Goal: Information Seeking & Learning: Understand process/instructions

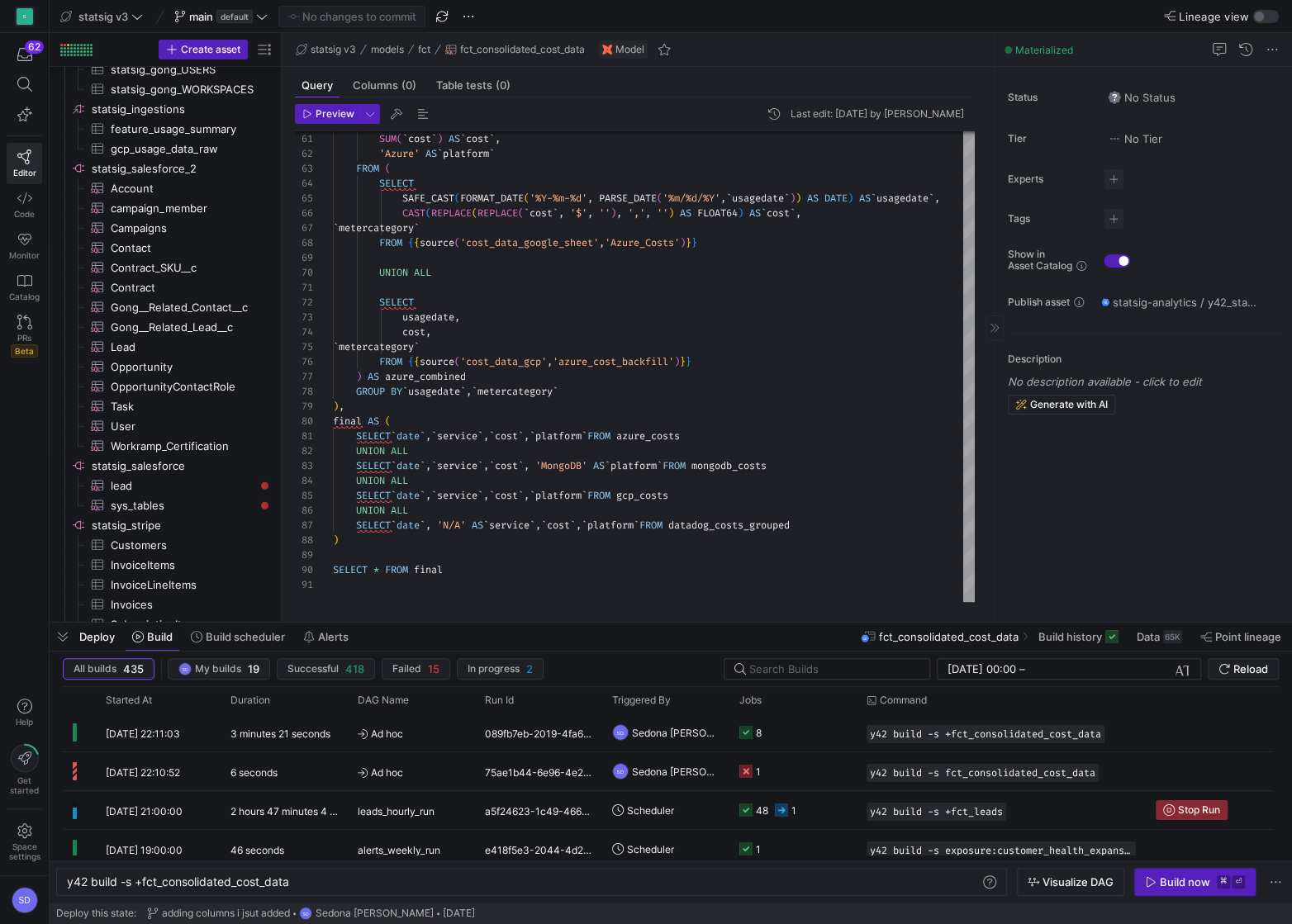
scroll to position [2412, 0]
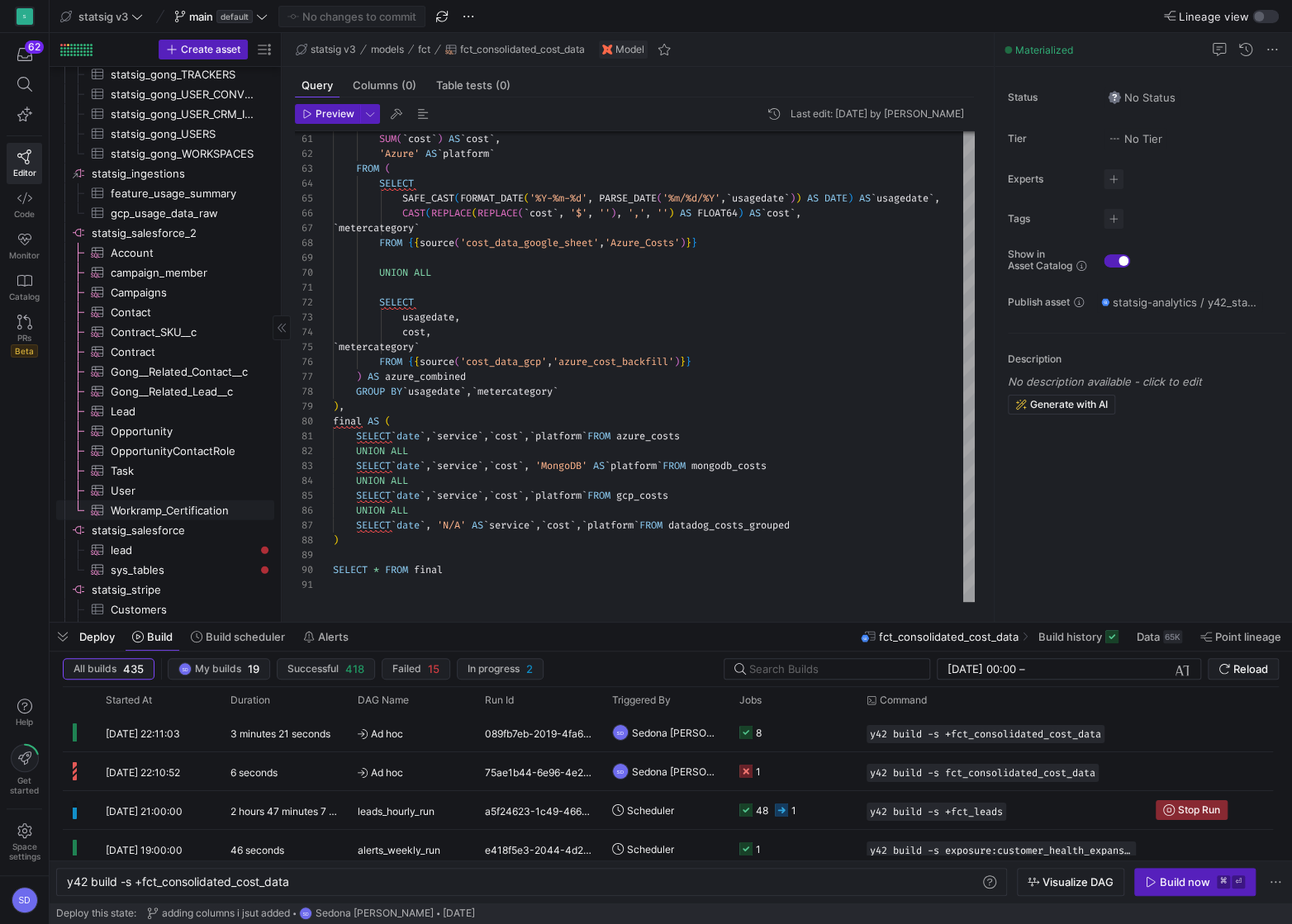
click at [134, 518] on span "Workramp_Certification​​​​​​​​​" at bounding box center [183, 510] width 145 height 19
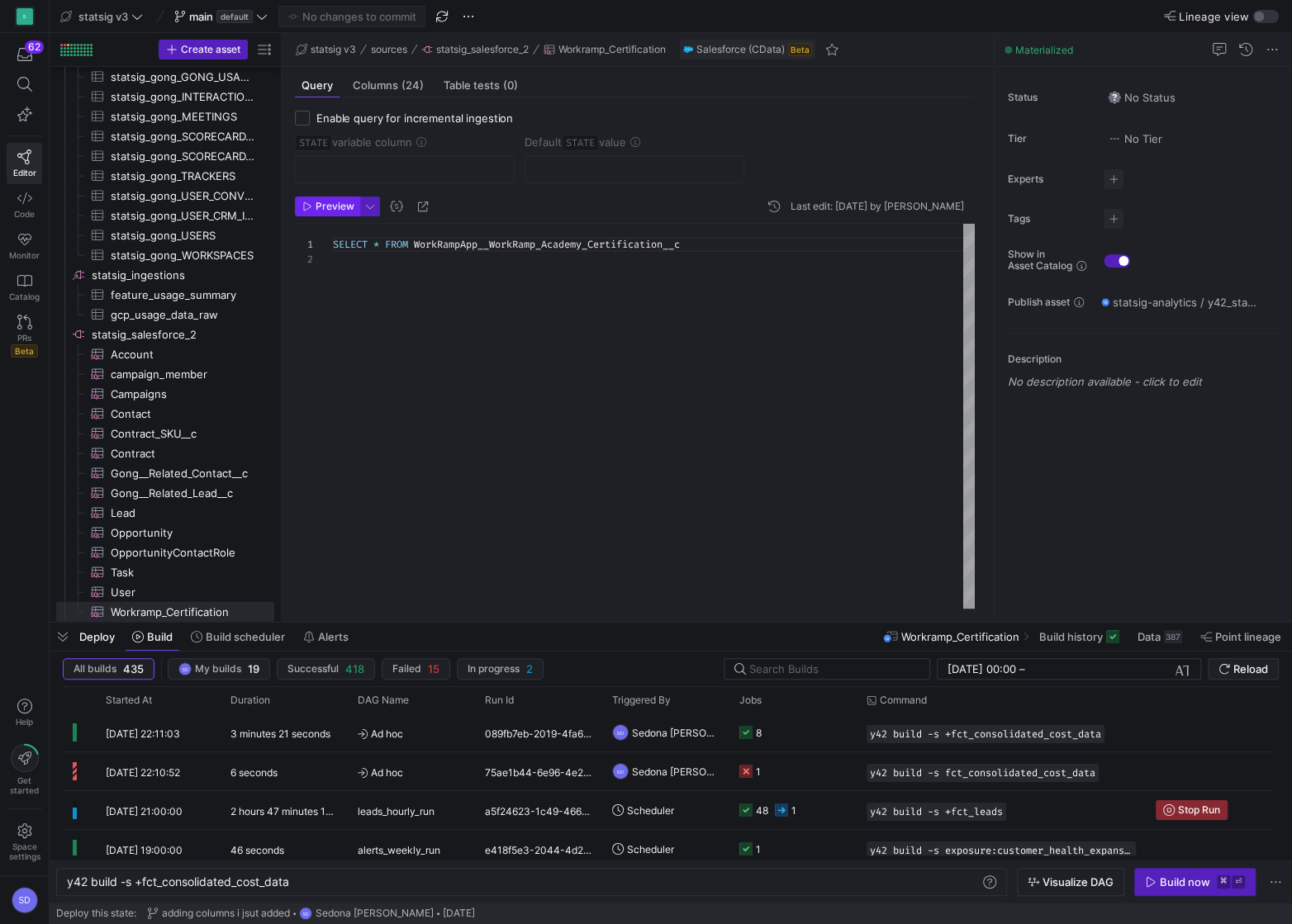
click at [322, 208] on span "Preview" at bounding box center [335, 206] width 39 height 11
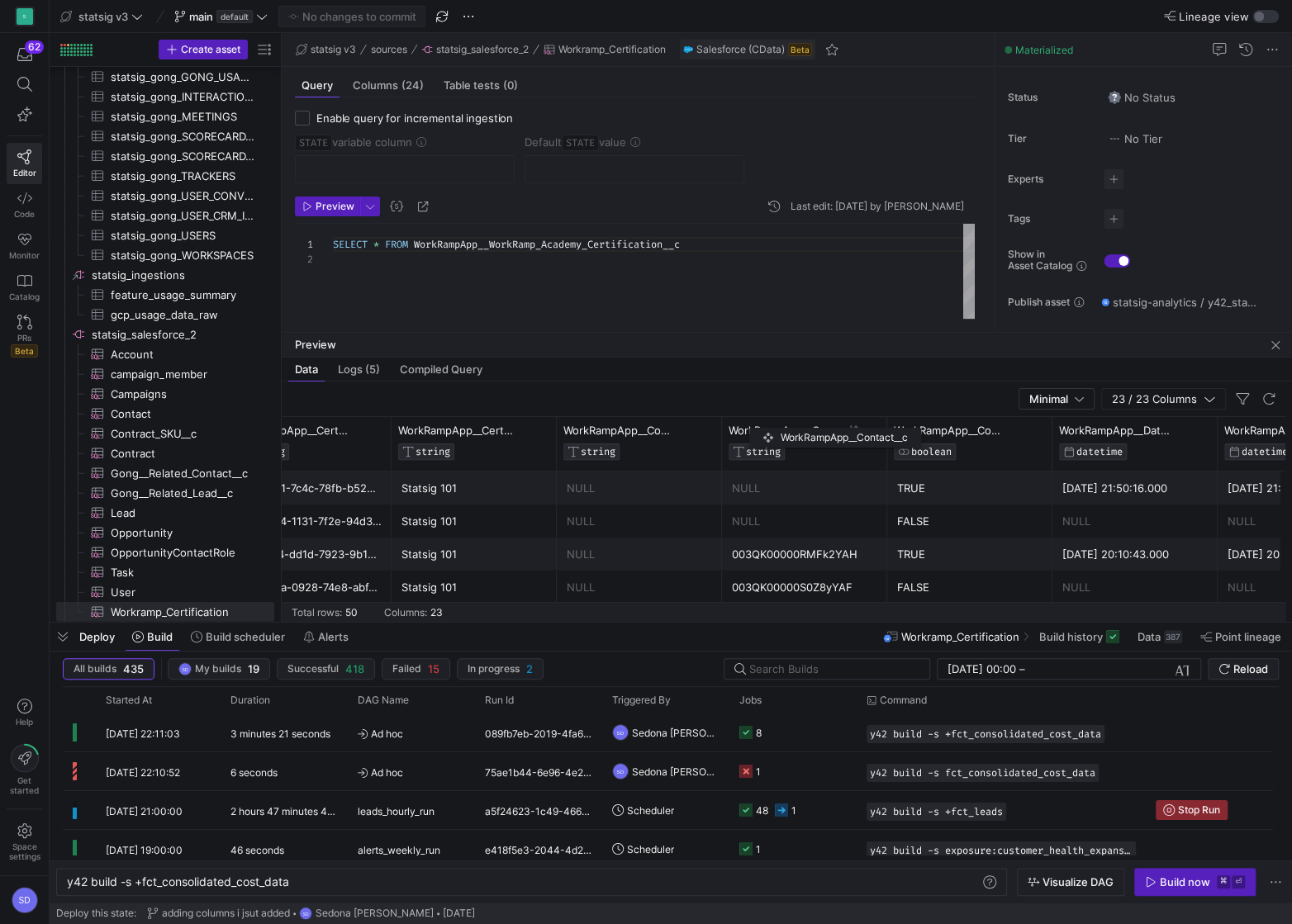
drag, startPoint x: 885, startPoint y: 432, endPoint x: 748, endPoint y: 423, distance: 137.3
click at [748, 423] on div "WorkRampApp__Contact__c STRING" at bounding box center [804, 443] width 165 height 54
drag, startPoint x: 908, startPoint y: 434, endPoint x: 774, endPoint y: 429, distance: 134.1
click at [774, 429] on span "WorkRampApp__Completed__c" at bounding box center [786, 429] width 115 height 13
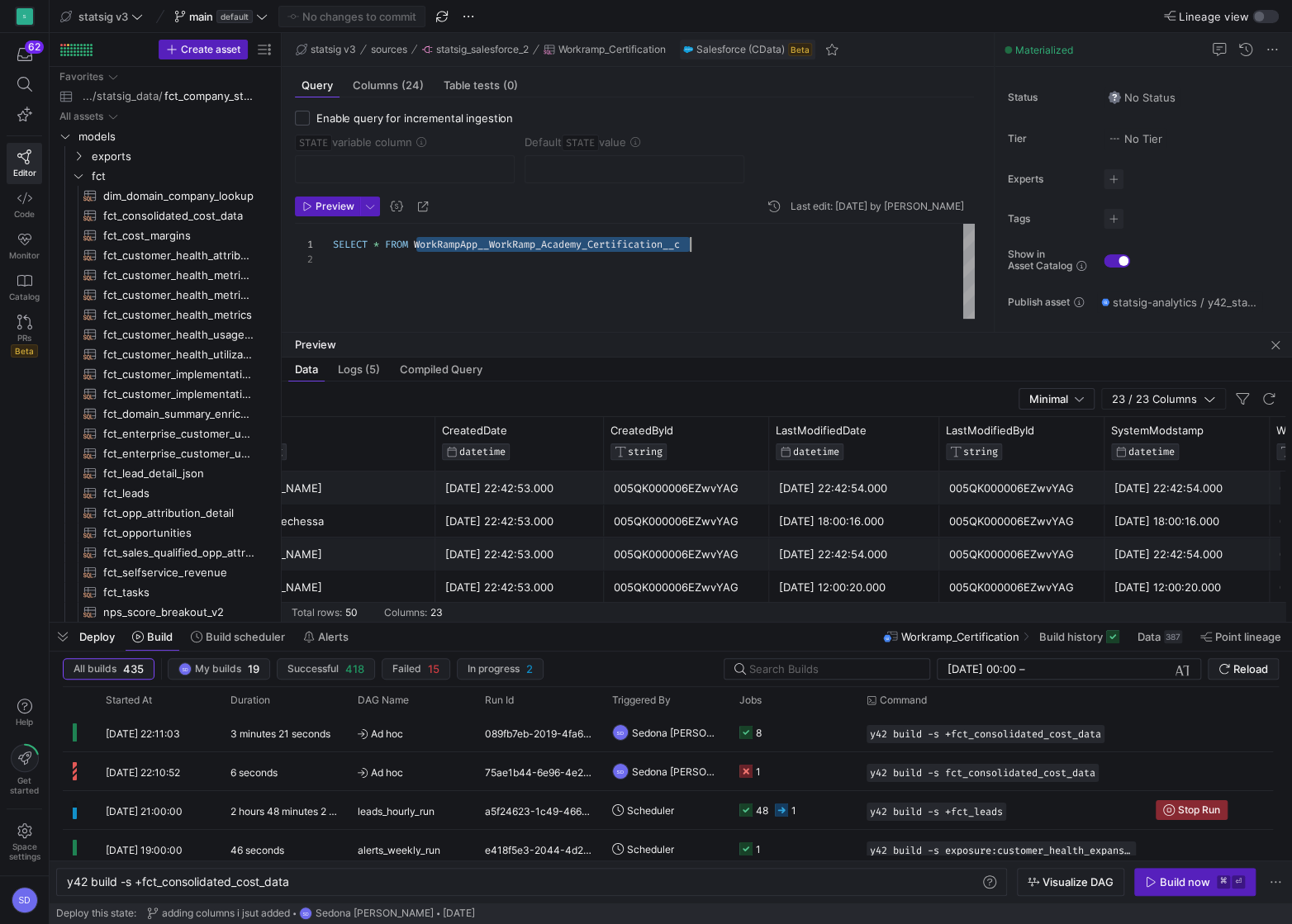
drag, startPoint x: 416, startPoint y: 240, endPoint x: 726, endPoint y: 242, distance: 310.0
click at [726, 242] on div "SELECT * FROM WorkRampApp__WorkRamp_Academy_Certification__c" at bounding box center [654, 270] width 642 height 95
click at [139, 488] on span "fct_leads​​​​​​​​​​" at bounding box center [179, 493] width 152 height 19
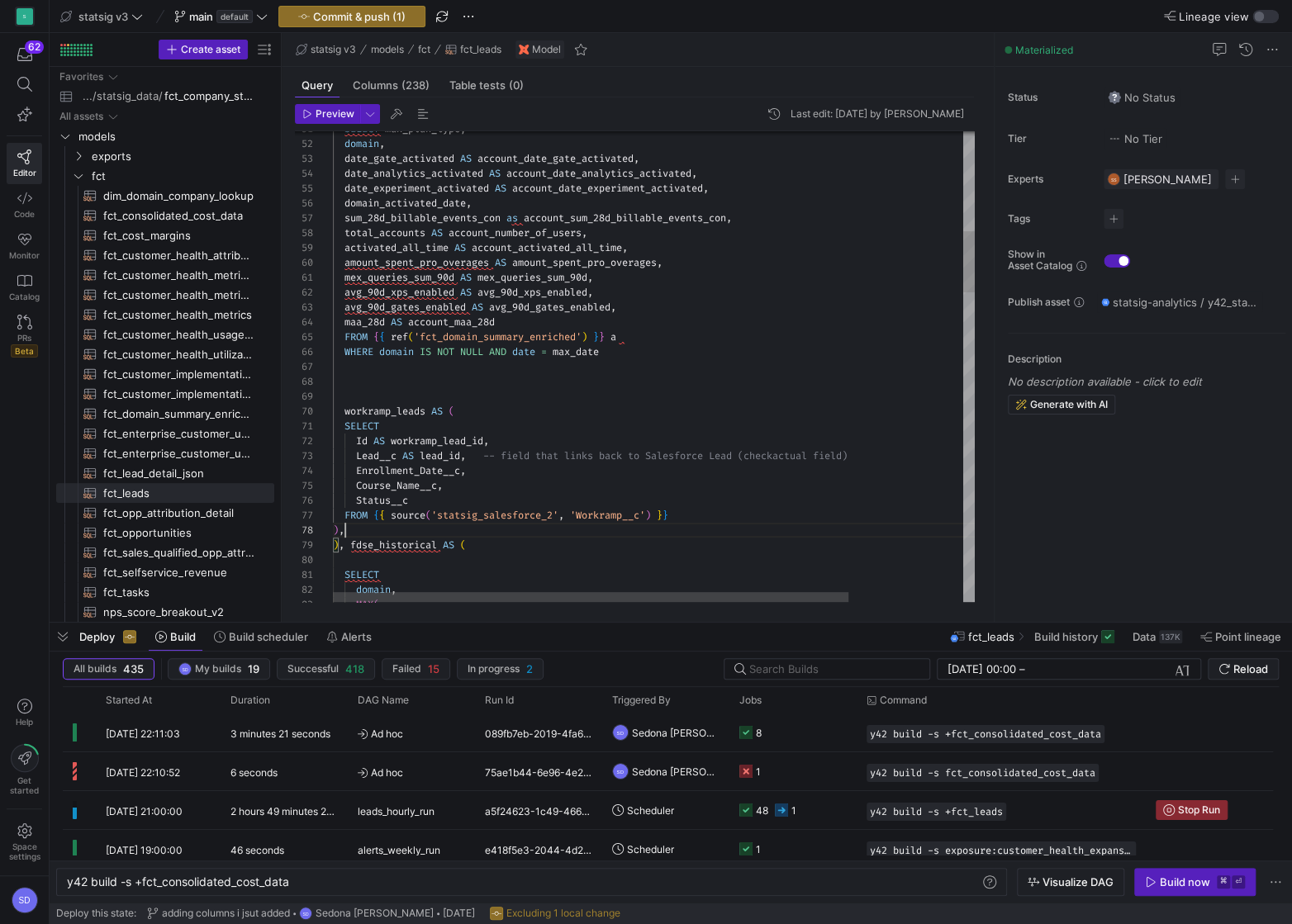
scroll to position [104, 11]
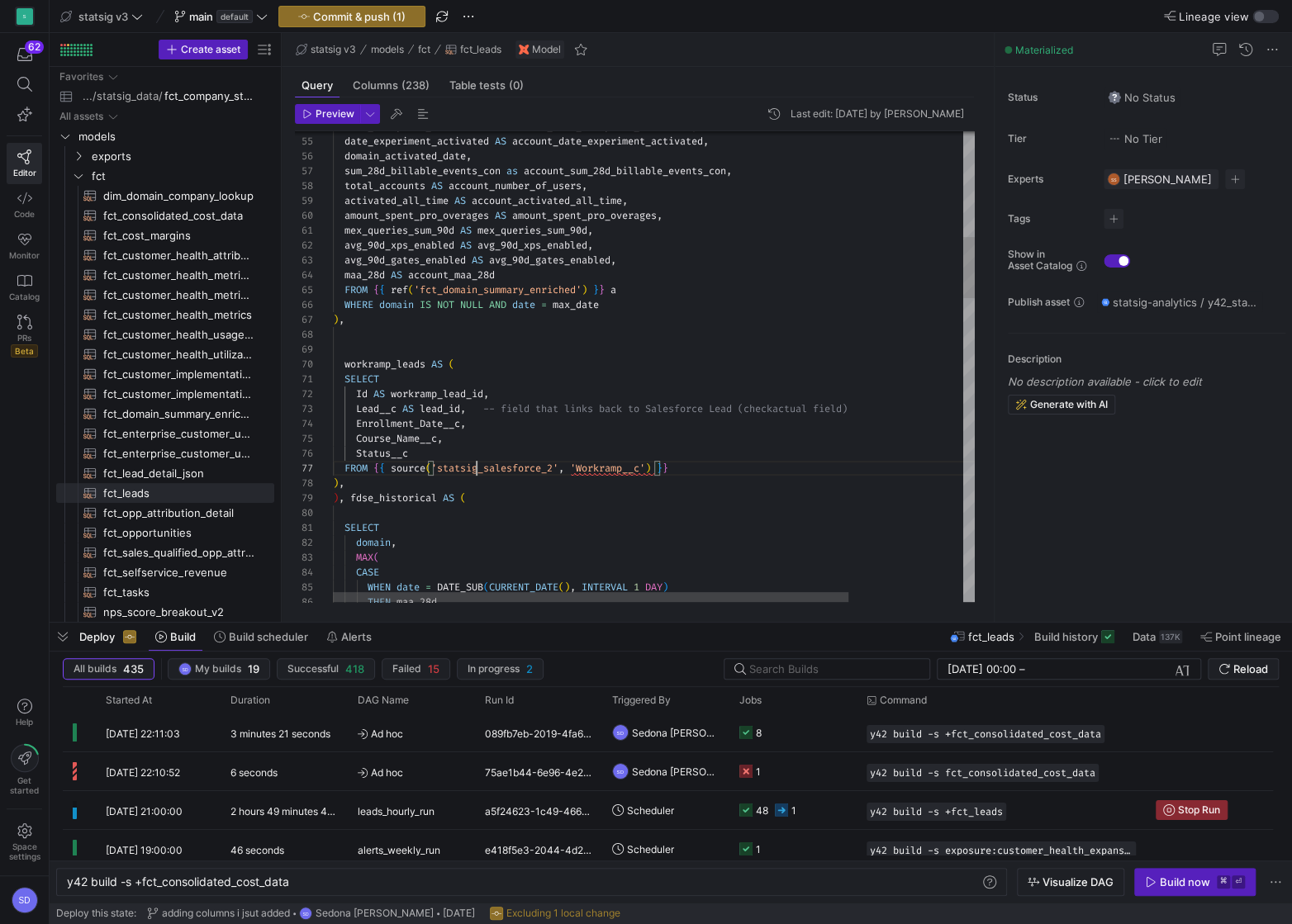
type textarea "SELECT Id AS workramp_lead_id, Lead__c AS lead_id, -- field that links back to …"
click at [581, 463] on div at bounding box center [646, 462] width 1292 height 924
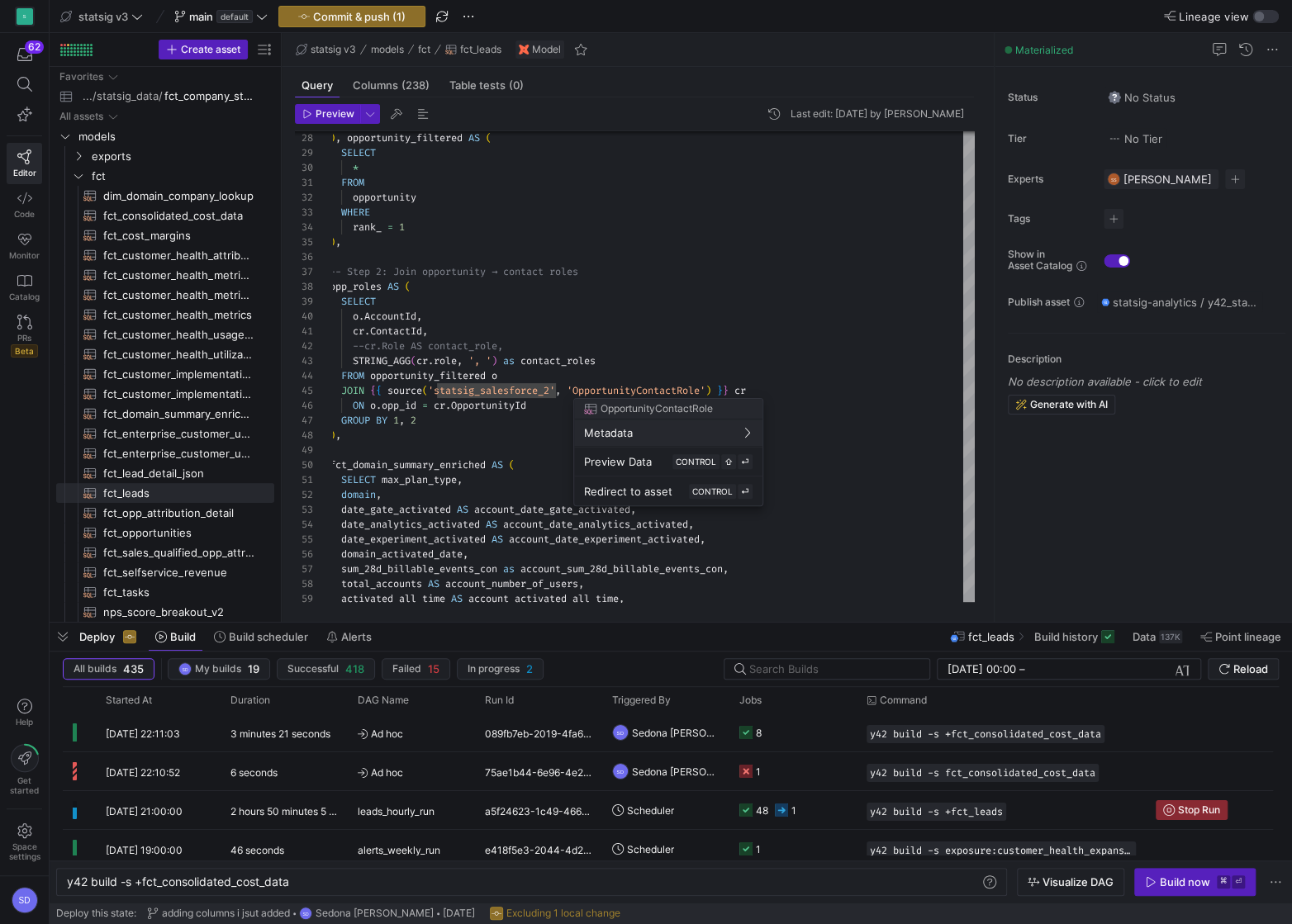
click at [186, 518] on div at bounding box center [646, 462] width 1292 height 924
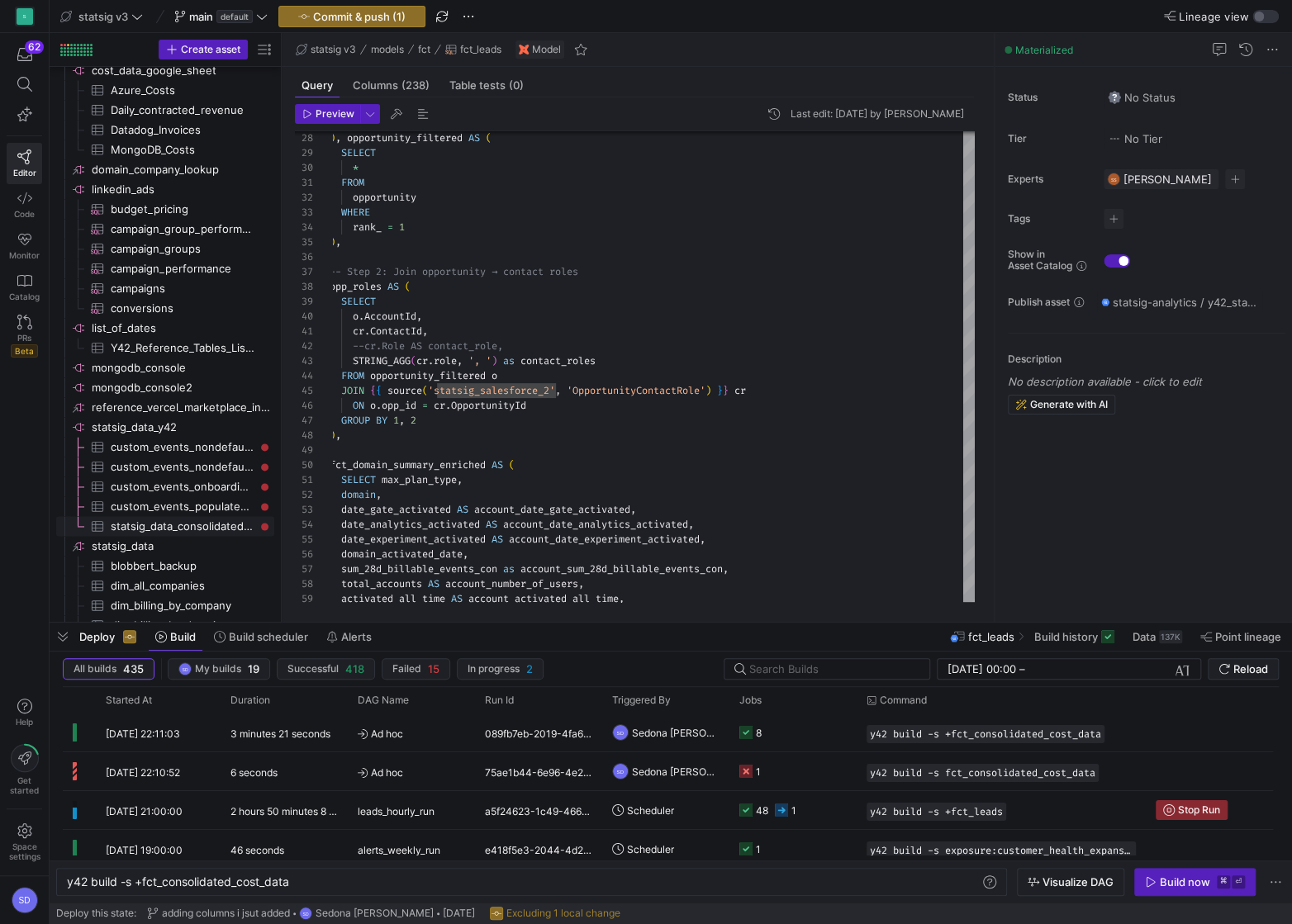
scroll to position [1768, 0]
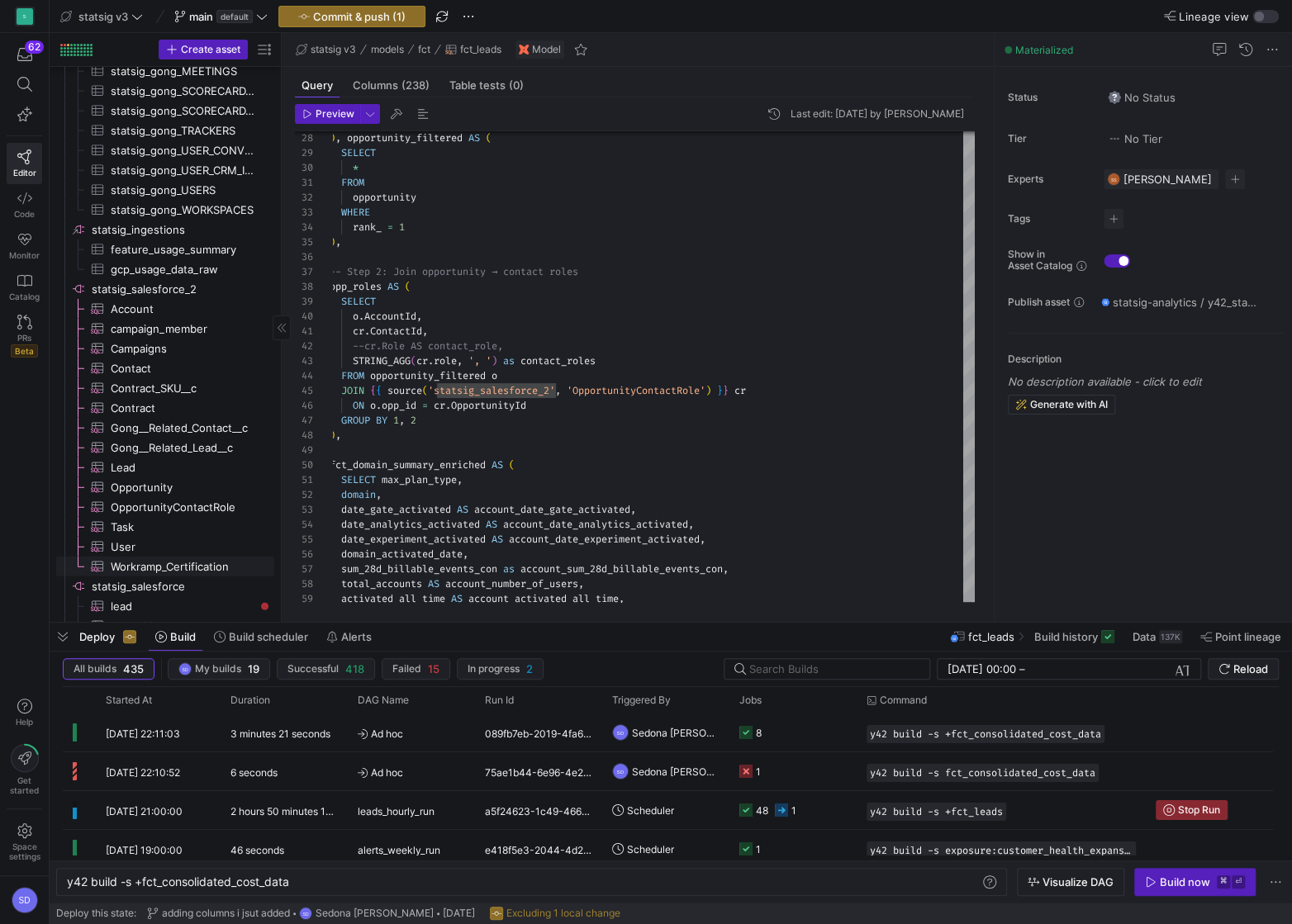
click at [148, 562] on span "Workramp_Certification​​​​​​​​​" at bounding box center [183, 566] width 145 height 19
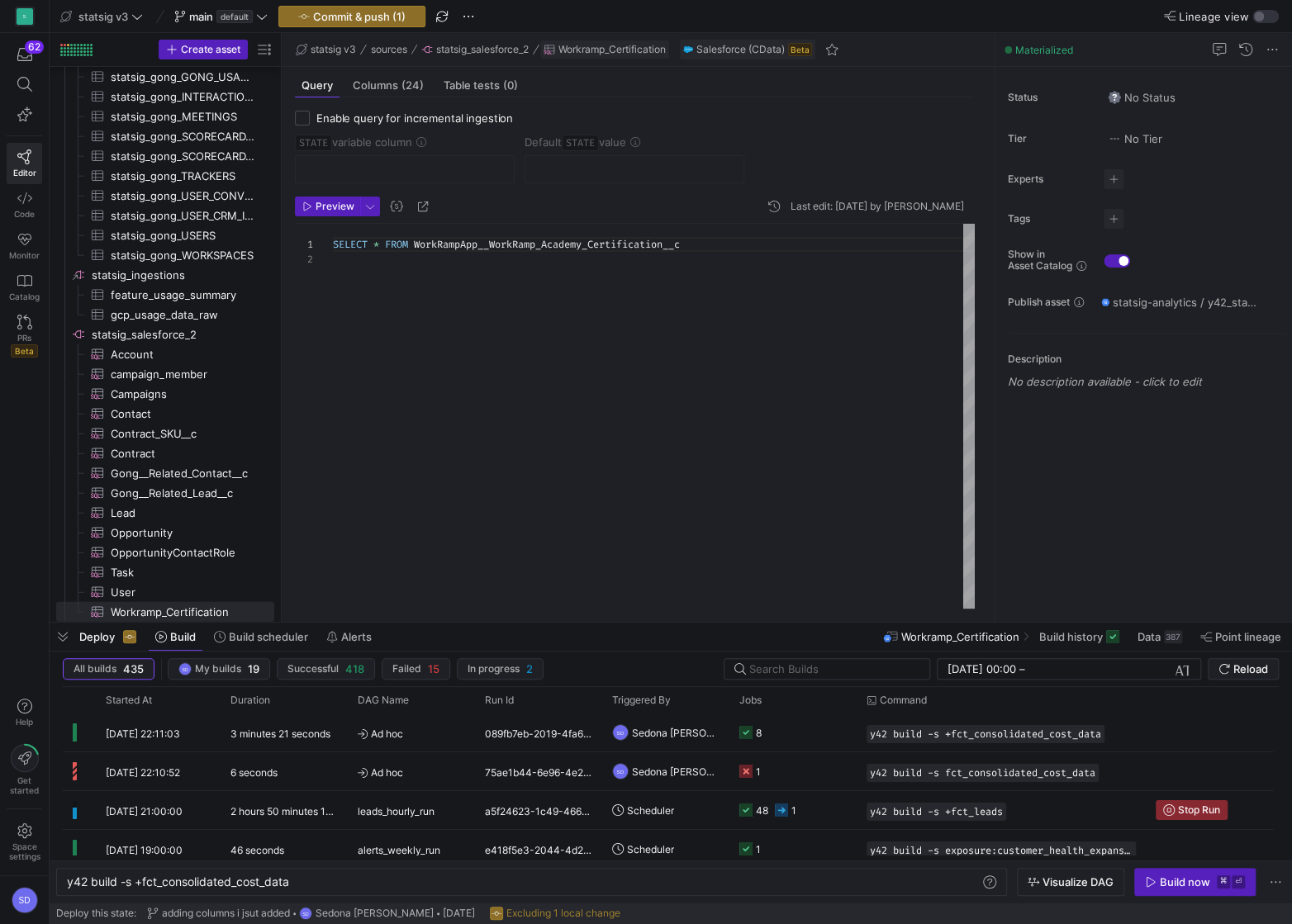
click at [597, 47] on span "Workramp_Certification" at bounding box center [612, 49] width 108 height 11
click at [597, 48] on span "Workramp_Certification" at bounding box center [612, 49] width 108 height 11
drag, startPoint x: 672, startPoint y: 45, endPoint x: 587, endPoint y: 43, distance: 85.0
click at [587, 44] on button "Workramp_Certification" at bounding box center [604, 49] width 131 height 19
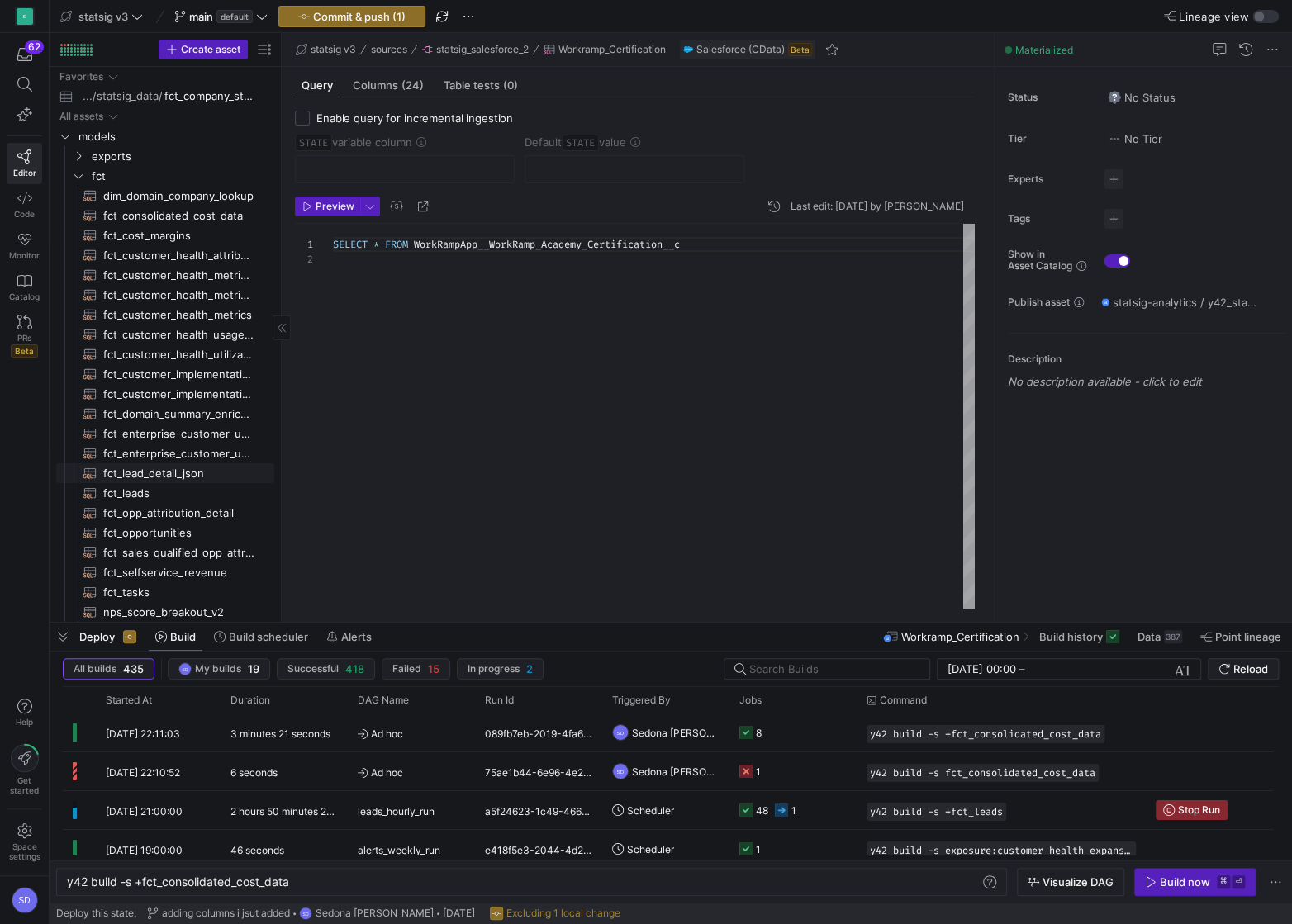
click at [118, 488] on span "fct_leads​​​​​​​​​​" at bounding box center [179, 493] width 152 height 19
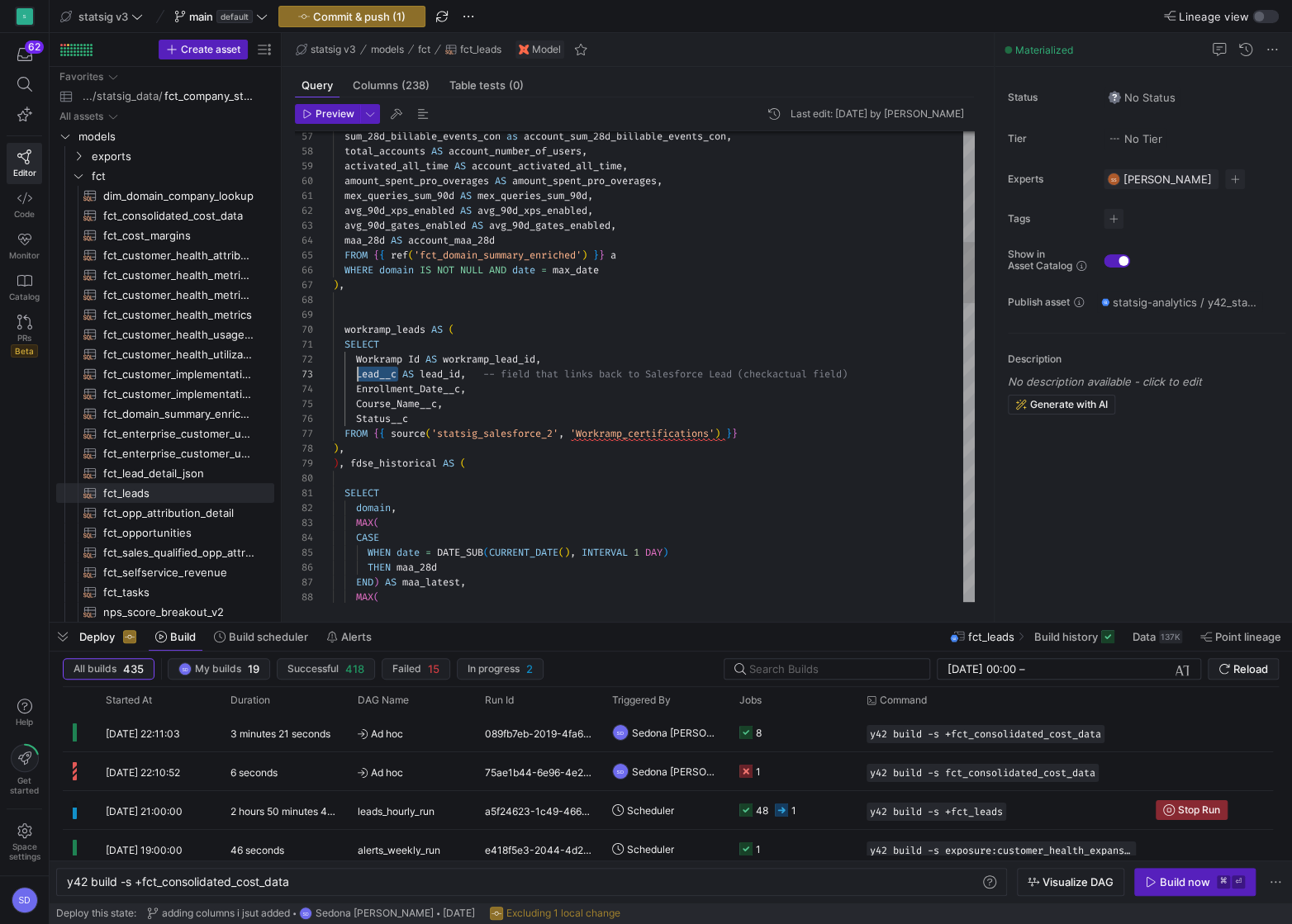
drag, startPoint x: 399, startPoint y: 371, endPoint x: 357, endPoint y: 368, distance: 42.1
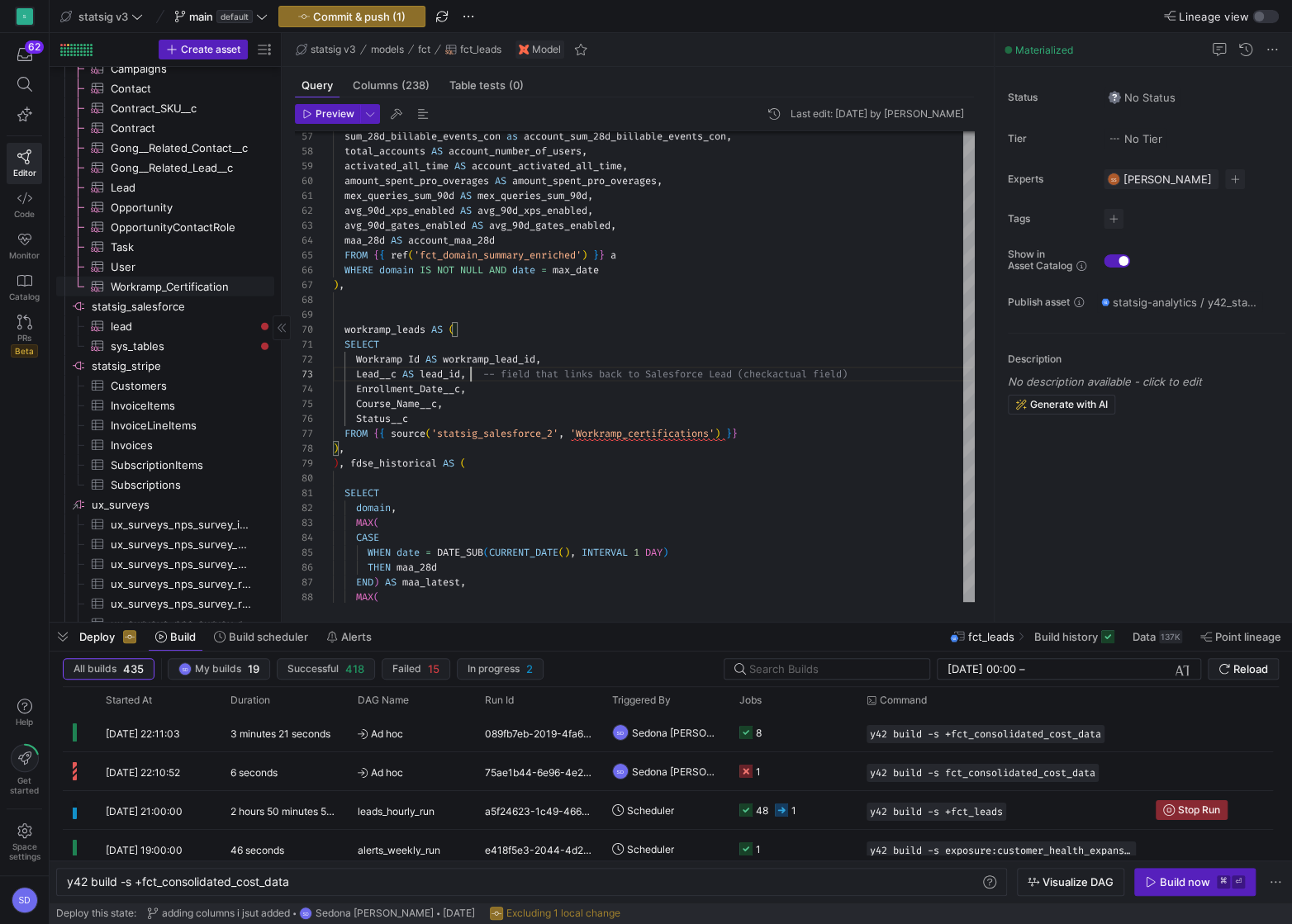
type textarea "SELECT Workramp Id AS workramp_lead_id, Lead__c AS lead_id, -- field that links…"
click at [150, 278] on span "Workramp_Certification​​​​​​​​​" at bounding box center [183, 286] width 145 height 19
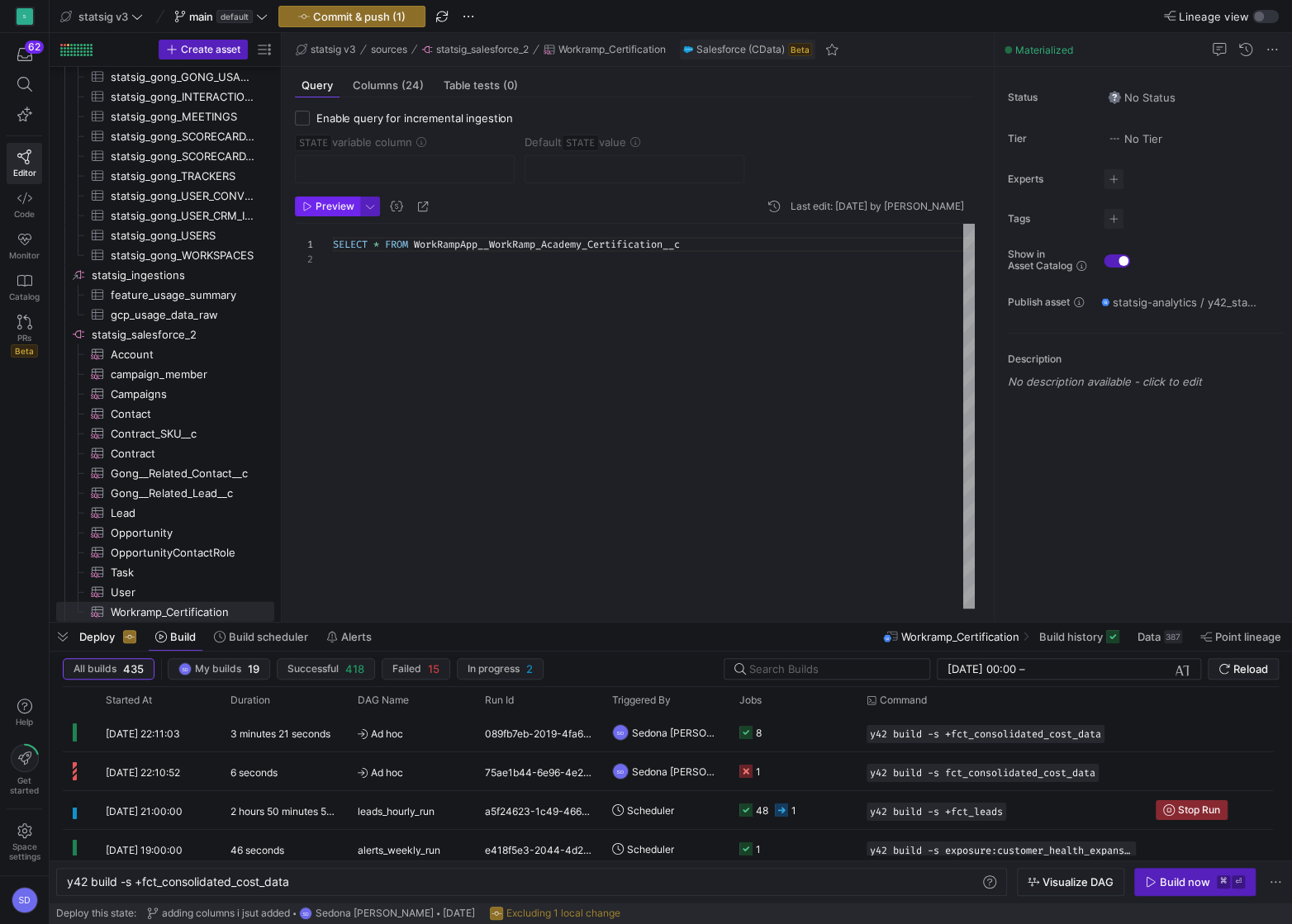
click at [315, 208] on span "Preview" at bounding box center [335, 206] width 39 height 11
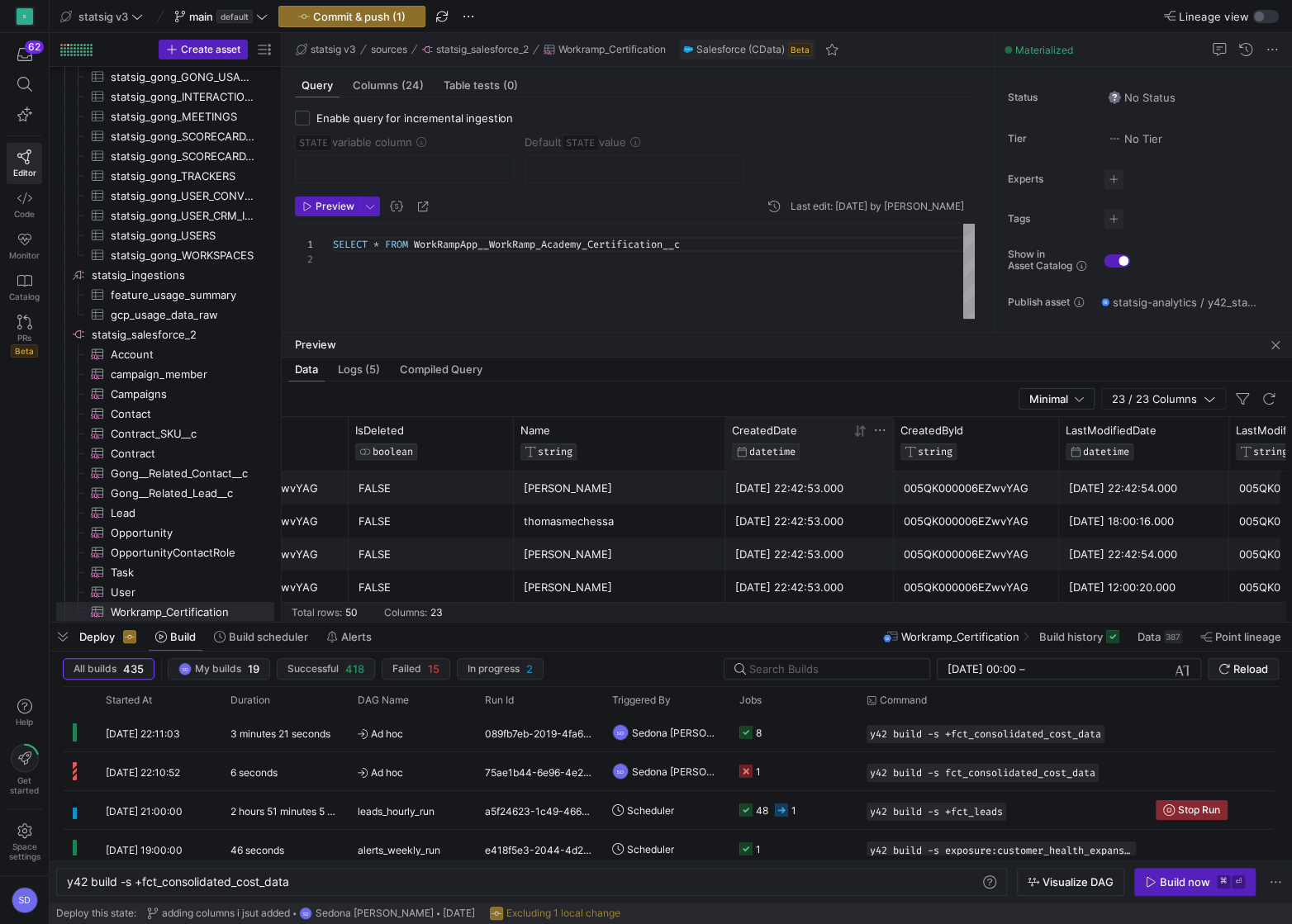
click at [752, 430] on span "CreatedDate" at bounding box center [764, 429] width 65 height 13
click at [752, 431] on span "CreatedDate" at bounding box center [764, 429] width 65 height 13
drag, startPoint x: 804, startPoint y: 429, endPoint x: 747, endPoint y: 421, distance: 57.6
click at [749, 425] on div "CreatedDate" at bounding box center [791, 429] width 118 height 13
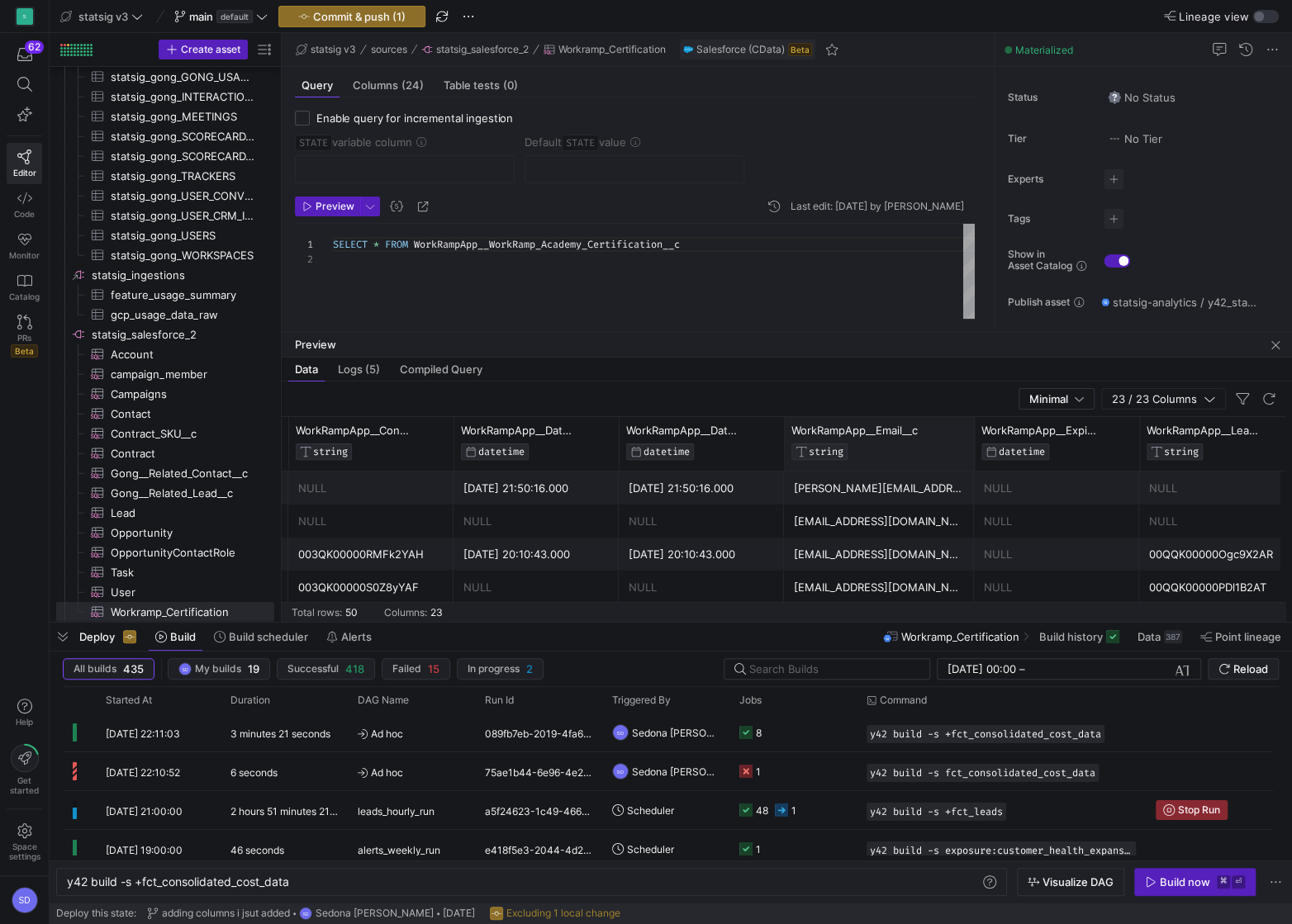
drag, startPoint x: 946, startPoint y: 430, endPoint x: 970, endPoint y: 426, distance: 24.3
click at [970, 426] on div at bounding box center [973, 443] width 6 height 54
click at [875, 432] on span "WorkRampApp__Email__c" at bounding box center [854, 429] width 126 height 13
click at [961, 430] on icon at bounding box center [961, 429] width 13 height 13
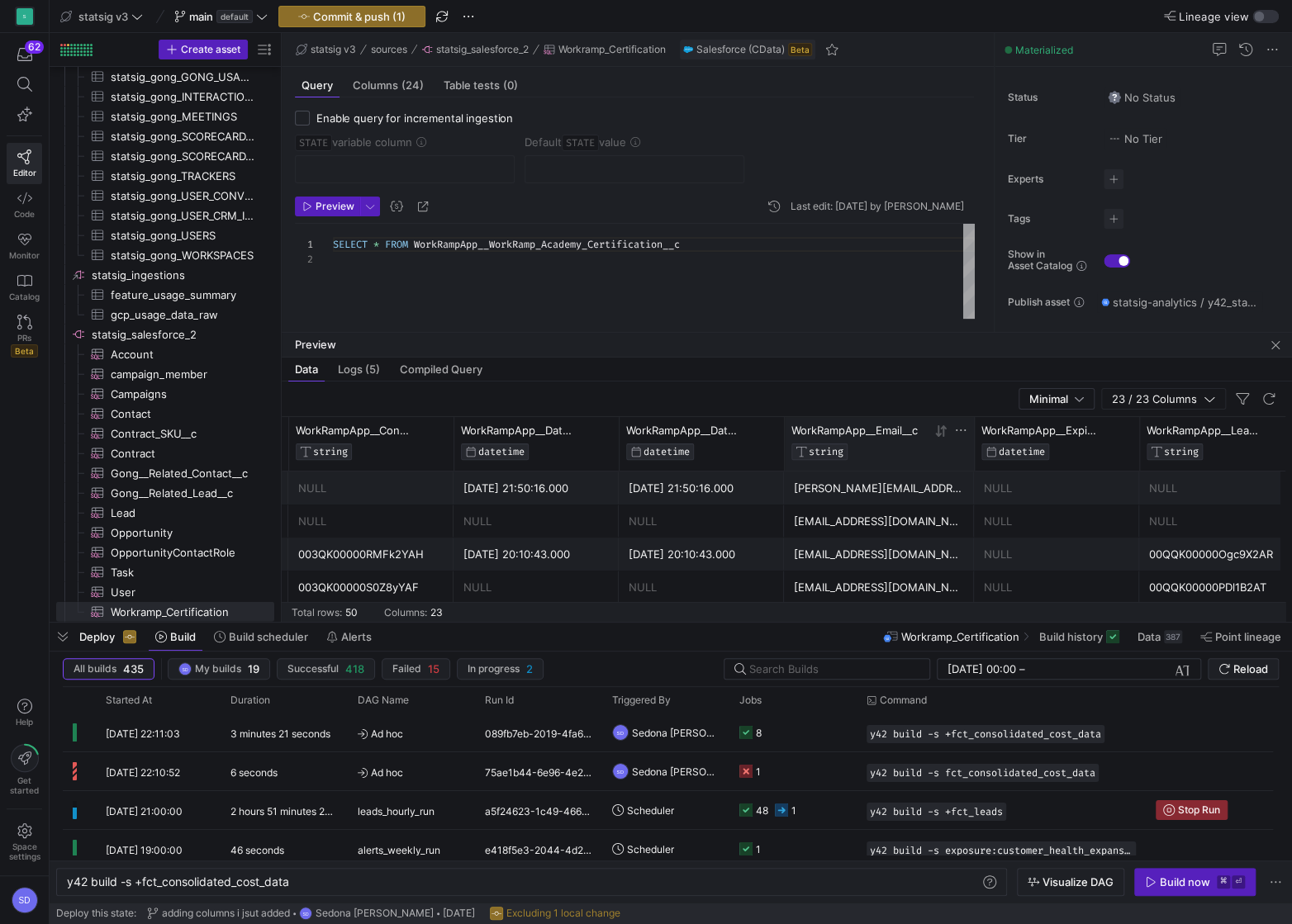
click at [894, 428] on span "WorkRampApp__Email__c" at bounding box center [854, 429] width 126 height 13
drag, startPoint x: 920, startPoint y: 429, endPoint x: 824, endPoint y: 426, distance: 96.0
click at [824, 426] on div "WorkRampApp__Email__c" at bounding box center [861, 429] width 140 height 13
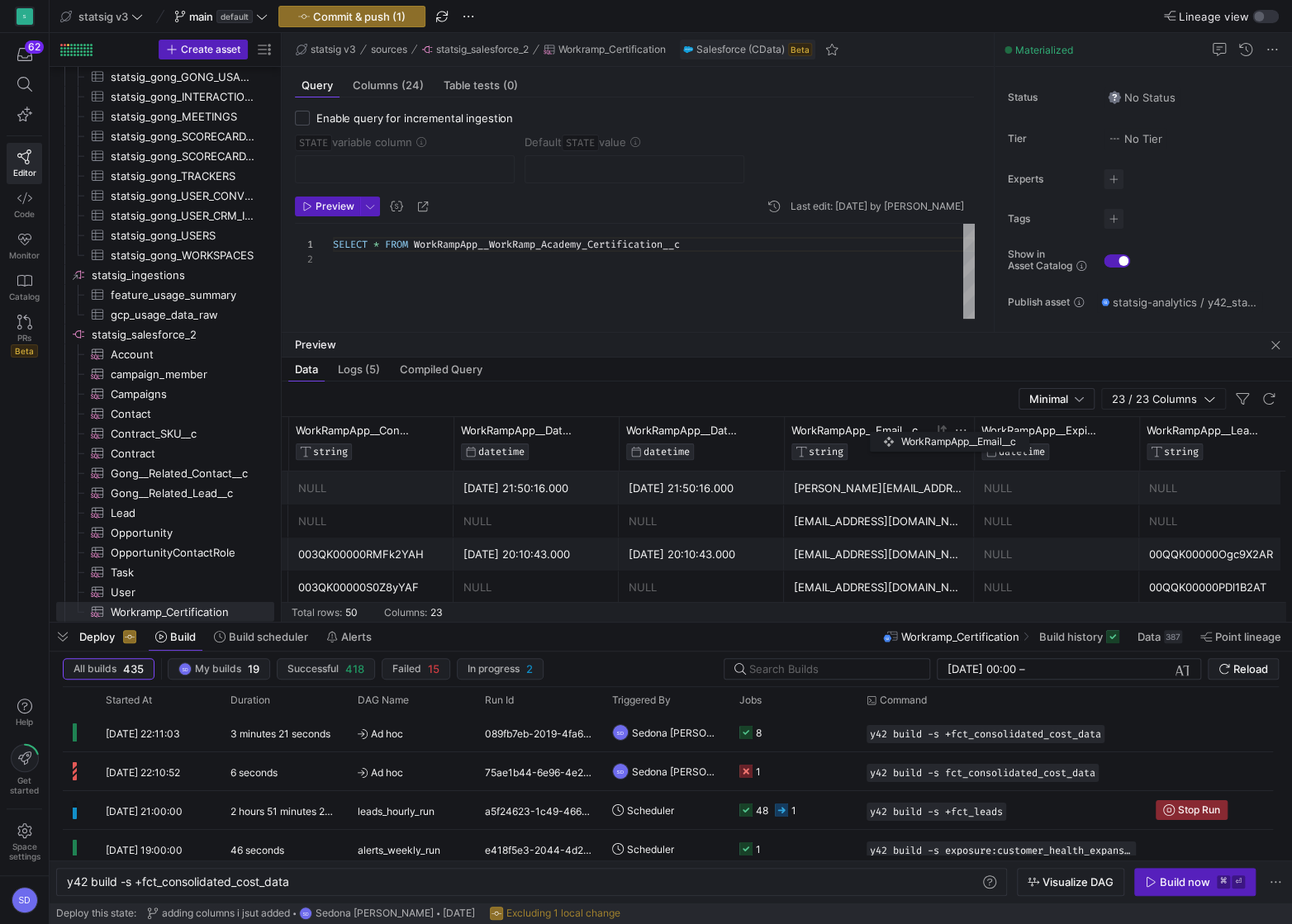
drag, startPoint x: 789, startPoint y: 428, endPoint x: 881, endPoint y: 428, distance: 92.0
click at [881, 428] on div "WorkRampApp__Email__c STRING" at bounding box center [879, 443] width 190 height 54
click at [393, 83] on span "Columns (24)" at bounding box center [388, 86] width 71 height 11
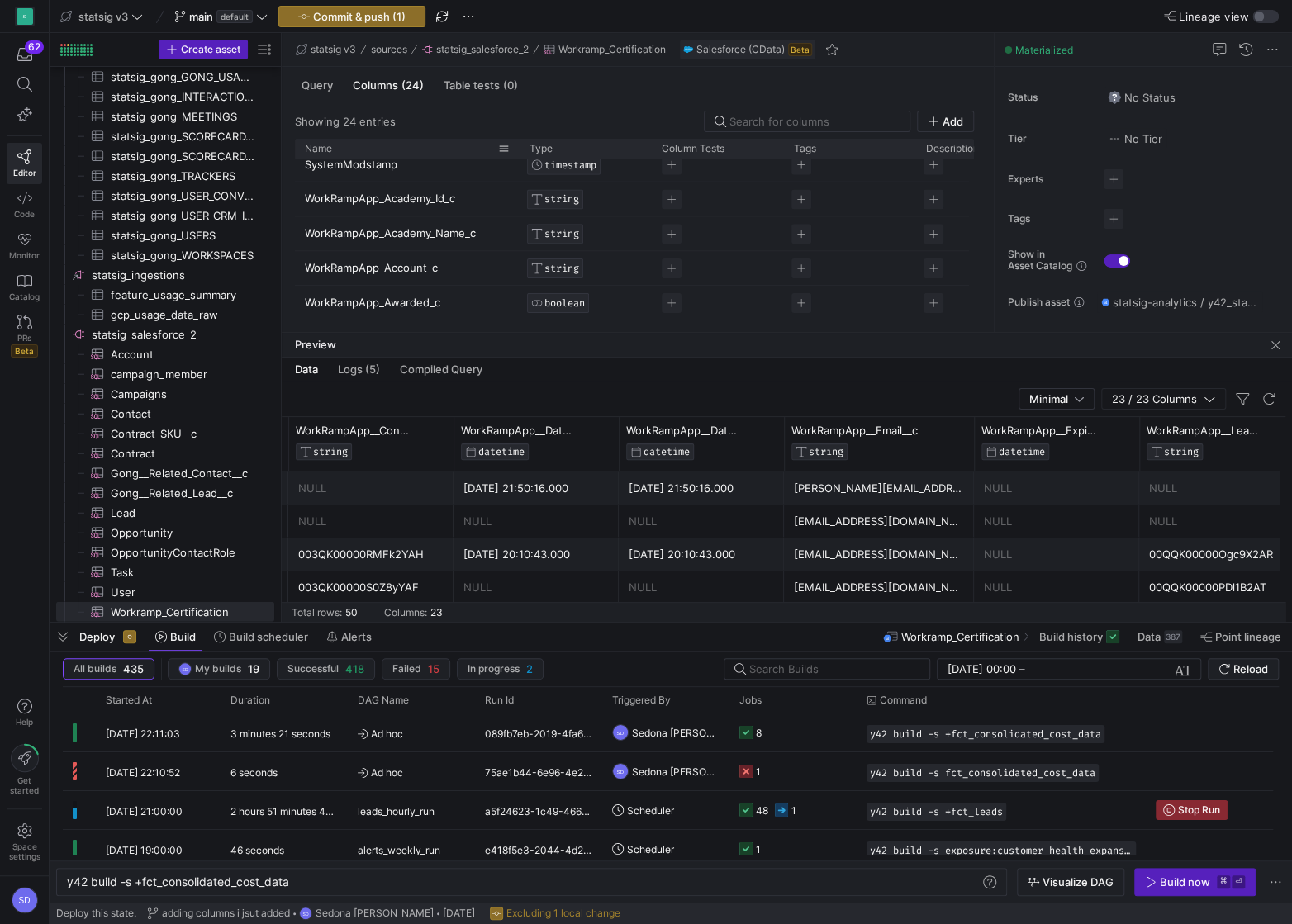
drag, startPoint x: 418, startPoint y: 147, endPoint x: 518, endPoint y: 146, distance: 100.0
click at [520, 146] on div at bounding box center [519, 148] width 6 height 19
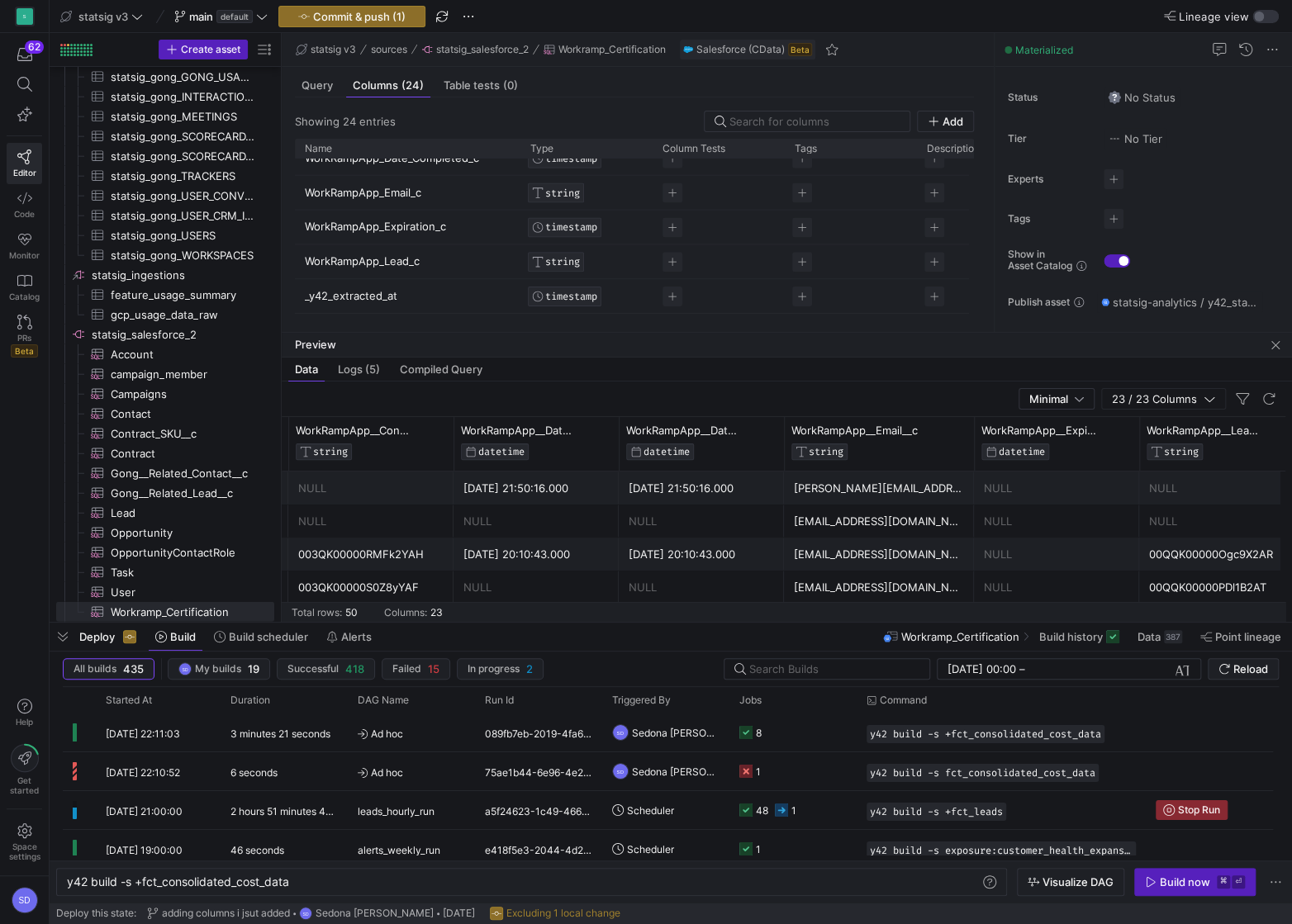
click at [388, 193] on p "WorkRampApp_Email_c" at bounding box center [407, 192] width 206 height 32
click at [388, 193] on input "WorkRampApp_Email_c" at bounding box center [399, 192] width 189 height 32
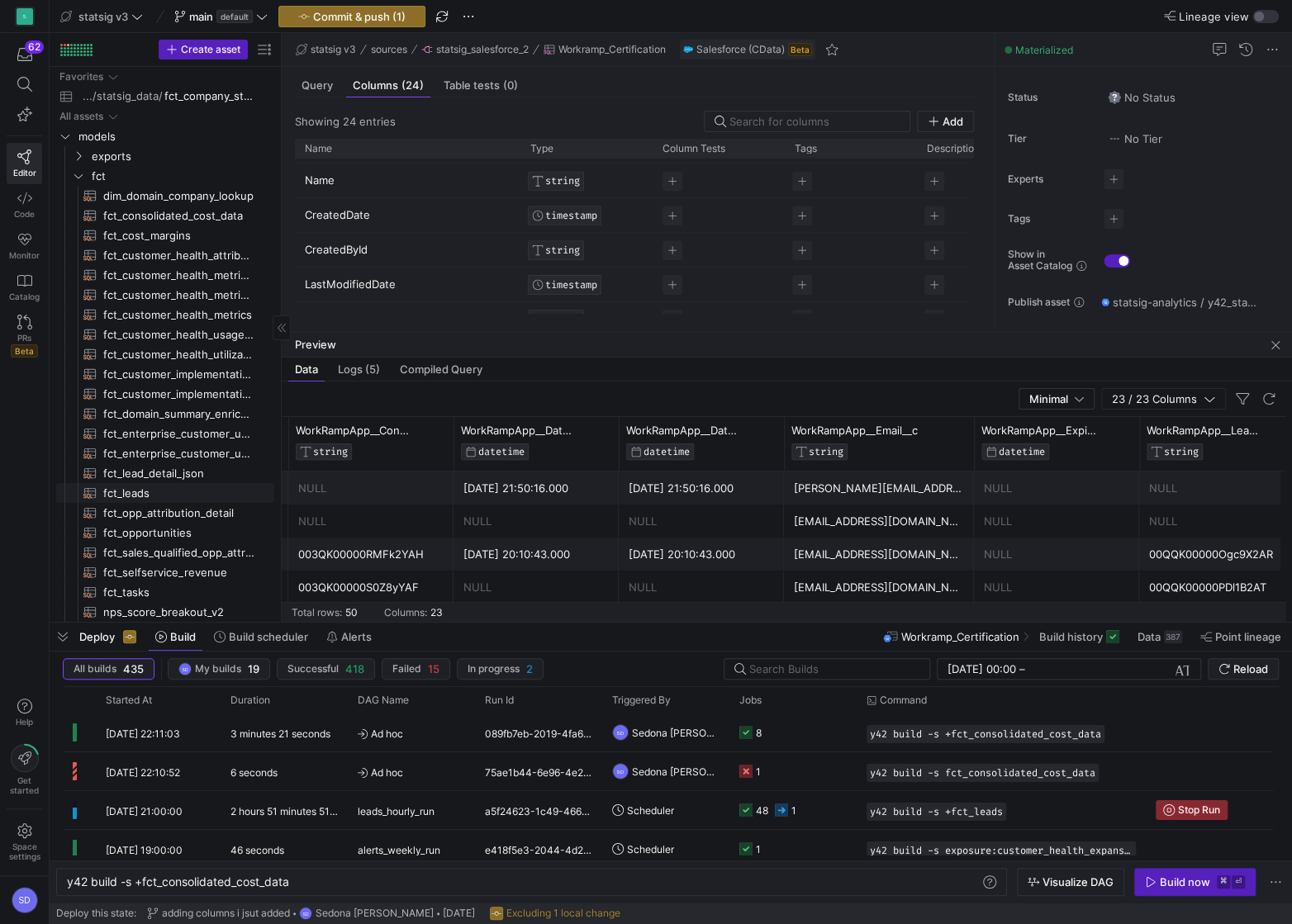
click at [121, 487] on span "fct_leads​​​​​​​​​​" at bounding box center [179, 493] width 152 height 19
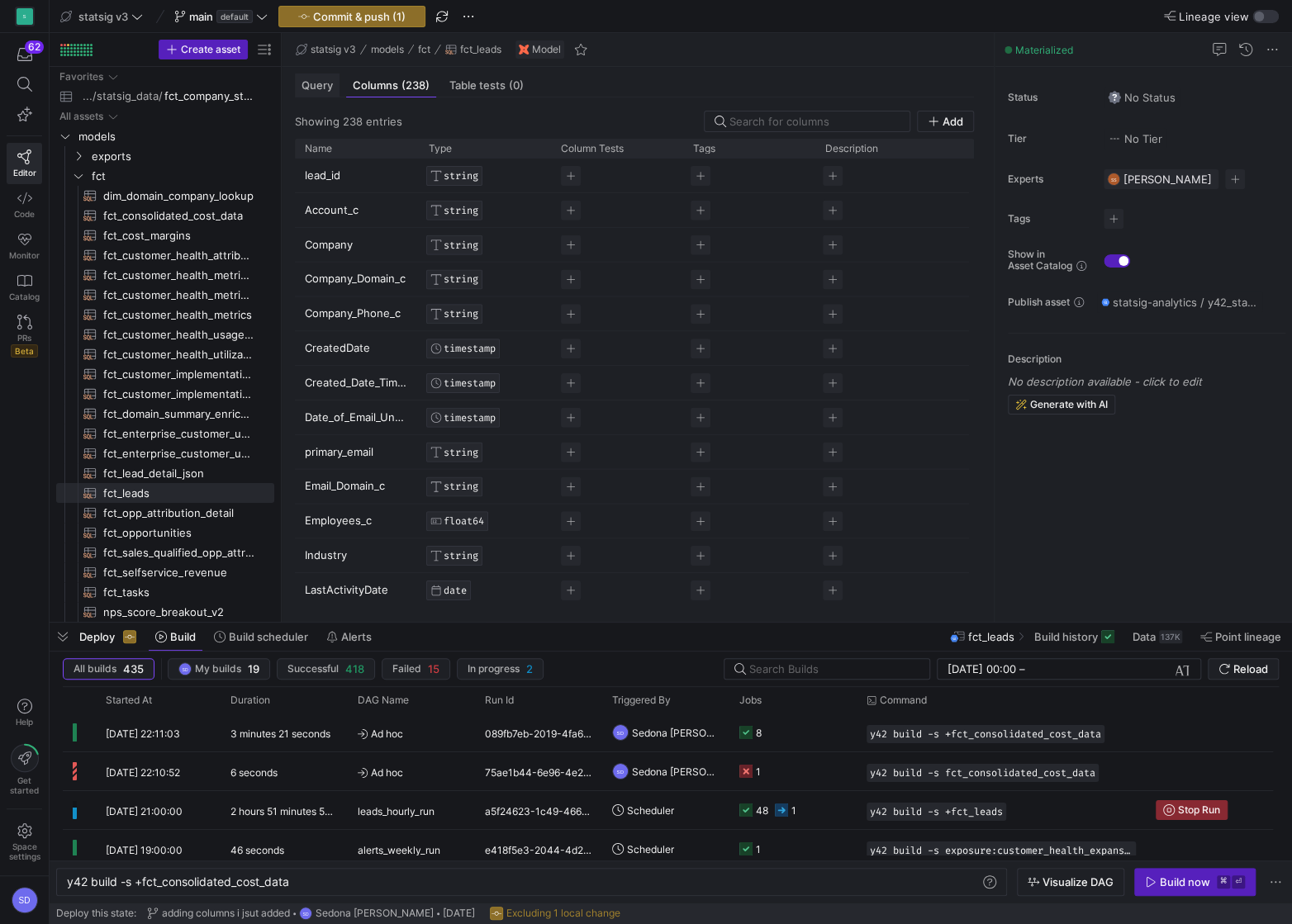
click at [318, 84] on span "Query" at bounding box center [317, 86] width 32 height 11
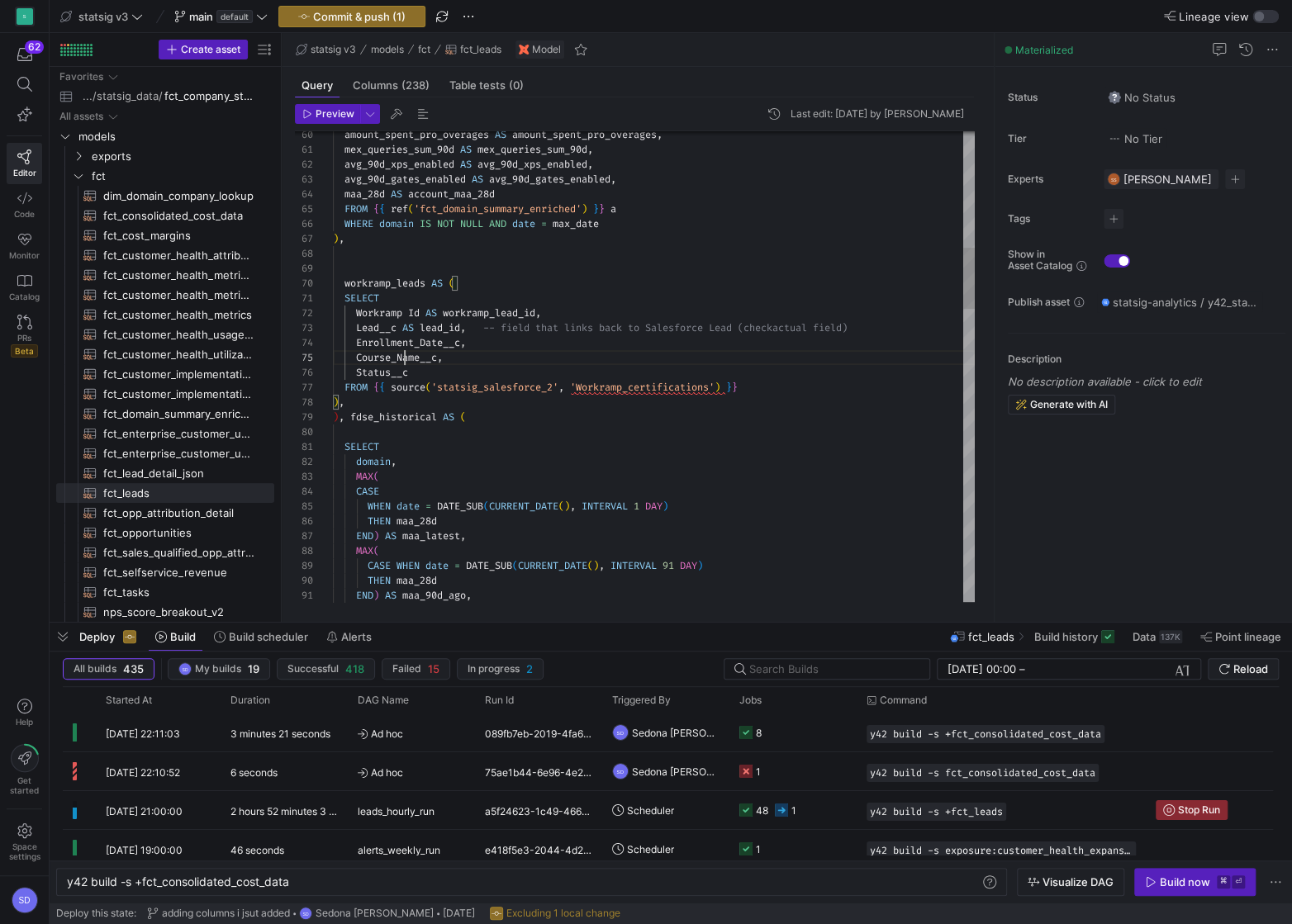
drag, startPoint x: 447, startPoint y: 322, endPoint x: 488, endPoint y: 322, distance: 41.0
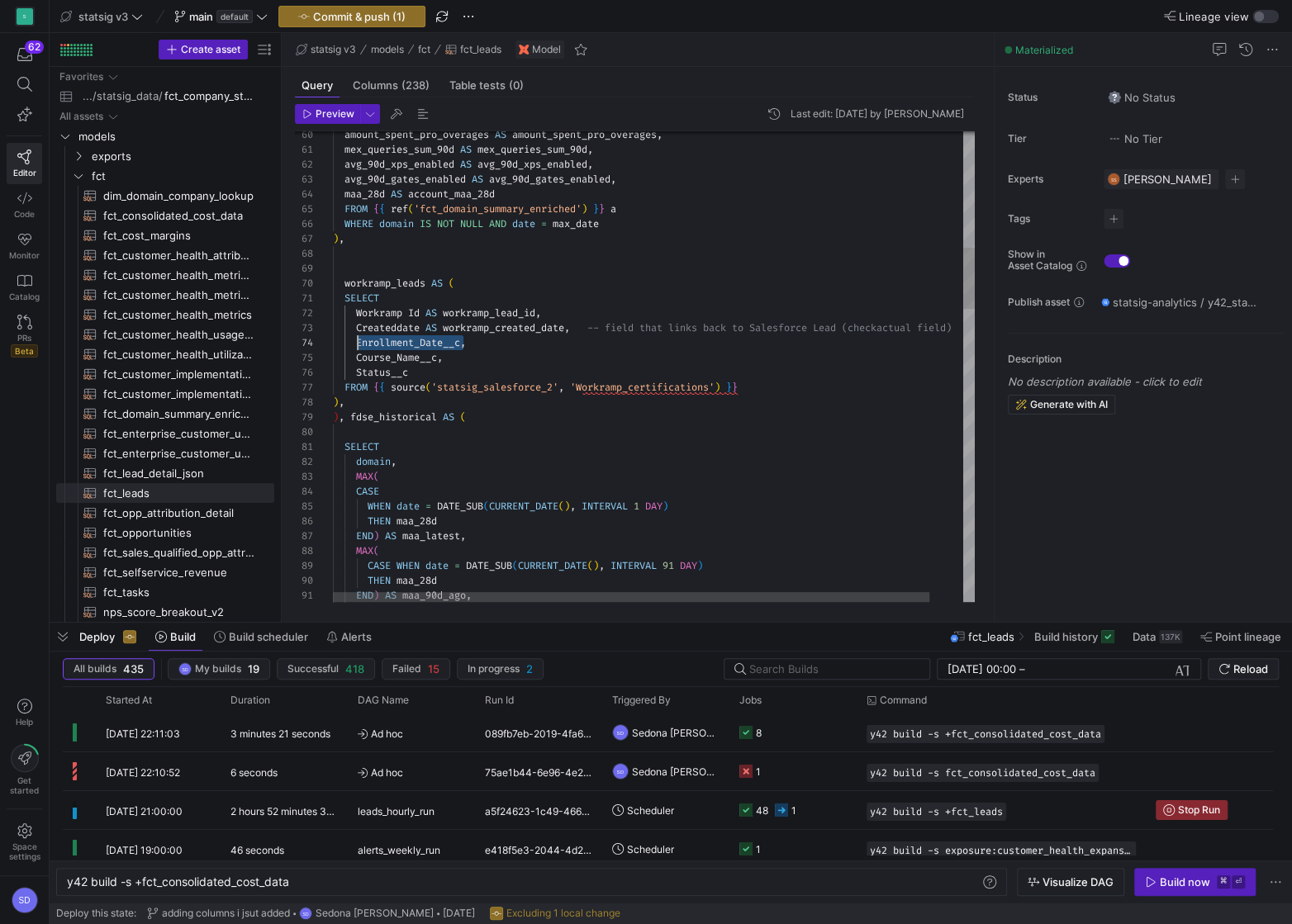
drag, startPoint x: 465, startPoint y: 341, endPoint x: 359, endPoint y: 338, distance: 106.0
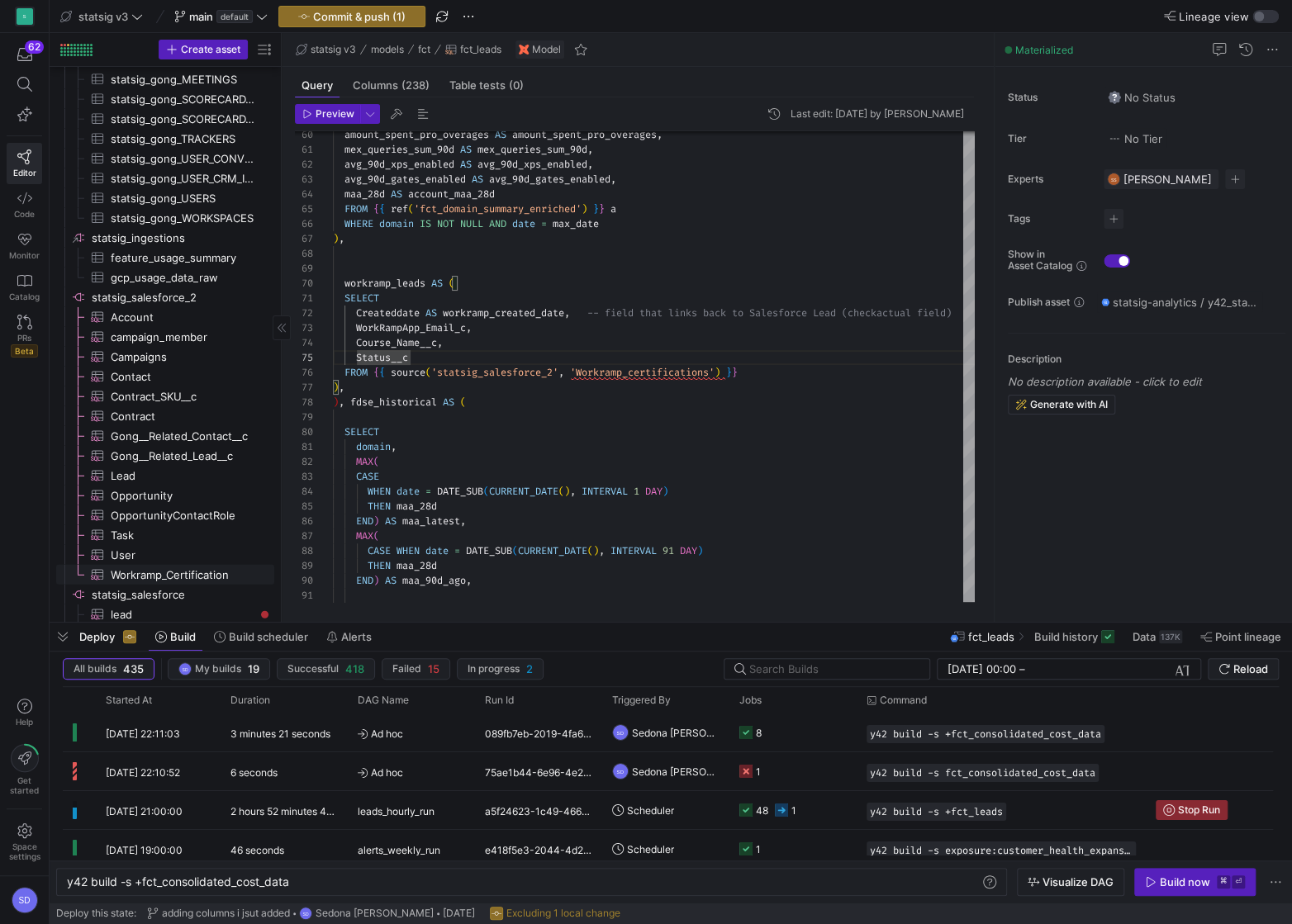
type textarea "SELECT Createddate AS workramp_created_date, -- field that links back to Salesf…"
click at [132, 574] on span "Workramp_Certification​​​​​​​​​" at bounding box center [183, 574] width 145 height 19
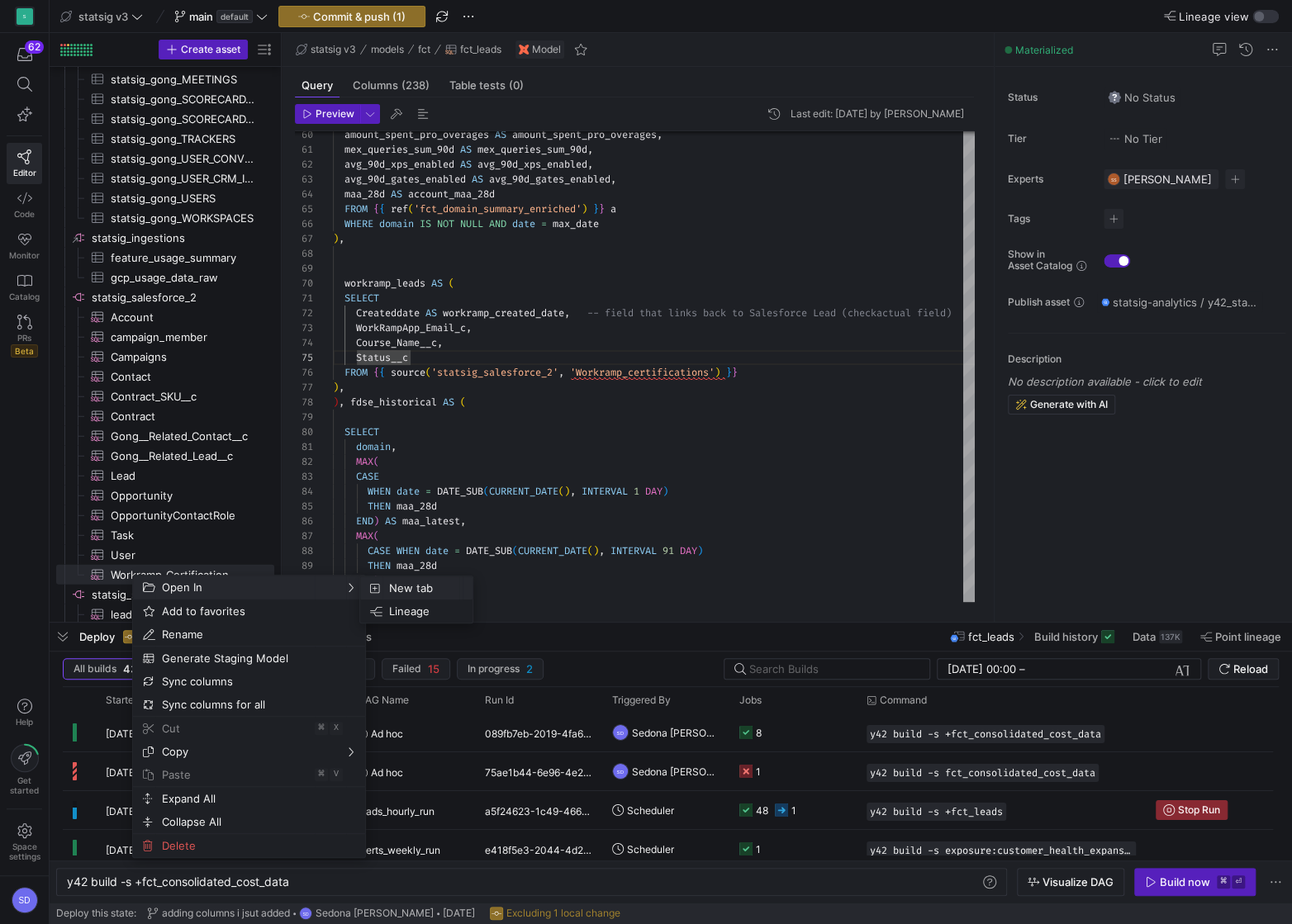
click at [375, 583] on icon "SubMenu" at bounding box center [375, 588] width 9 height 11
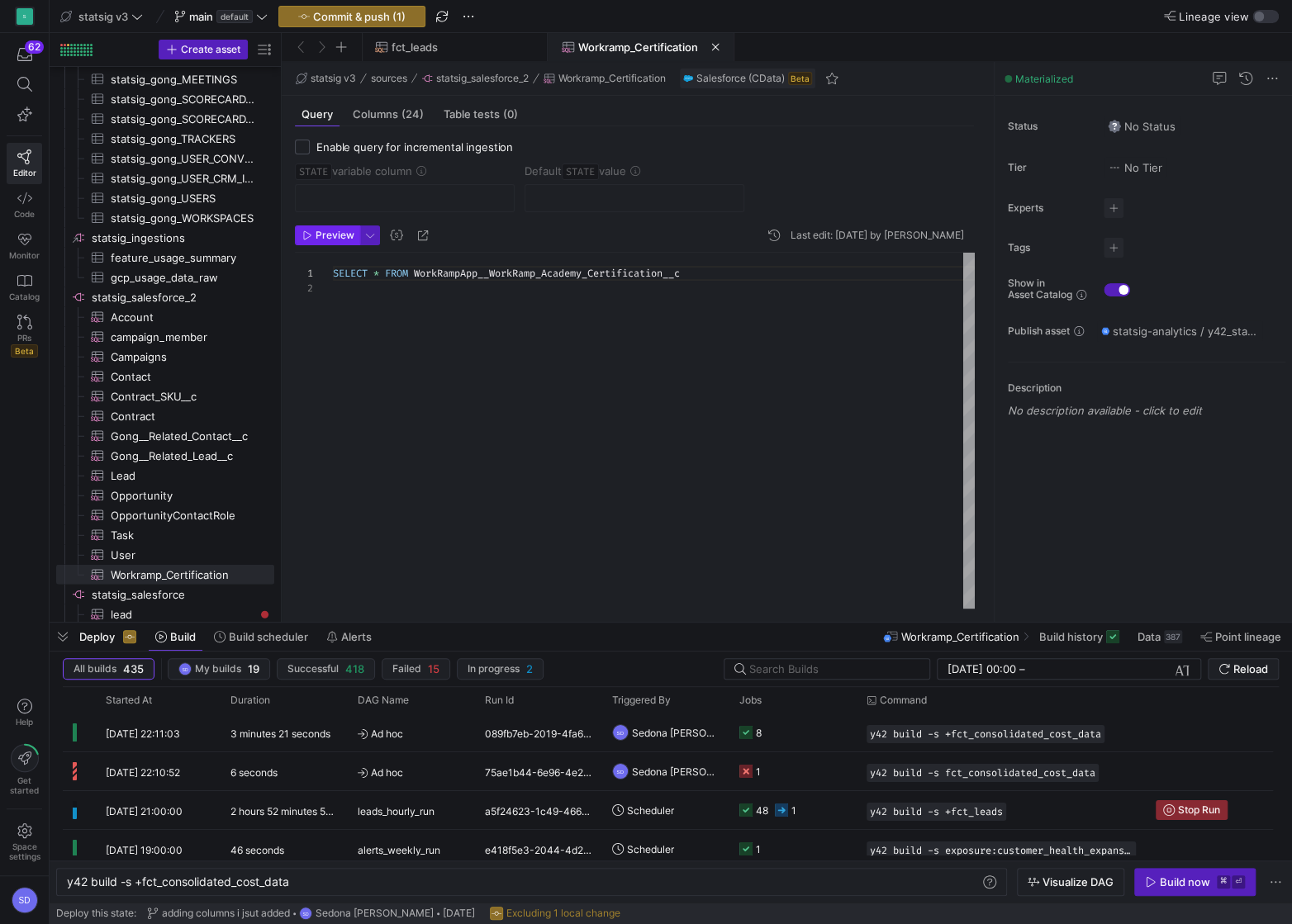
click at [337, 236] on span "Preview" at bounding box center [335, 235] width 39 height 11
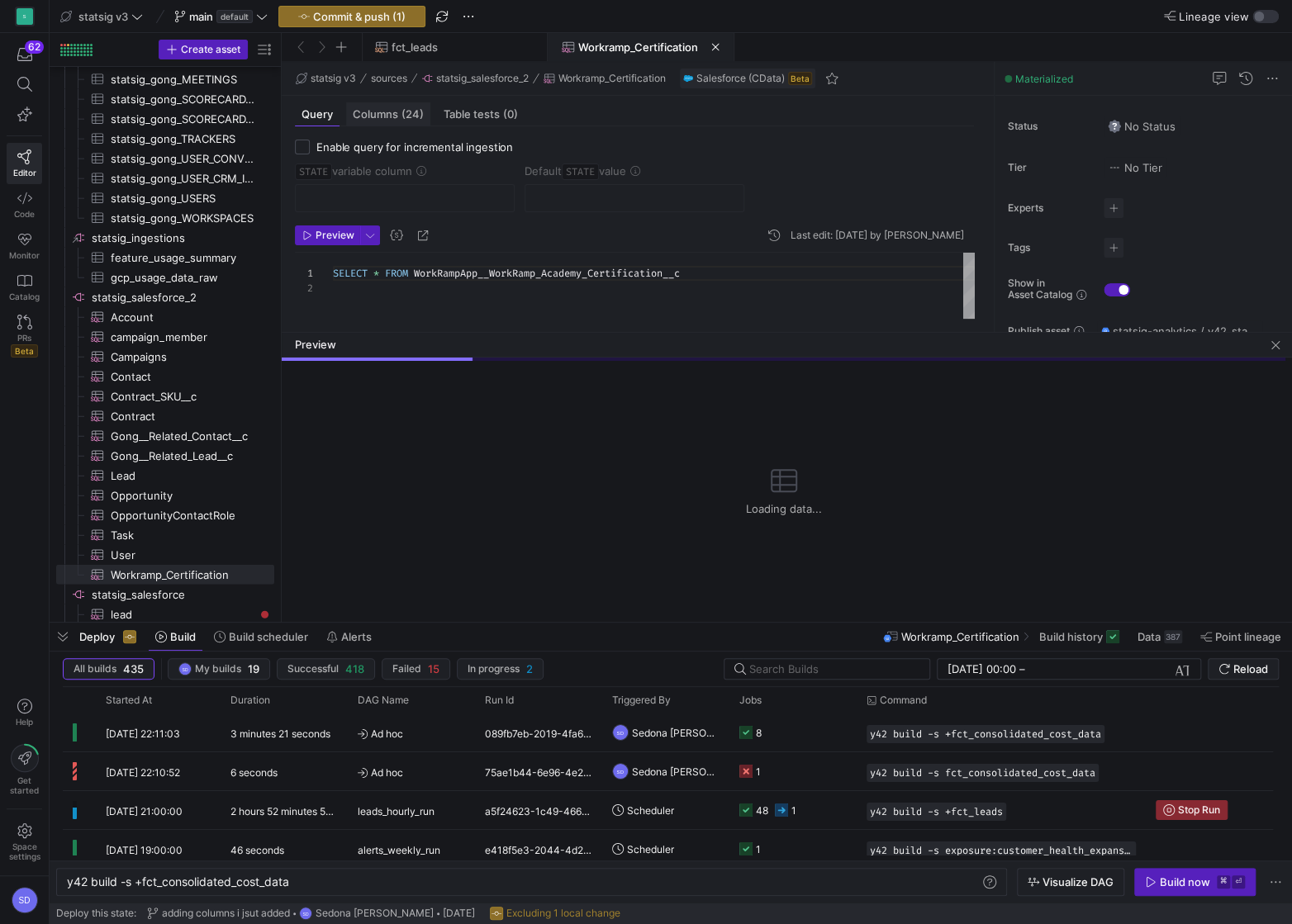
click at [392, 109] on span "Columns (24)" at bounding box center [388, 114] width 71 height 11
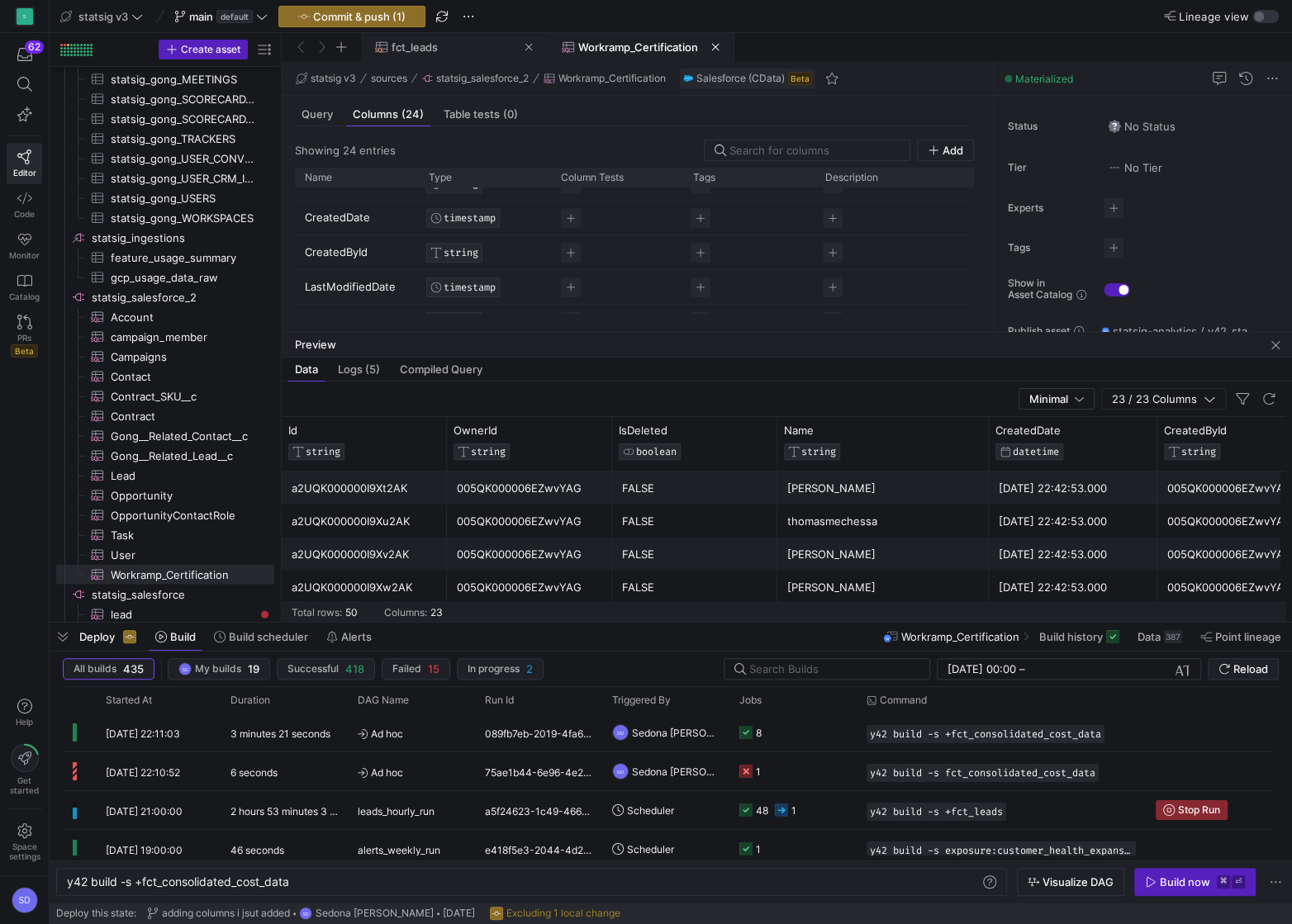
click at [442, 49] on span "fct_leads" at bounding box center [453, 47] width 158 height 13
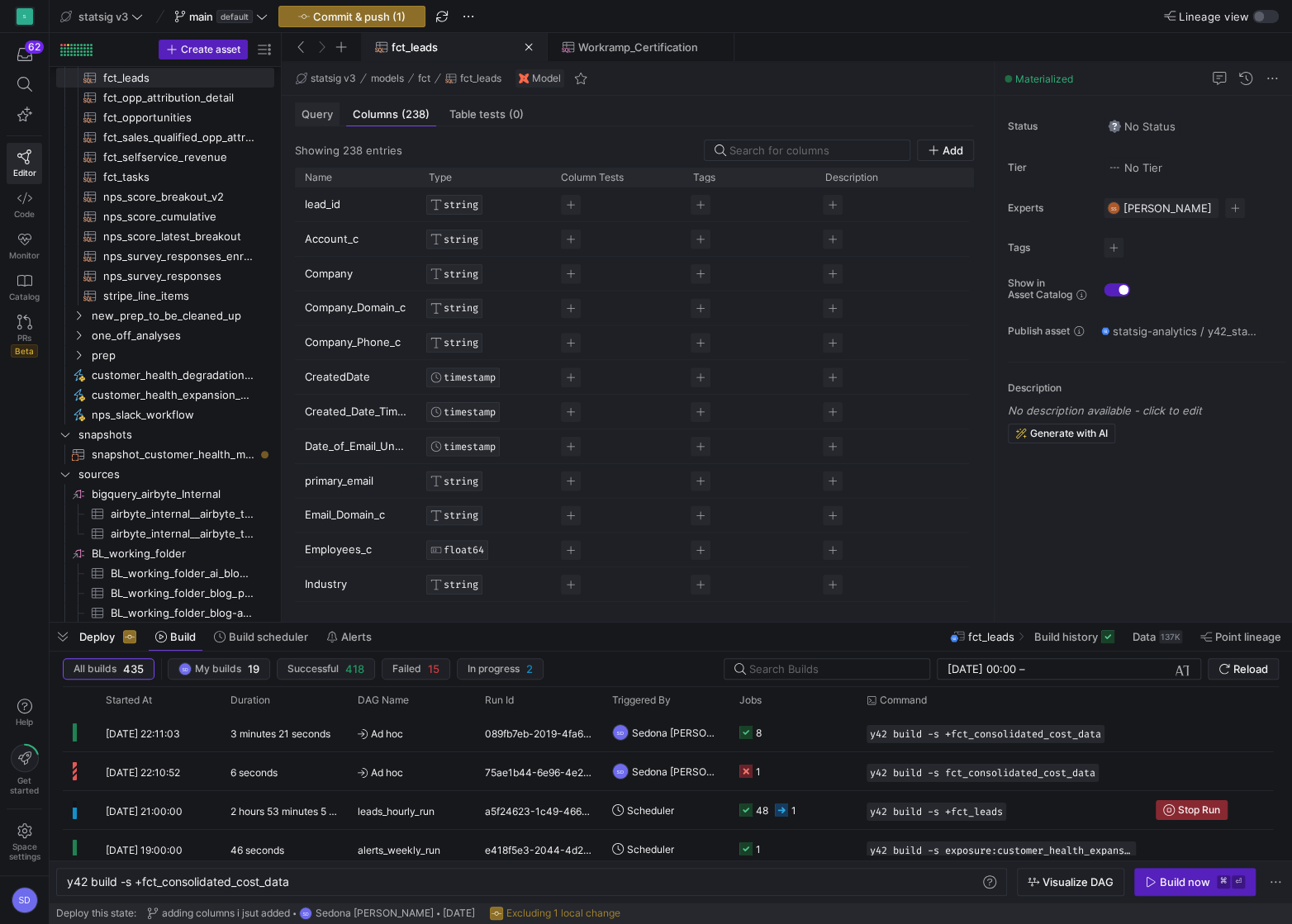
click at [313, 102] on div "Query" at bounding box center [317, 114] width 44 height 24
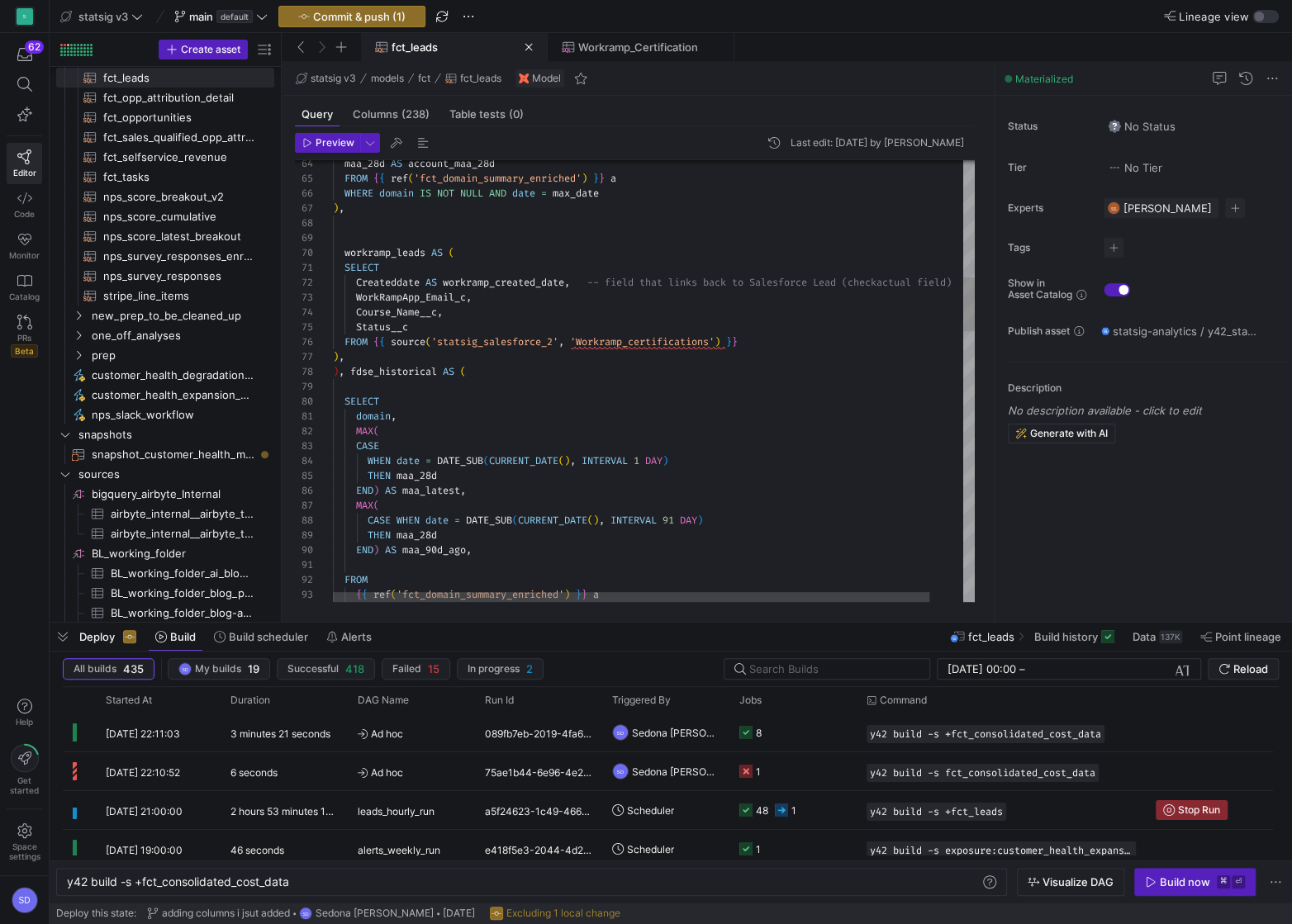
type textarea "SELECT CreatedDate AS workramp_created_date, -- field that links back to Salesf…"
click at [592, 42] on span "Workramp_Certification" at bounding box center [638, 47] width 120 height 13
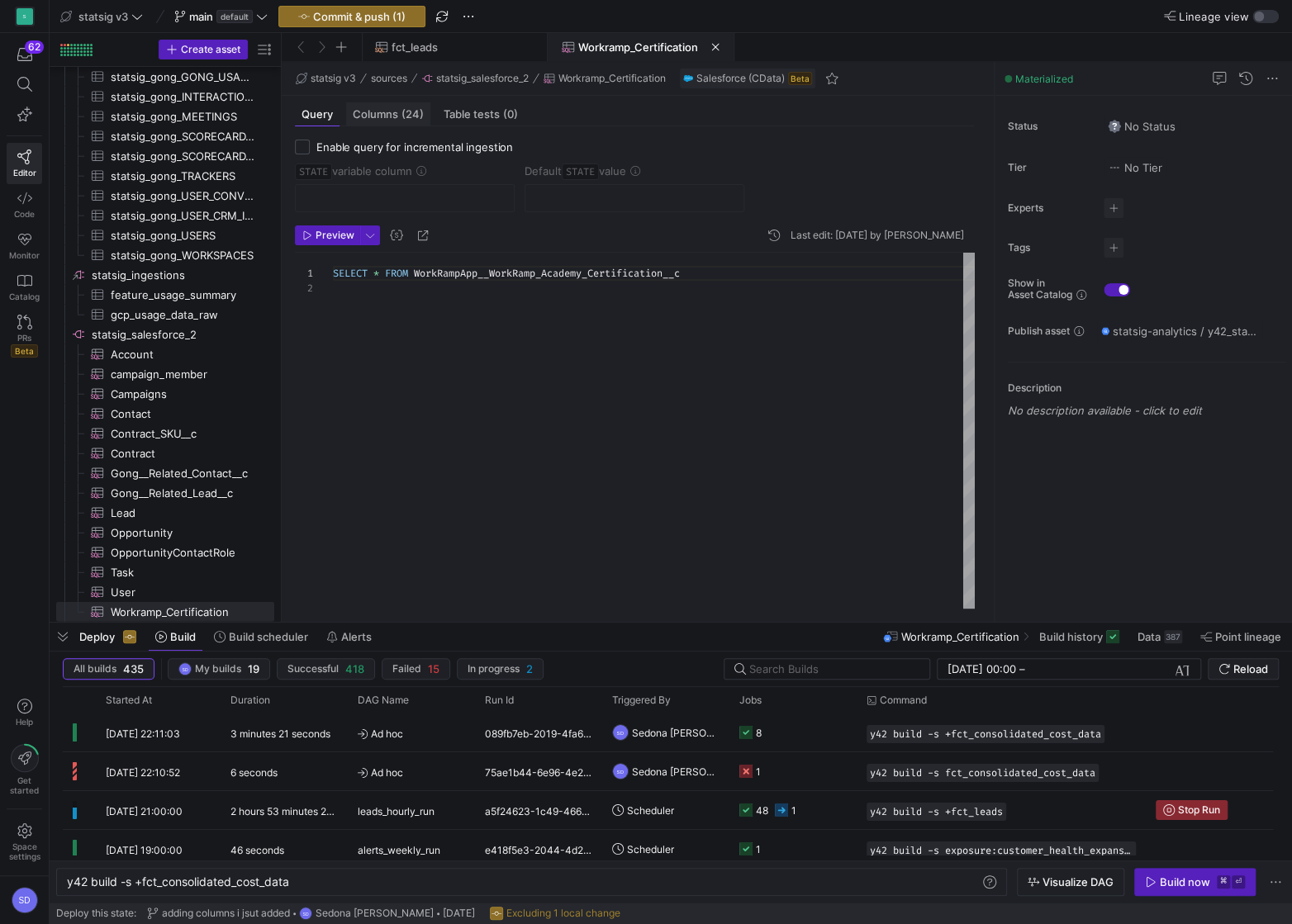
click at [389, 119] on span "Columns (24)" at bounding box center [388, 114] width 71 height 11
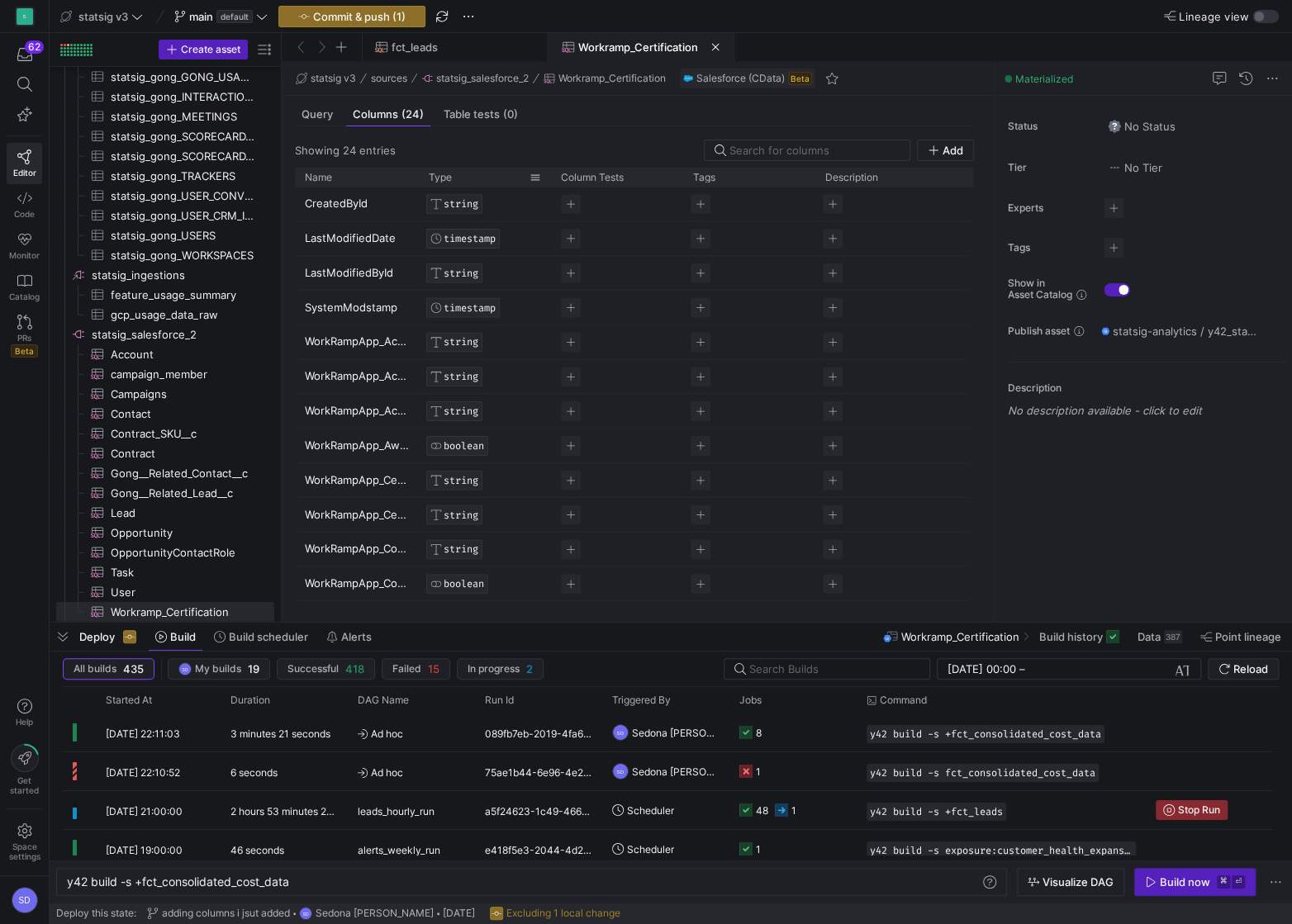
drag, startPoint x: 426, startPoint y: 177, endPoint x: 460, endPoint y: 180, distance: 34.1
click at [460, 180] on div "Type" at bounding box center [485, 177] width 133 height 19
drag, startPoint x: 427, startPoint y: 177, endPoint x: 511, endPoint y: 181, distance: 84.1
click at [511, 181] on div "Type" at bounding box center [485, 177] width 133 height 19
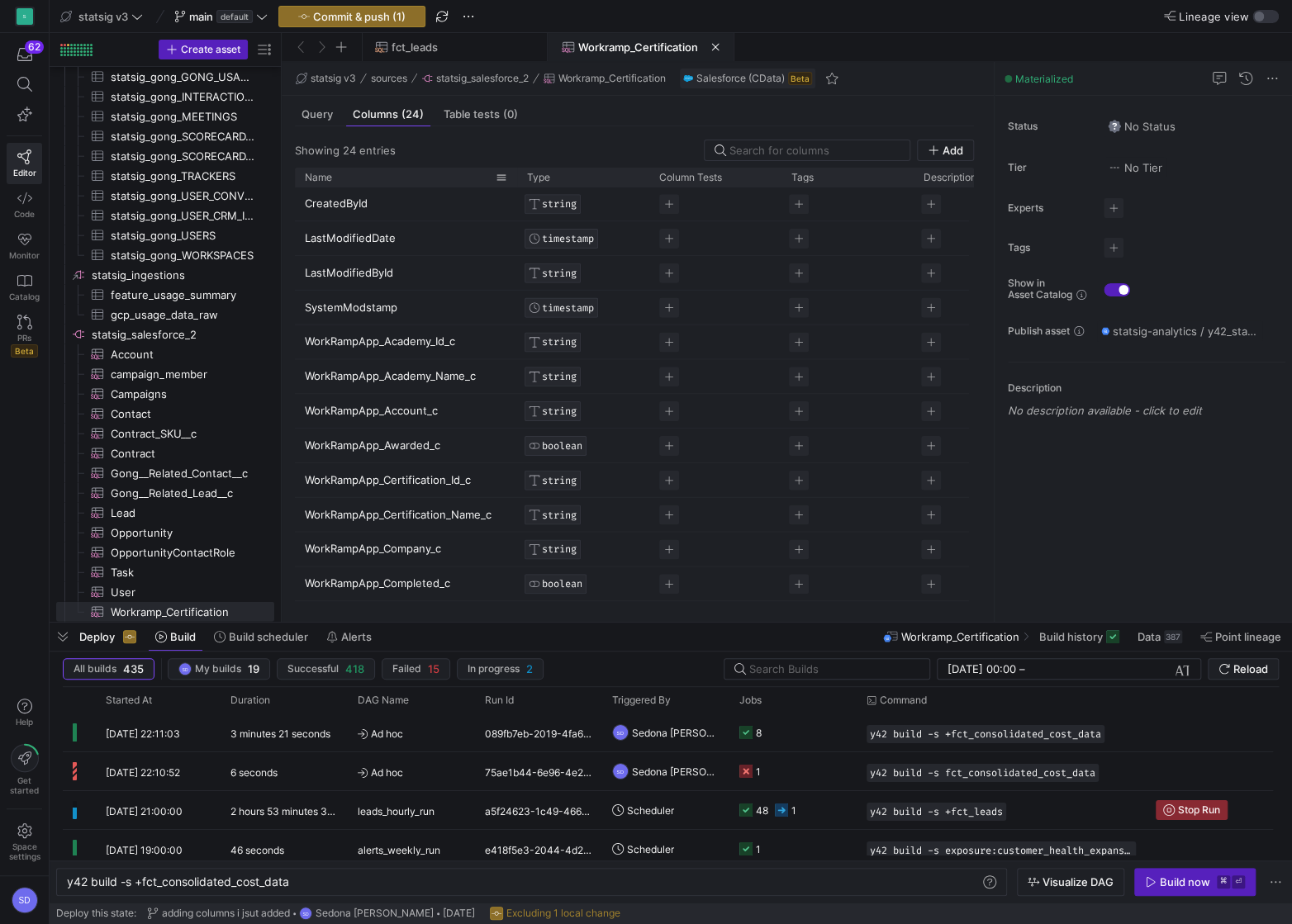
drag, startPoint x: 417, startPoint y: 176, endPoint x: 515, endPoint y: 175, distance: 98.0
click at [515, 175] on div at bounding box center [516, 177] width 6 height 19
click at [419, 50] on span "fct_leads" at bounding box center [414, 47] width 46 height 13
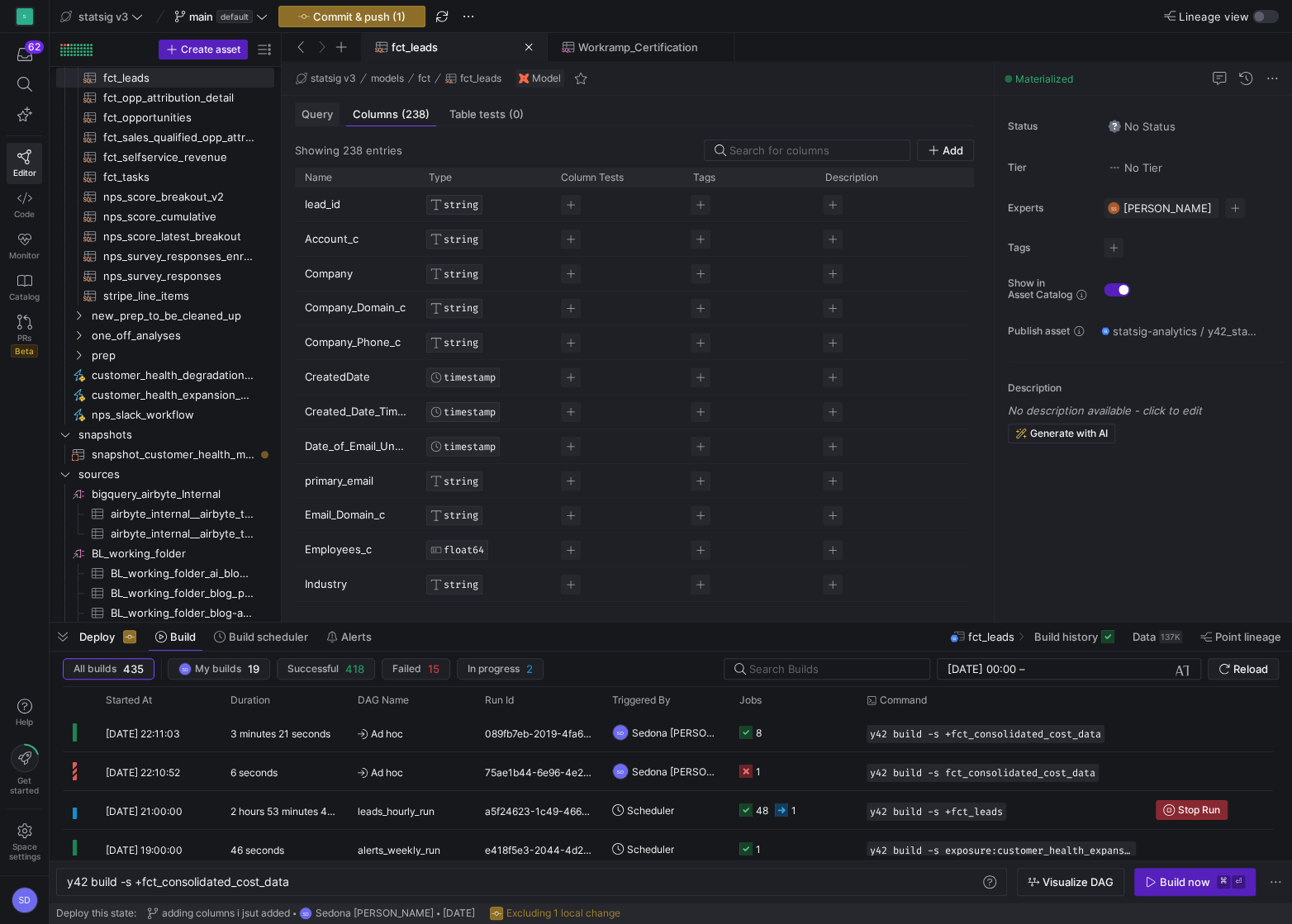
click at [316, 120] on span "Query" at bounding box center [317, 114] width 32 height 11
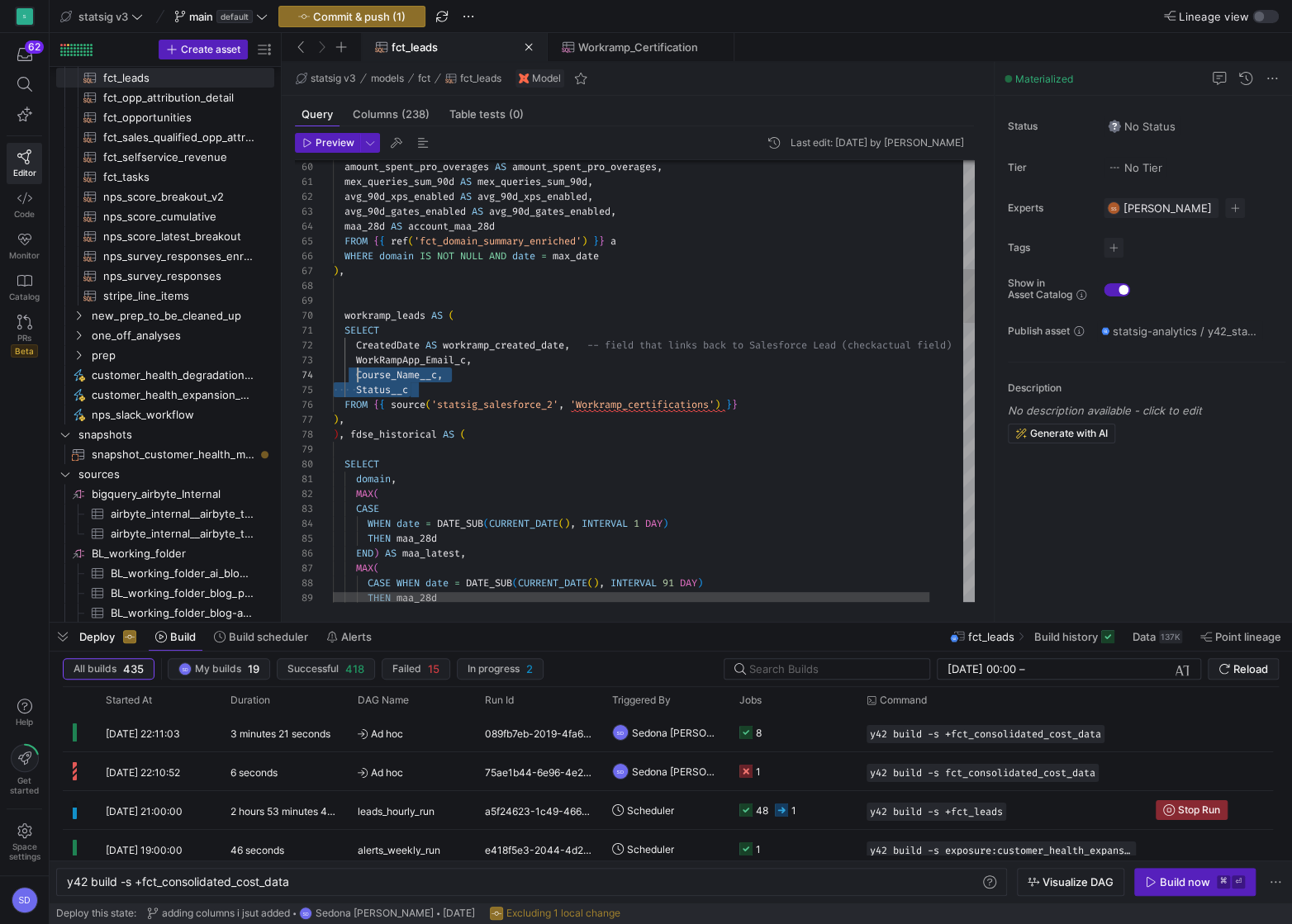
drag, startPoint x: 435, startPoint y: 390, endPoint x: 353, endPoint y: 372, distance: 84.0
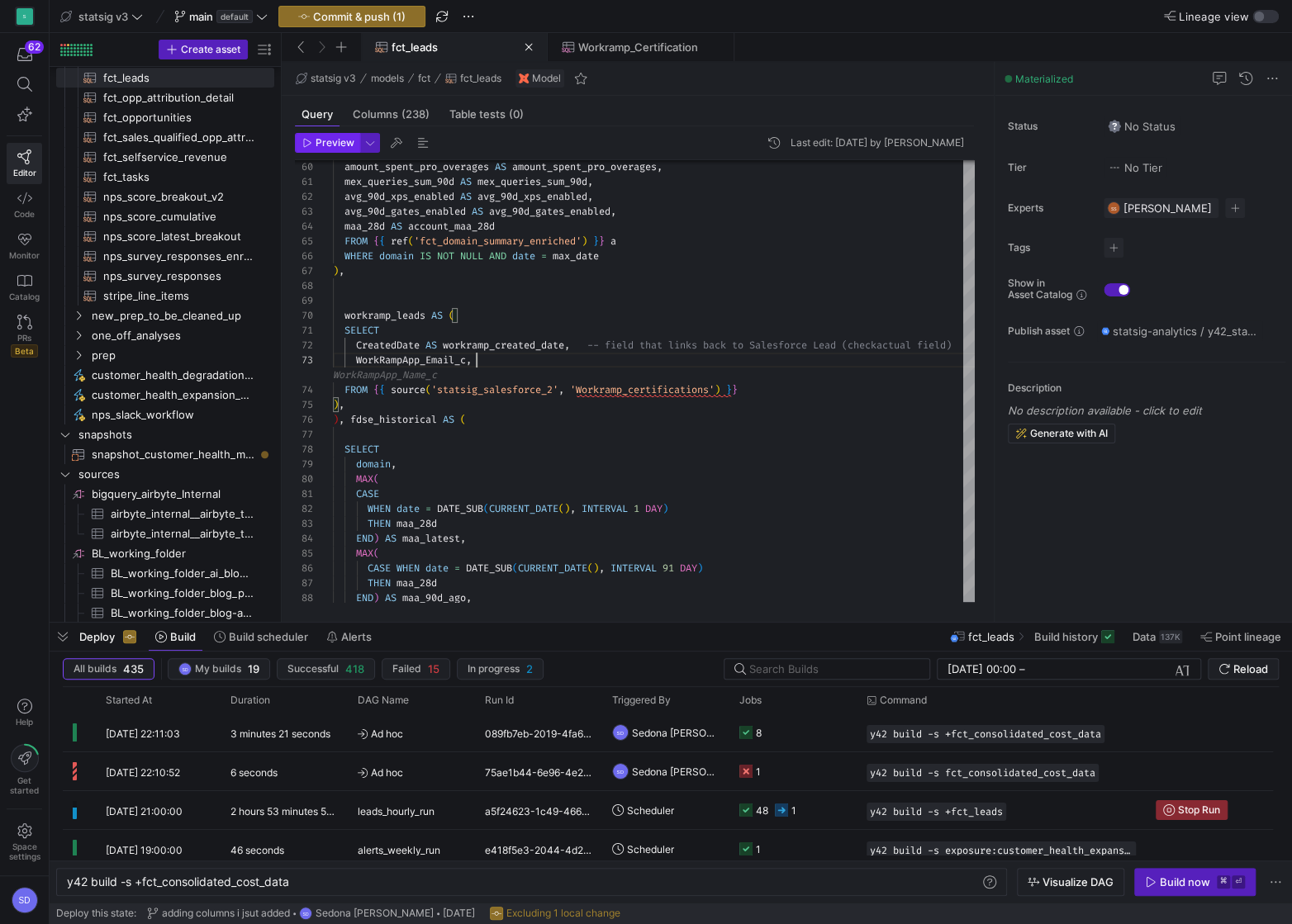
click at [324, 146] on span "Preview" at bounding box center [335, 142] width 39 height 11
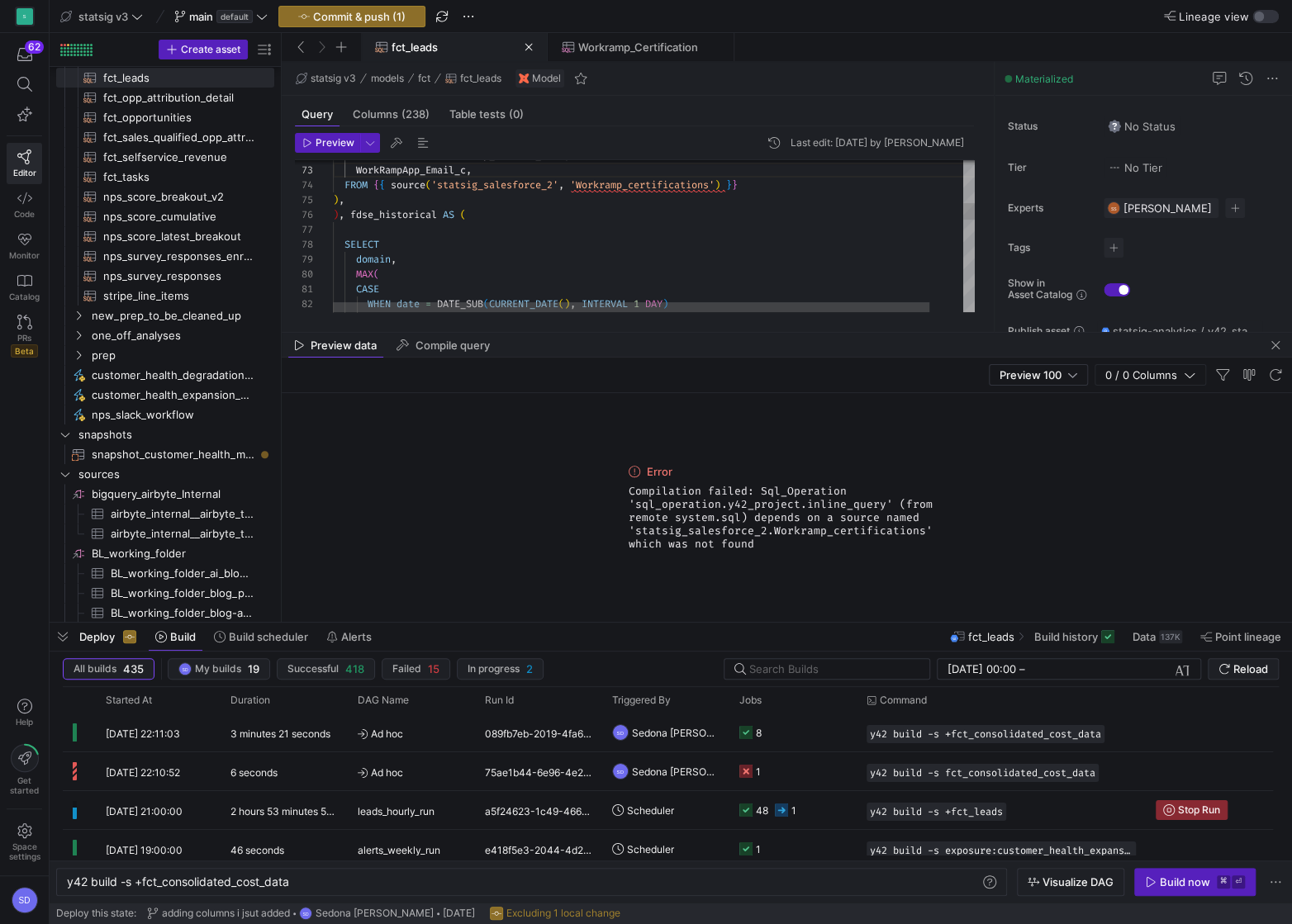
click at [608, 187] on div "CreatedDate AS workramp_created_date , -- field that links back to Salesforce L…" at bounding box center [672, 867] width 677 height 3575
click at [576, 184] on div "CreatedDate AS workramp_created_date , -- field that links back to Salesforce L…" at bounding box center [672, 867] width 677 height 3575
click at [657, 184] on div "CreatedDate AS workramp_created_date , -- field that links back to Salesforce L…" at bounding box center [672, 867] width 677 height 3575
click at [712, 183] on div "CreatedDate AS workramp_created_date , -- field that links back to Salesforce L…" at bounding box center [672, 867] width 677 height 3575
type textarea "SELECT CreatedDate AS workramp_created_date, -- field that links back to Salesf…"
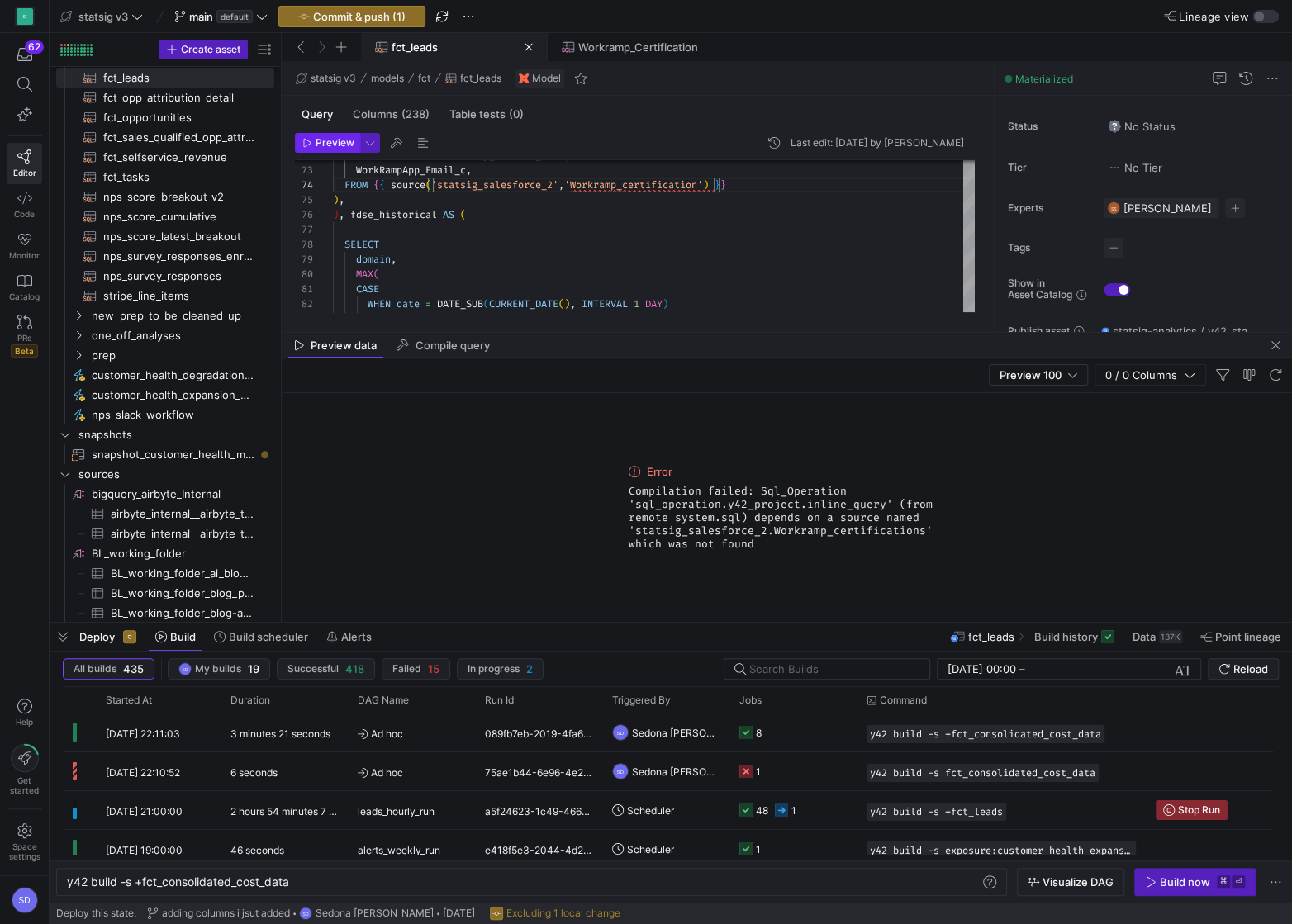
click at [338, 137] on span "Preview" at bounding box center [335, 142] width 39 height 11
click at [638, 186] on div "CreatedDate AS workramp_created_date , -- field that links back to Salesforce L…" at bounding box center [672, 867] width 677 height 3575
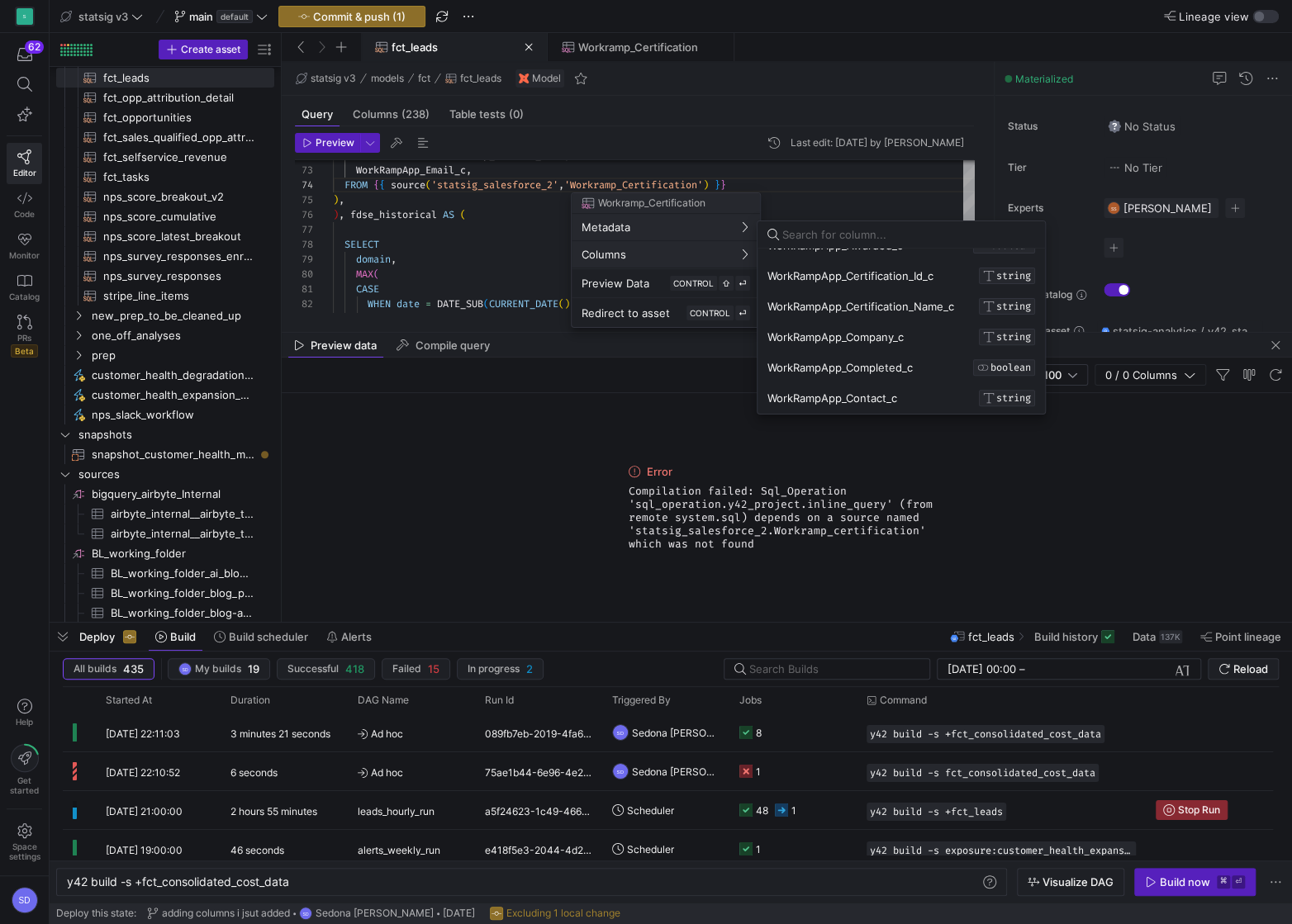
scroll to position [352, 0]
click at [800, 186] on div at bounding box center [646, 462] width 1292 height 924
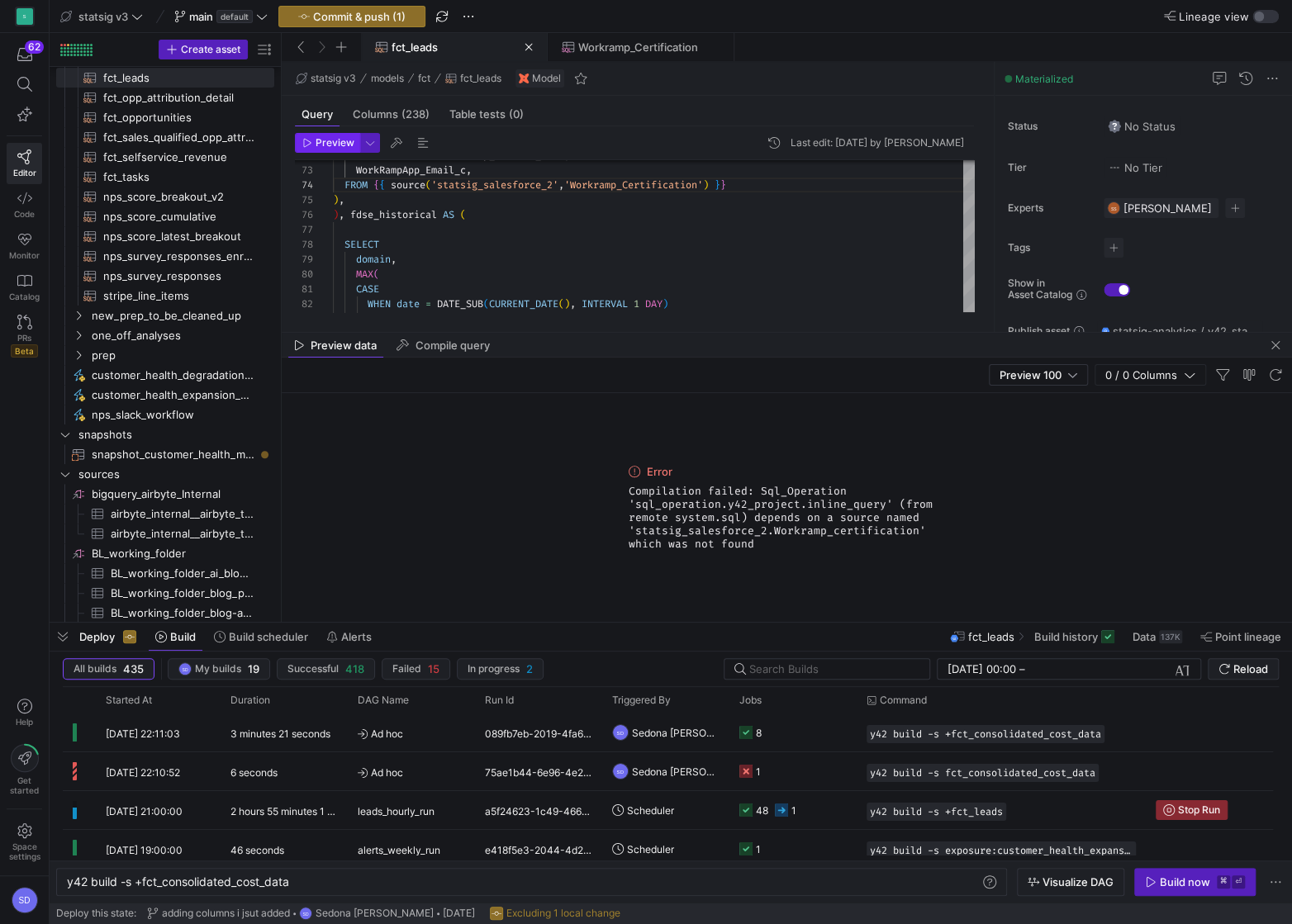
click at [335, 142] on span "Preview" at bounding box center [335, 142] width 39 height 11
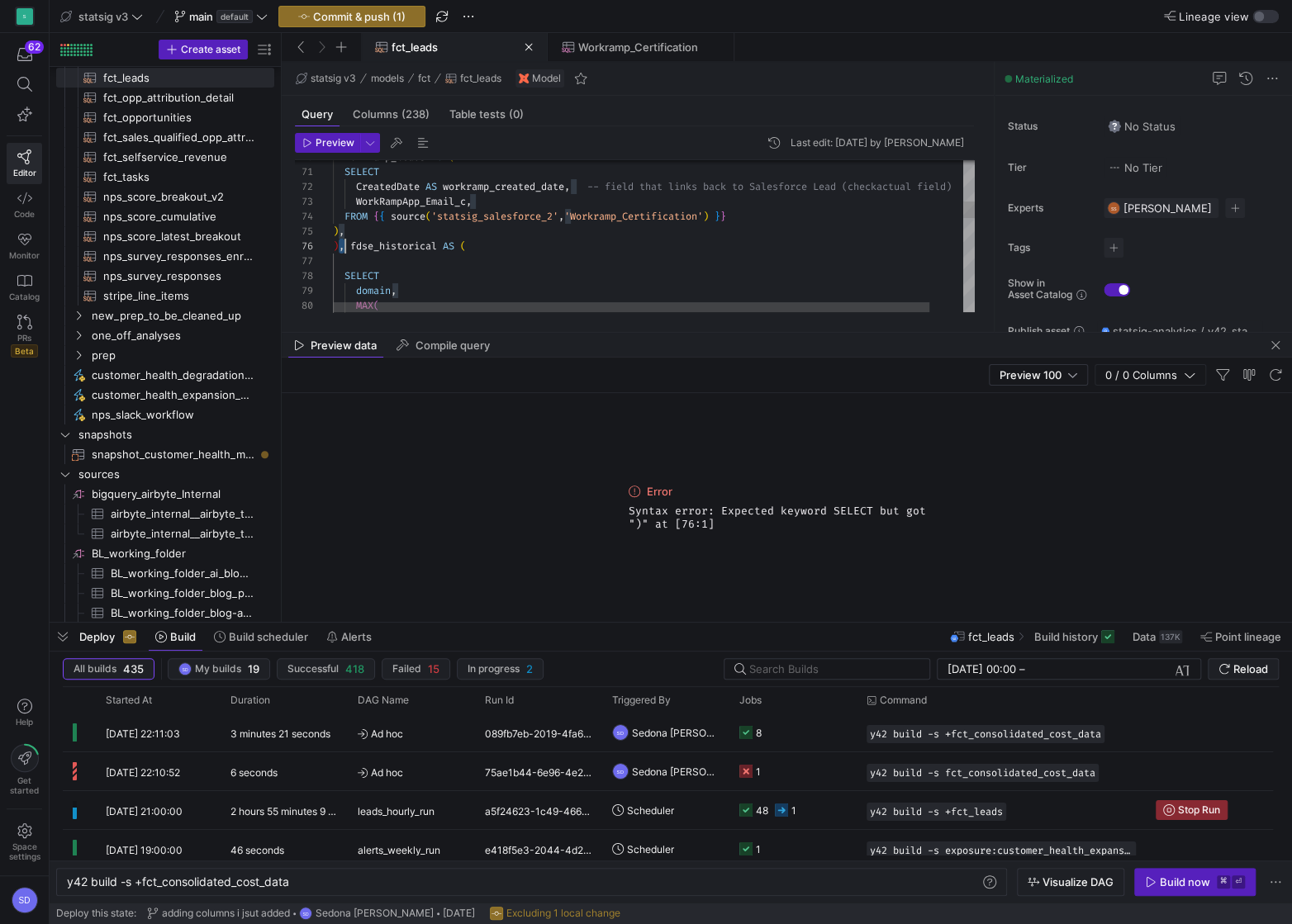
click at [341, 246] on div "CreatedDate AS workramp_created_date , -- field that links back to Salesforce L…" at bounding box center [672, 897] width 677 height 3575
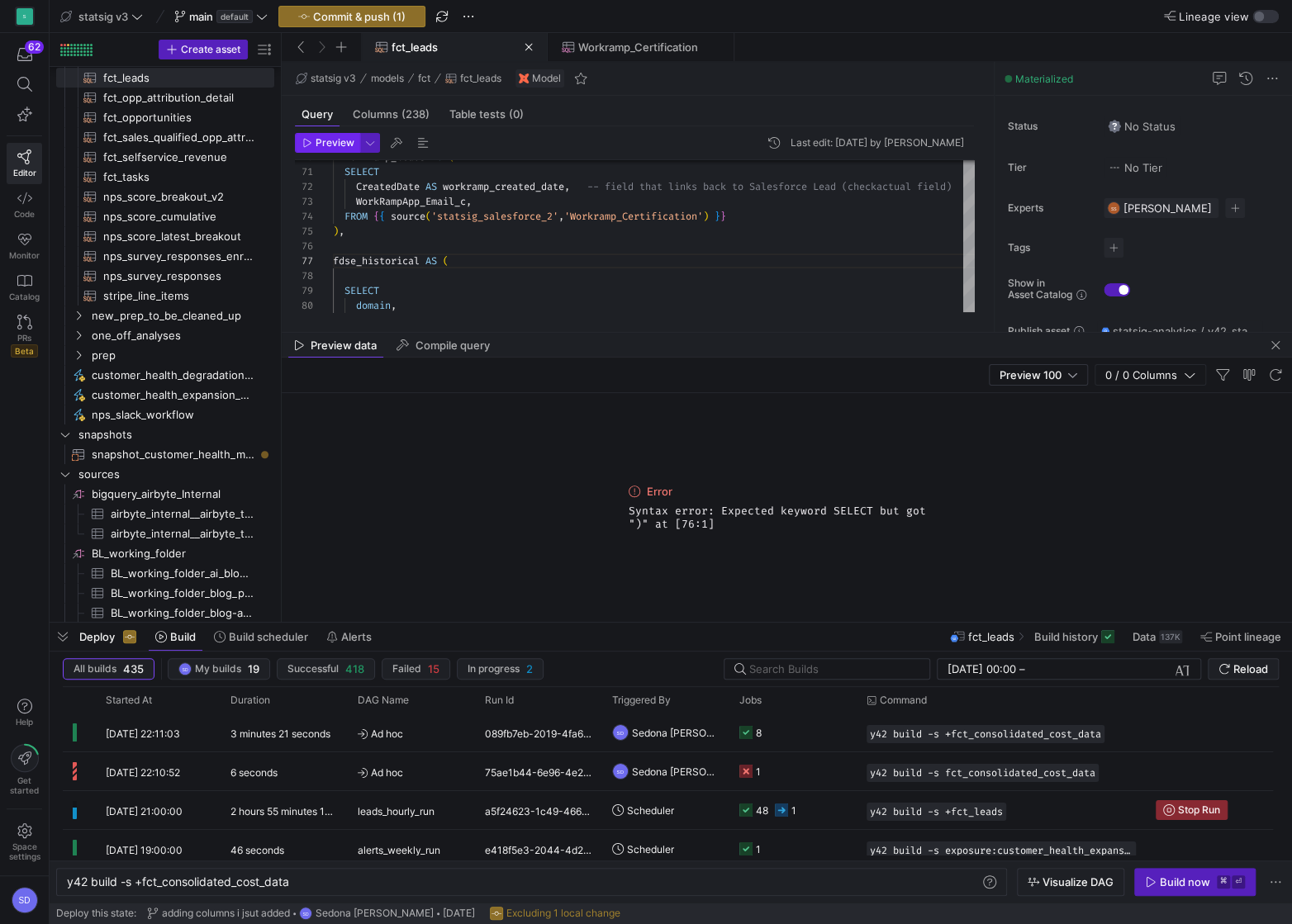
type textarea "SELECT CreatedDate AS workramp_created_date, -- field that links back to Salesf…"
click at [331, 139] on span "Preview" at bounding box center [335, 142] width 39 height 11
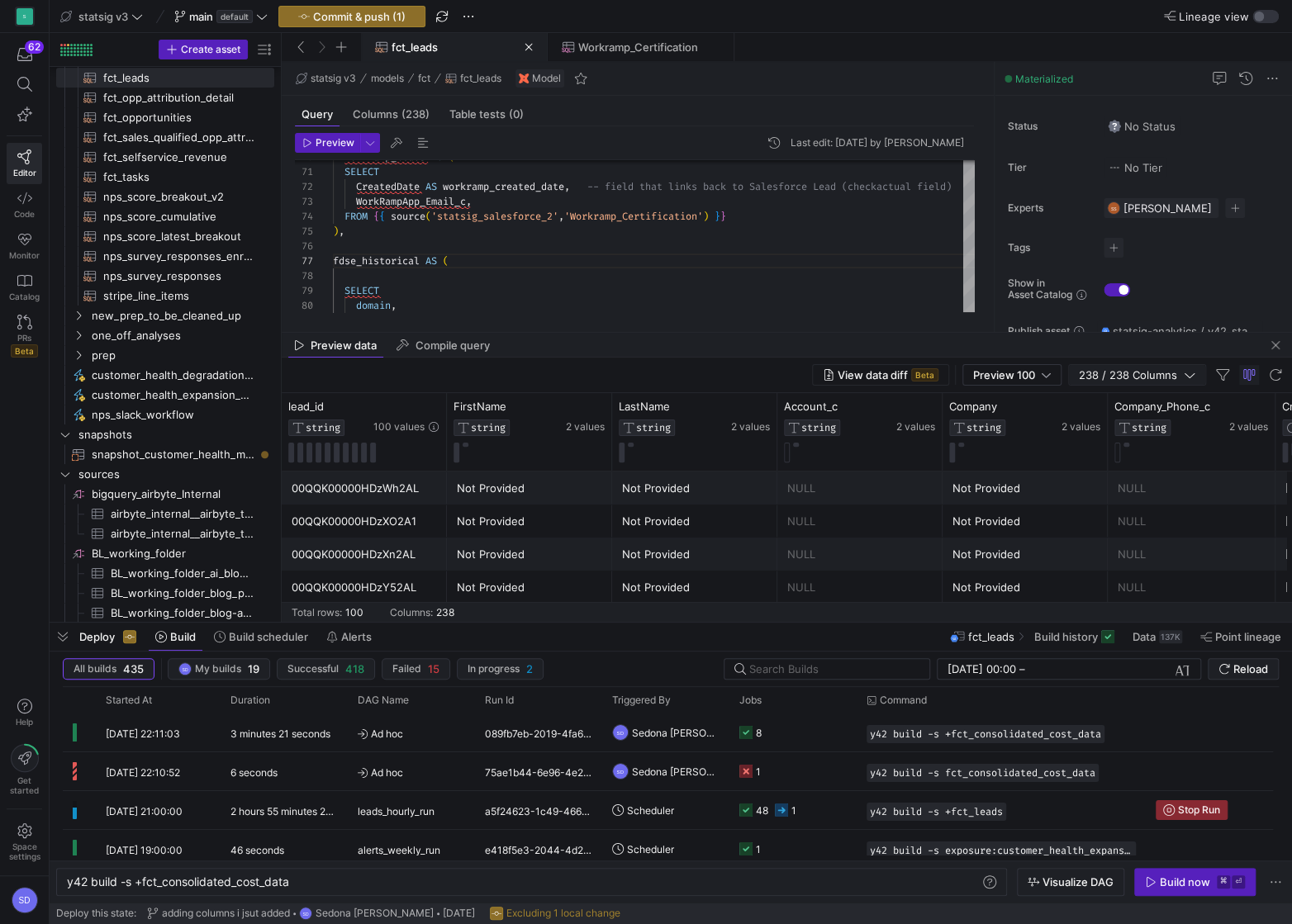
click at [1151, 381] on span "238 / 238 Columns" at bounding box center [1131, 375] width 105 height 13
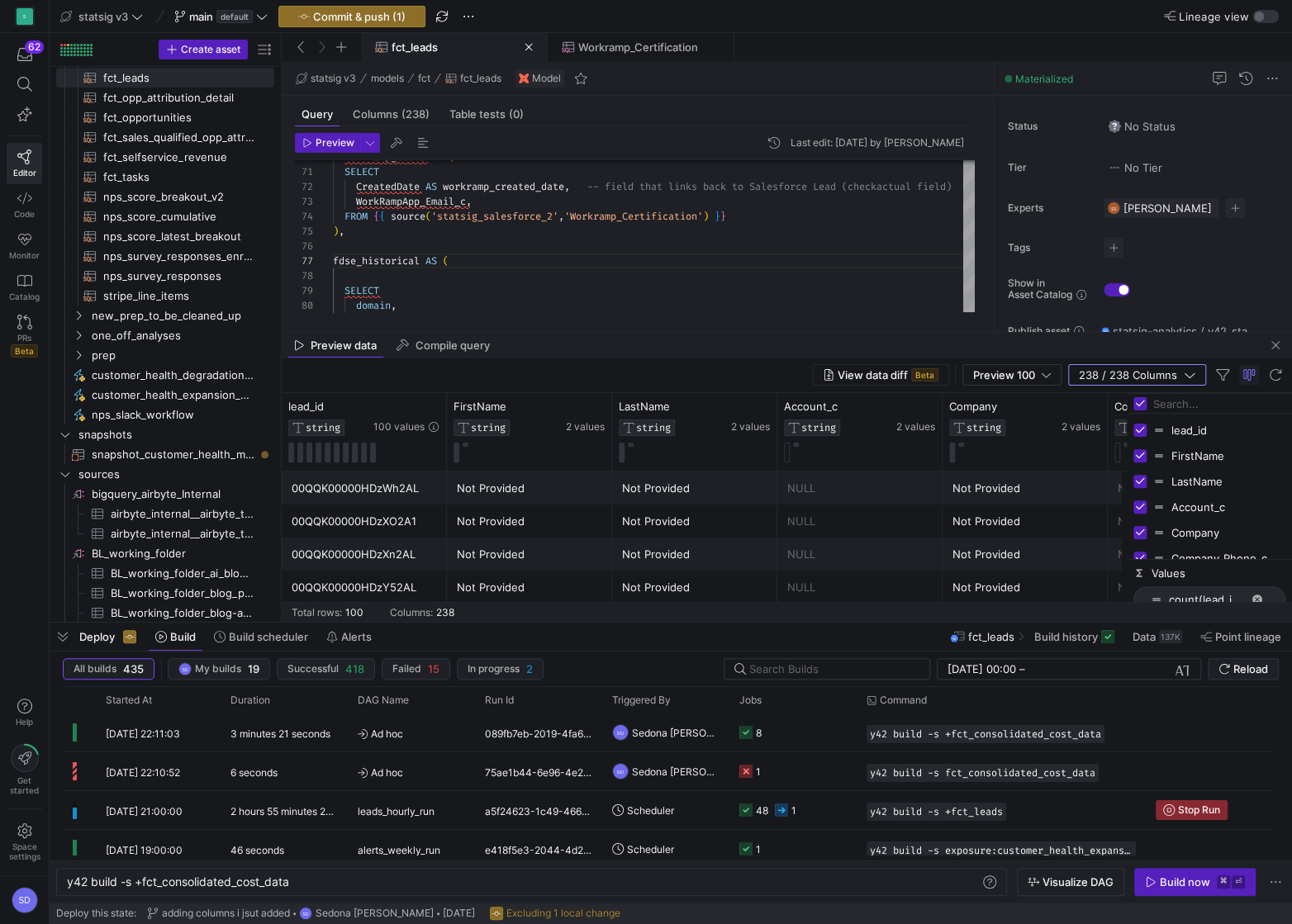
click at [1166, 405] on input "Filter Columns Input" at bounding box center [1220, 403] width 133 height 33
type input "workramp"
checkbox input "false"
click at [1167, 408] on input "workramp" at bounding box center [1220, 403] width 133 height 33
click at [1167, 408] on input "workramp" at bounding box center [1220, 403] width 133 height 33
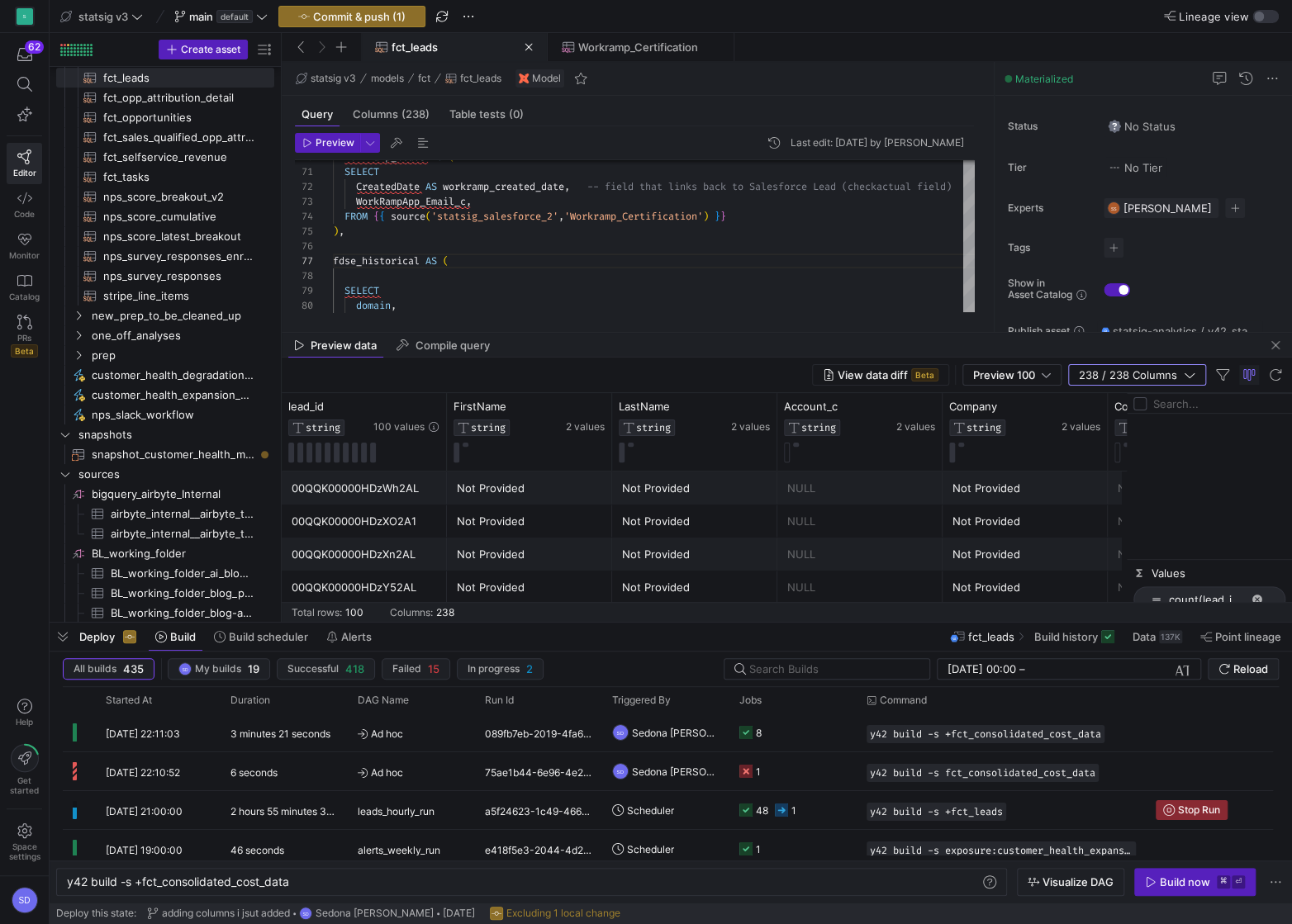
checkbox input "true"
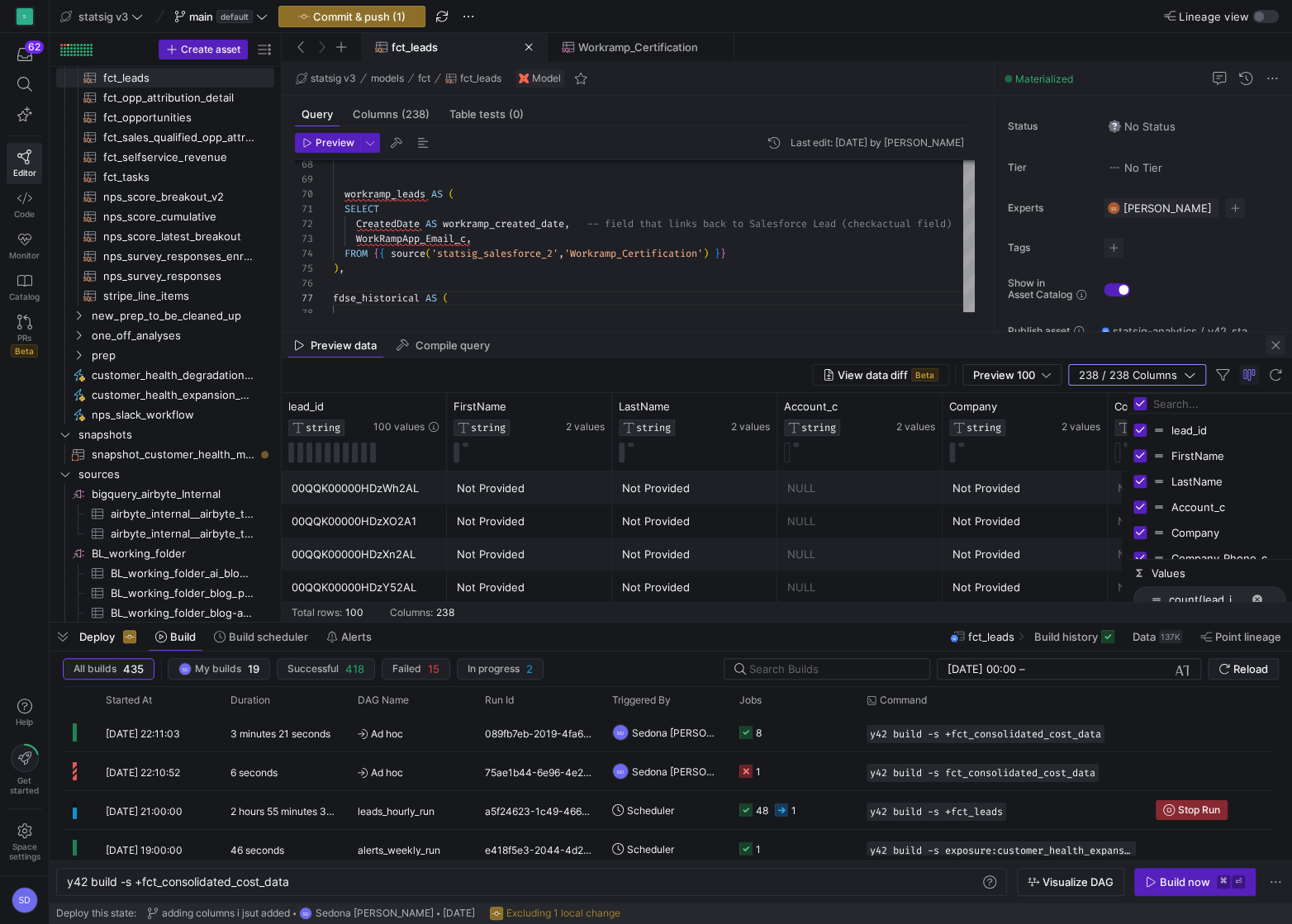
click at [1274, 347] on span "button" at bounding box center [1275, 345] width 19 height 19
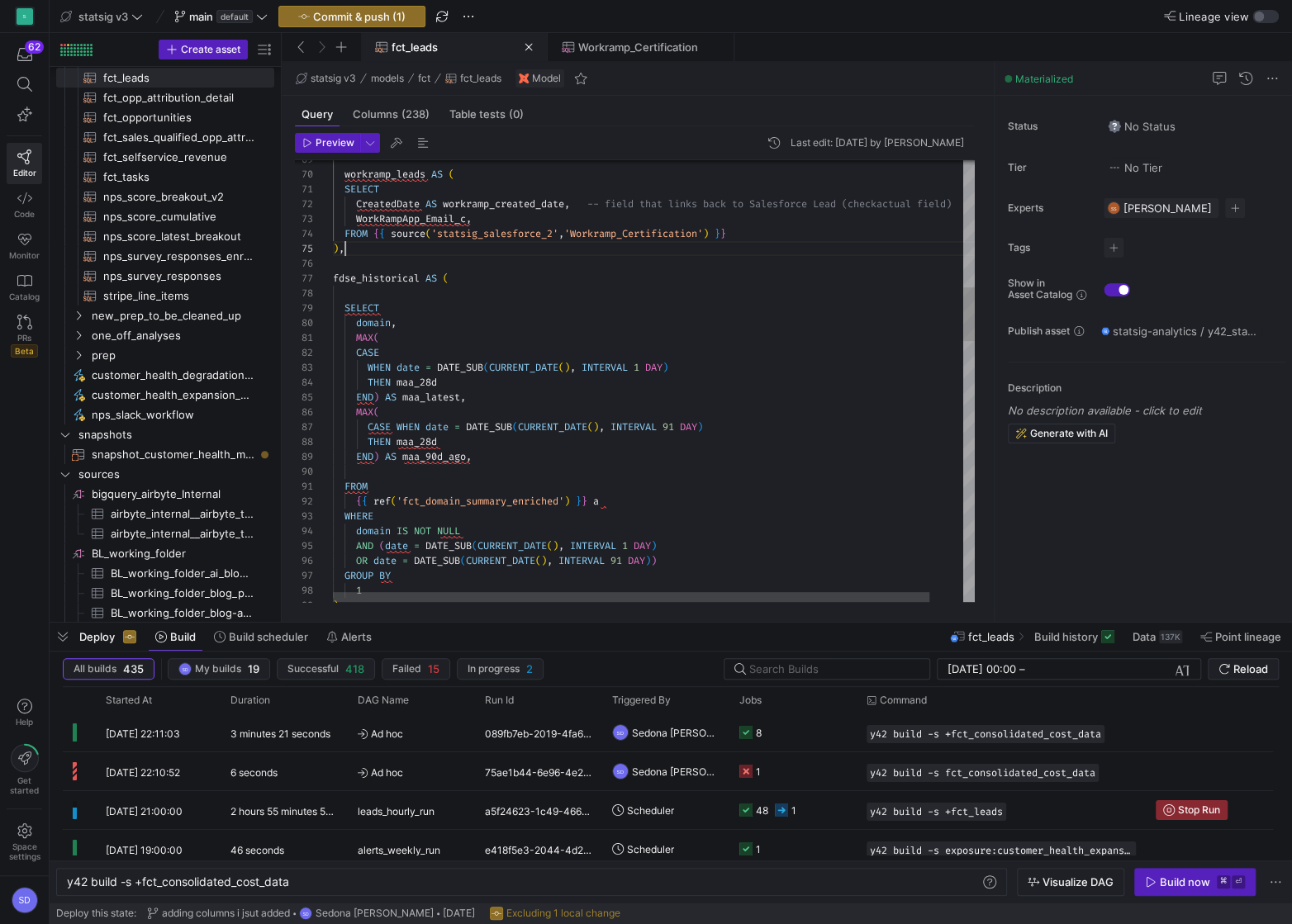
scroll to position [58, 11]
click at [429, 254] on div "CreatedDate AS workramp_created_date , -- field that links back to Salesforce L…" at bounding box center [672, 923] width 677 height 3590
type textarea "FROM {{ ref('account_prep') }} ), leads_on_accounts AS ( SELECT lead.* EXCEPT(C…"
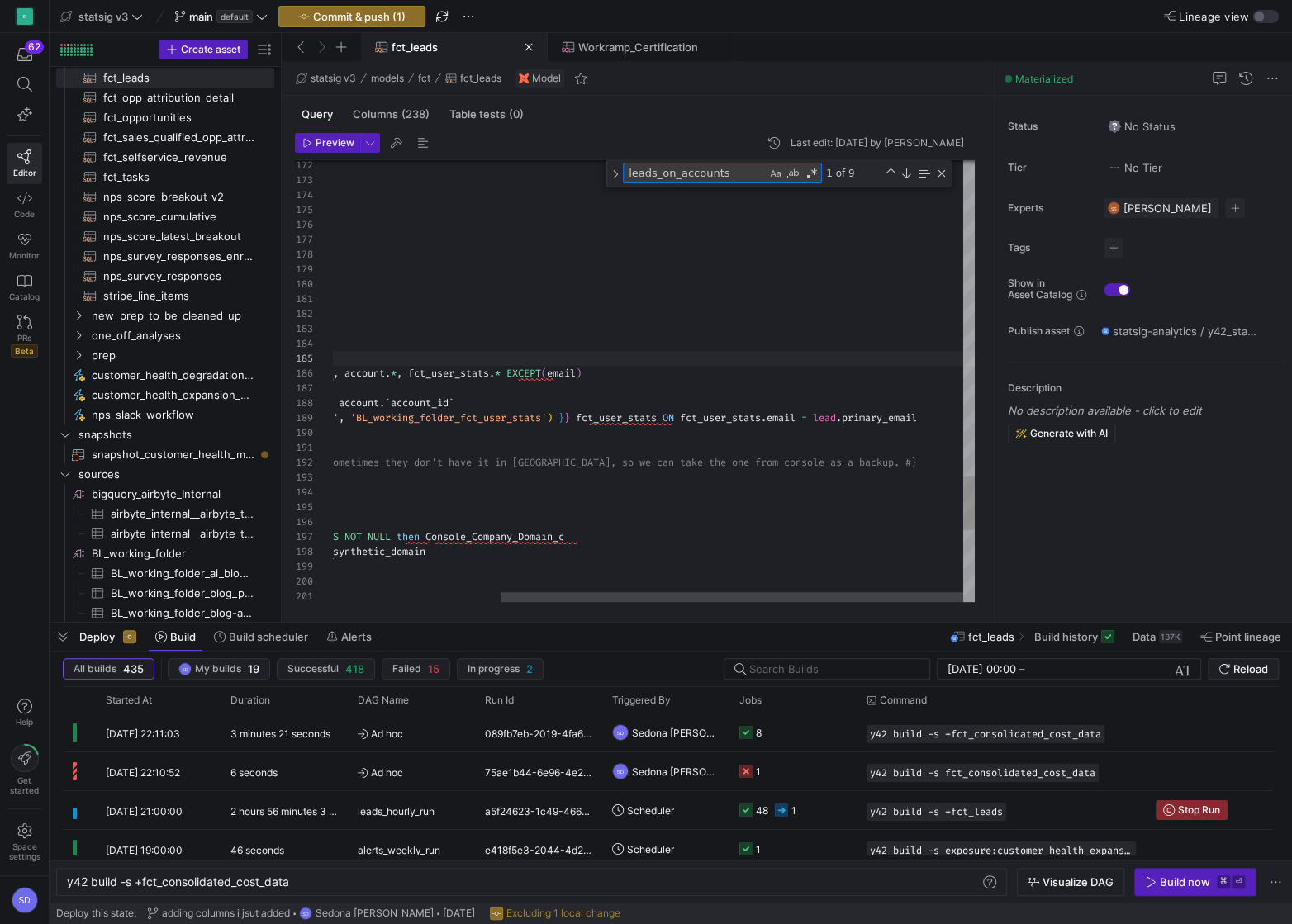
type textarea "leads_on_accounts"
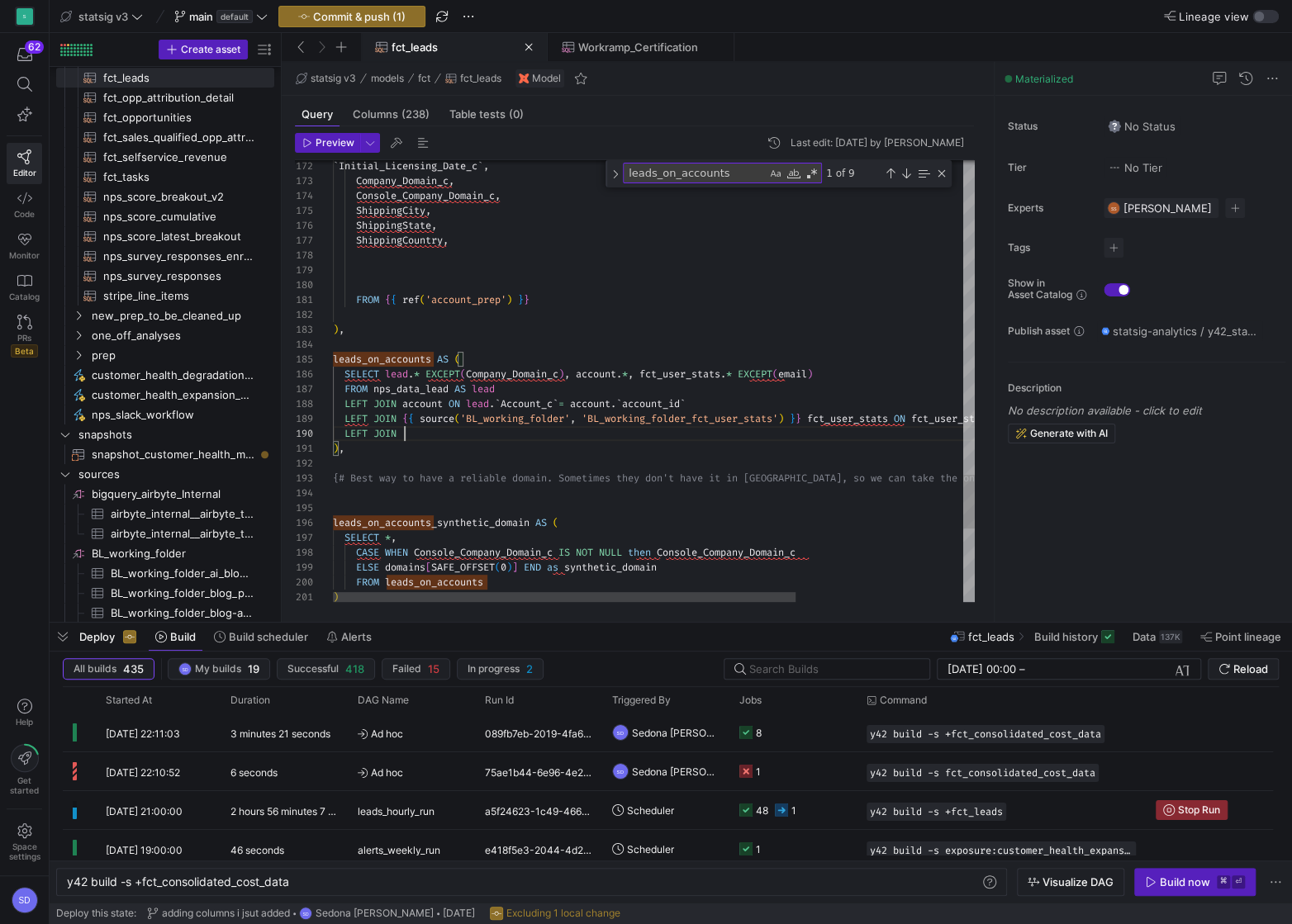
scroll to position [133, 71]
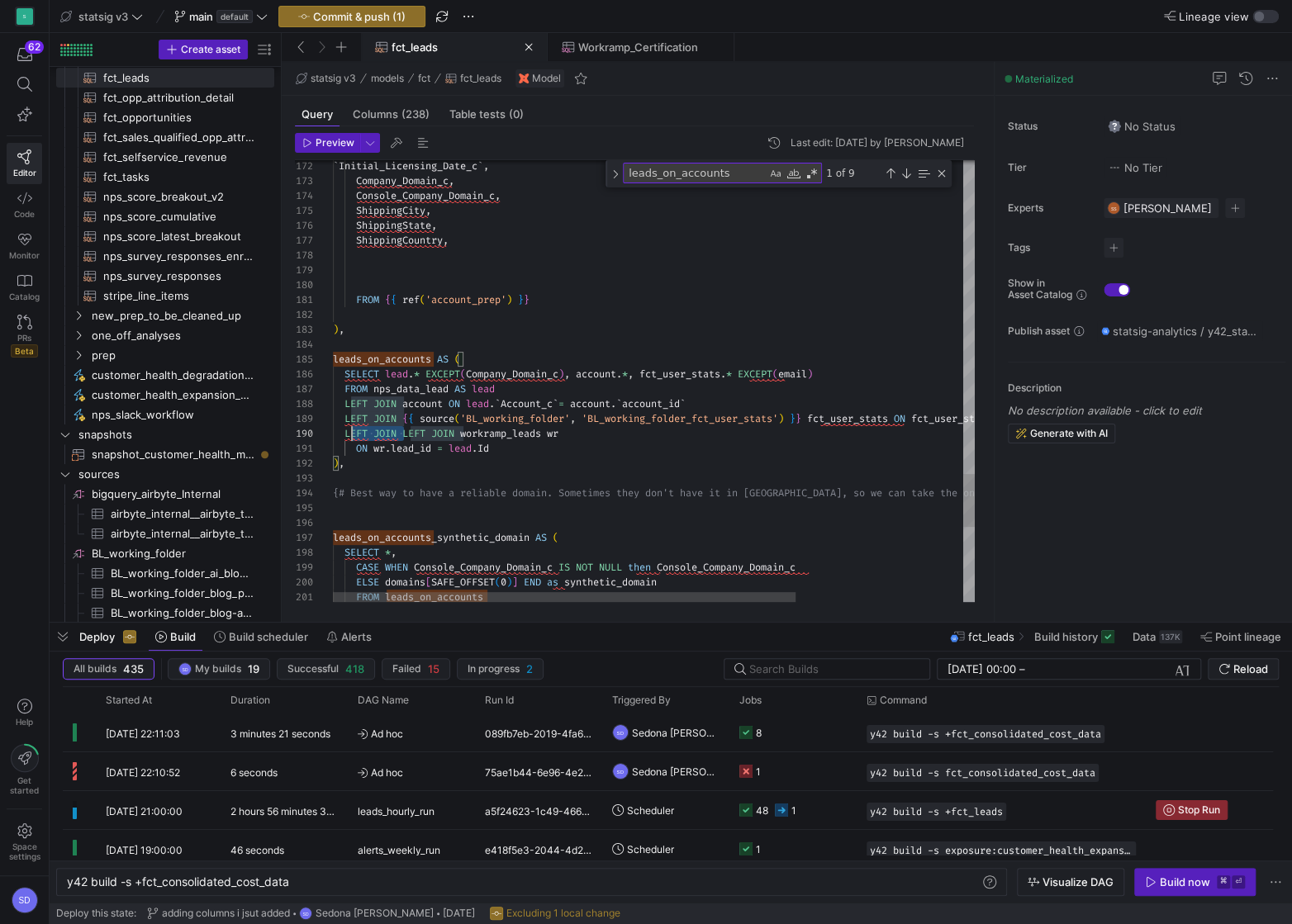
scroll to position [133, 11]
drag, startPoint x: 407, startPoint y: 433, endPoint x: 343, endPoint y: 432, distance: 64.0
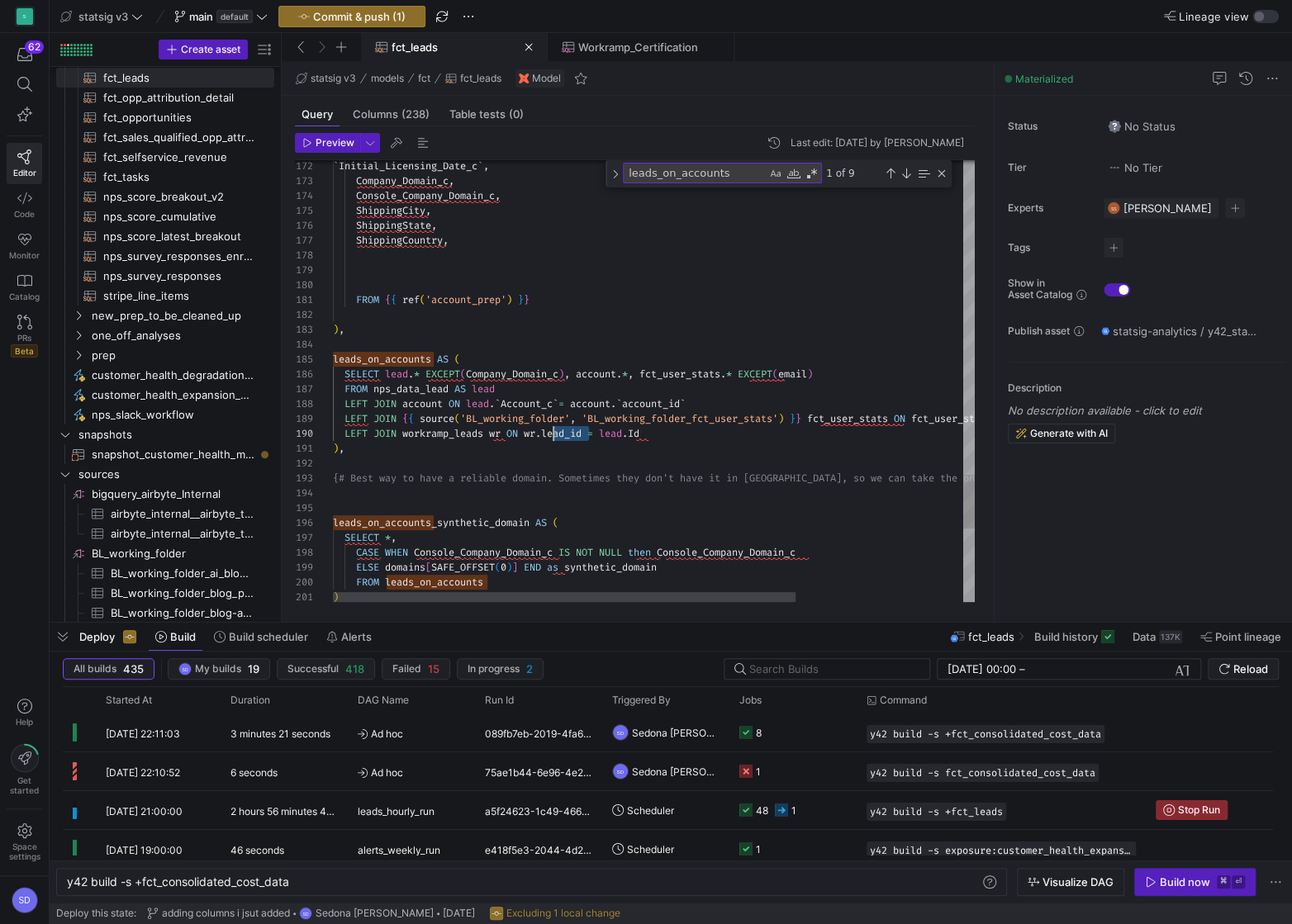
scroll to position [133, 214]
drag, startPoint x: 589, startPoint y: 434, endPoint x: 548, endPoint y: 429, distance: 41.3
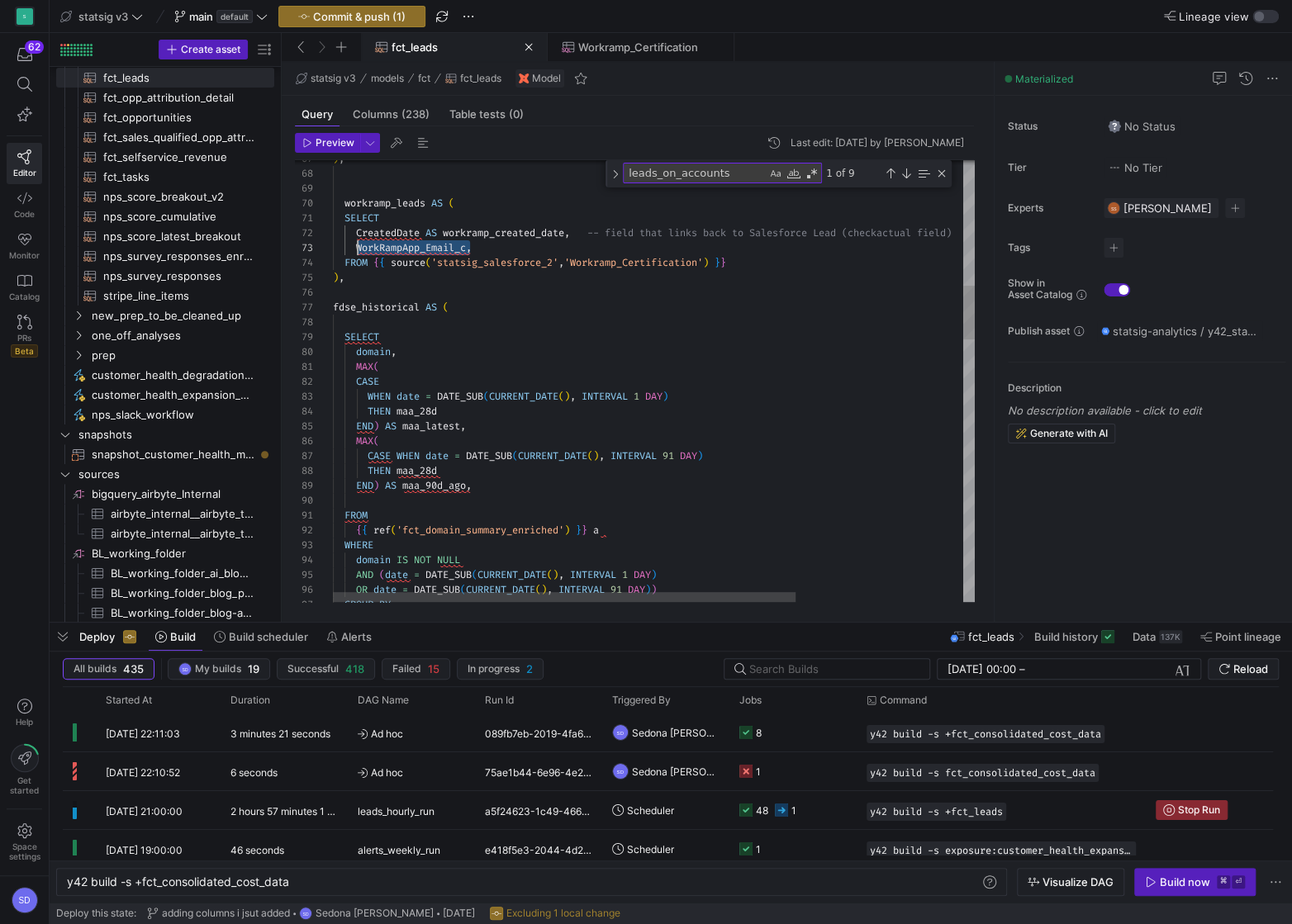
scroll to position [30, 24]
drag, startPoint x: 472, startPoint y: 246, endPoint x: 356, endPoint y: 242, distance: 116.1
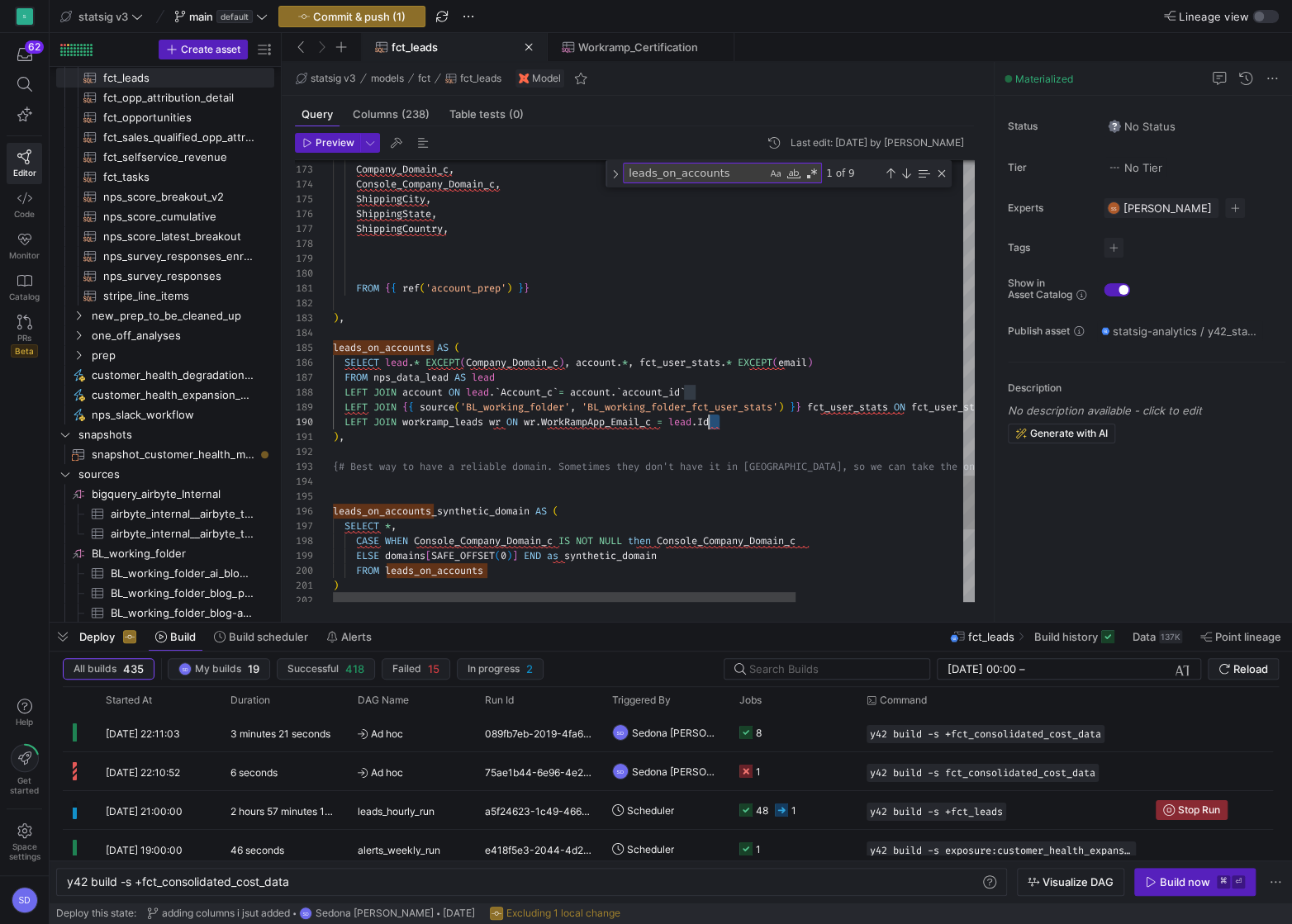
drag, startPoint x: 727, startPoint y: 423, endPoint x: 710, endPoint y: 420, distance: 17.3
type textarea "FROM {{ ref('account_prep') }} ), leads_on_accounts AS ( SELECT lead.* EXCEPT(C…"
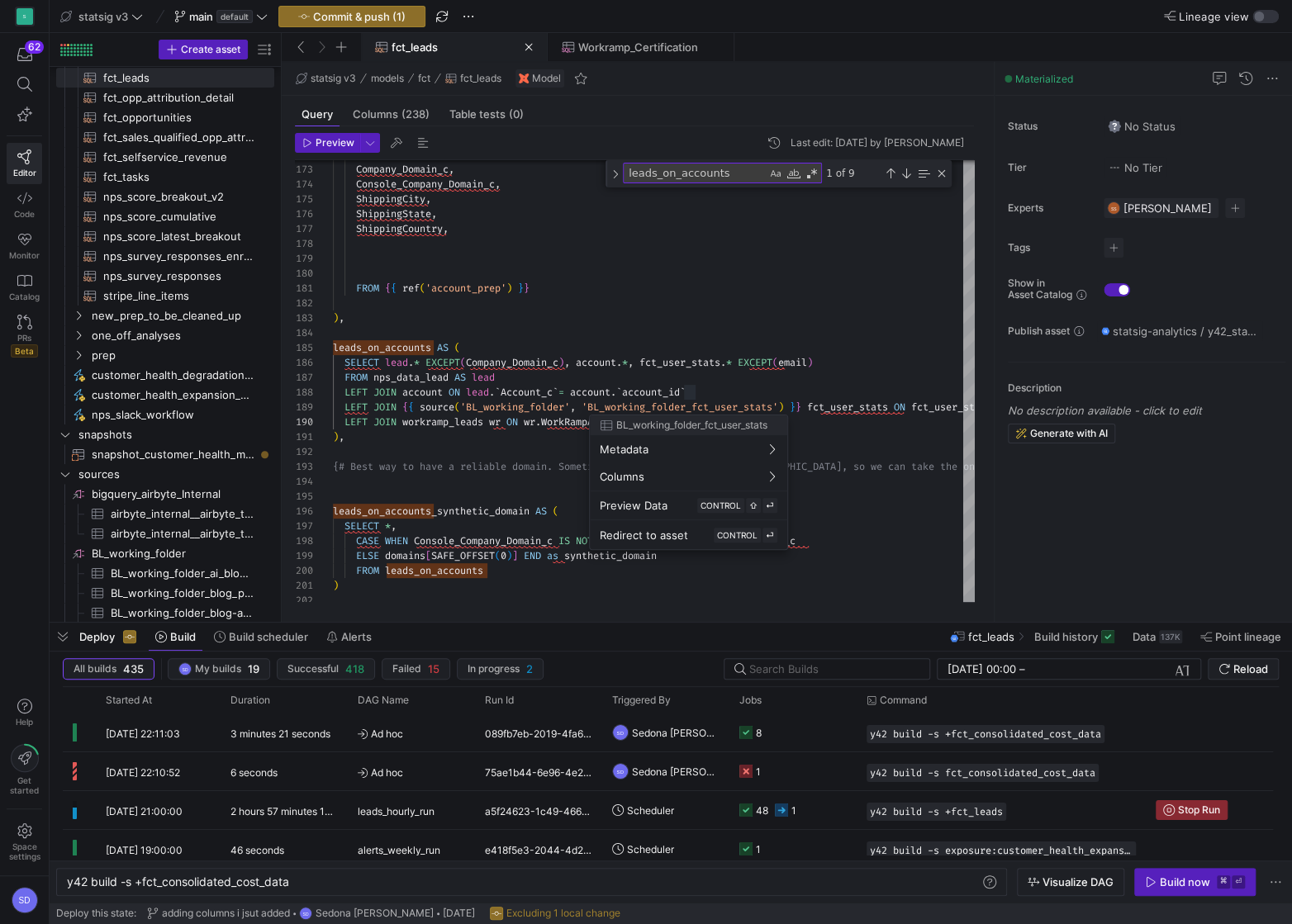
click at [399, 360] on div at bounding box center [646, 462] width 1292 height 924
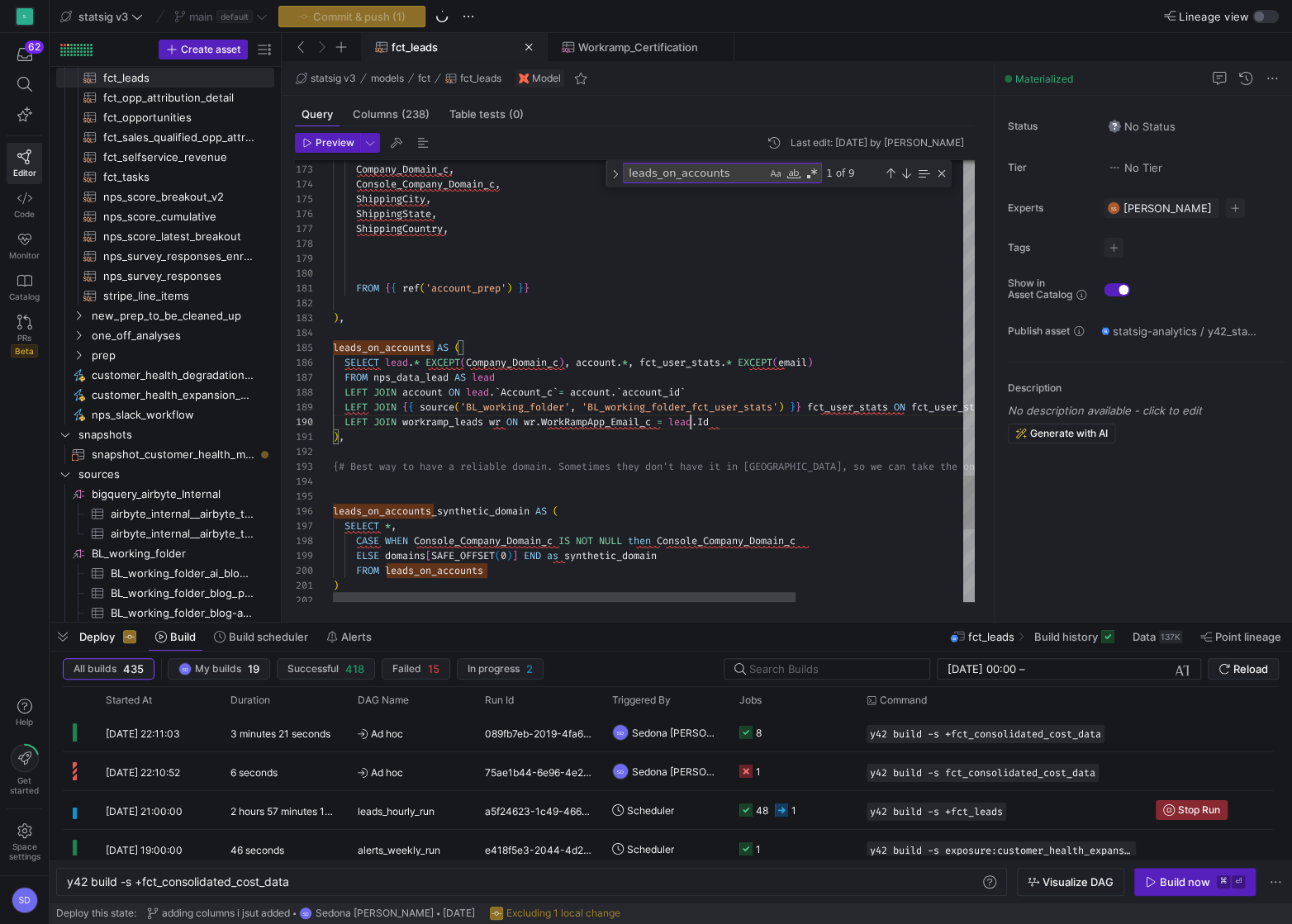
scroll to position [133, 356]
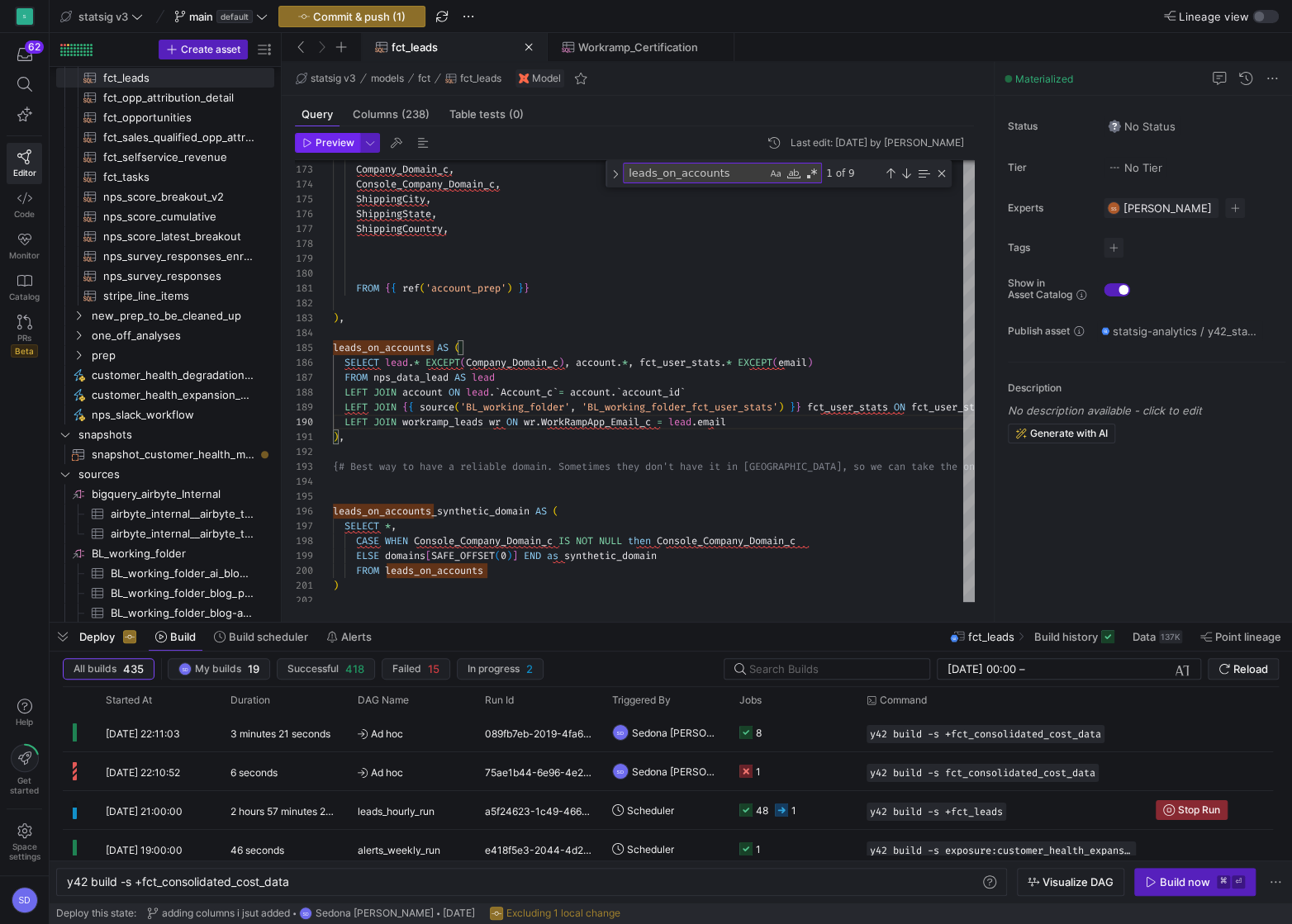
click at [311, 138] on icon "button" at bounding box center [307, 142] width 10 height 10
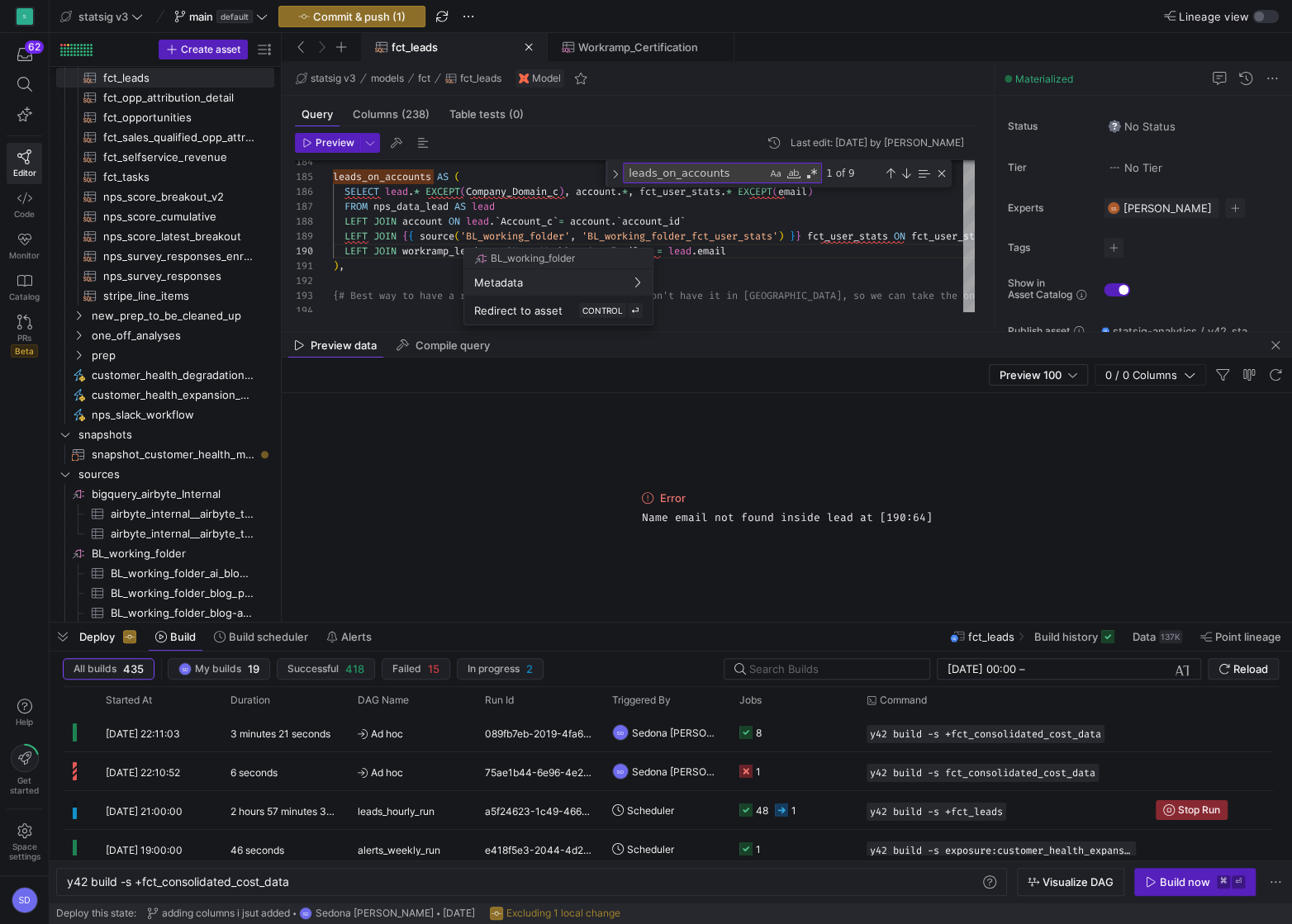
click at [691, 173] on div at bounding box center [646, 462] width 1292 height 924
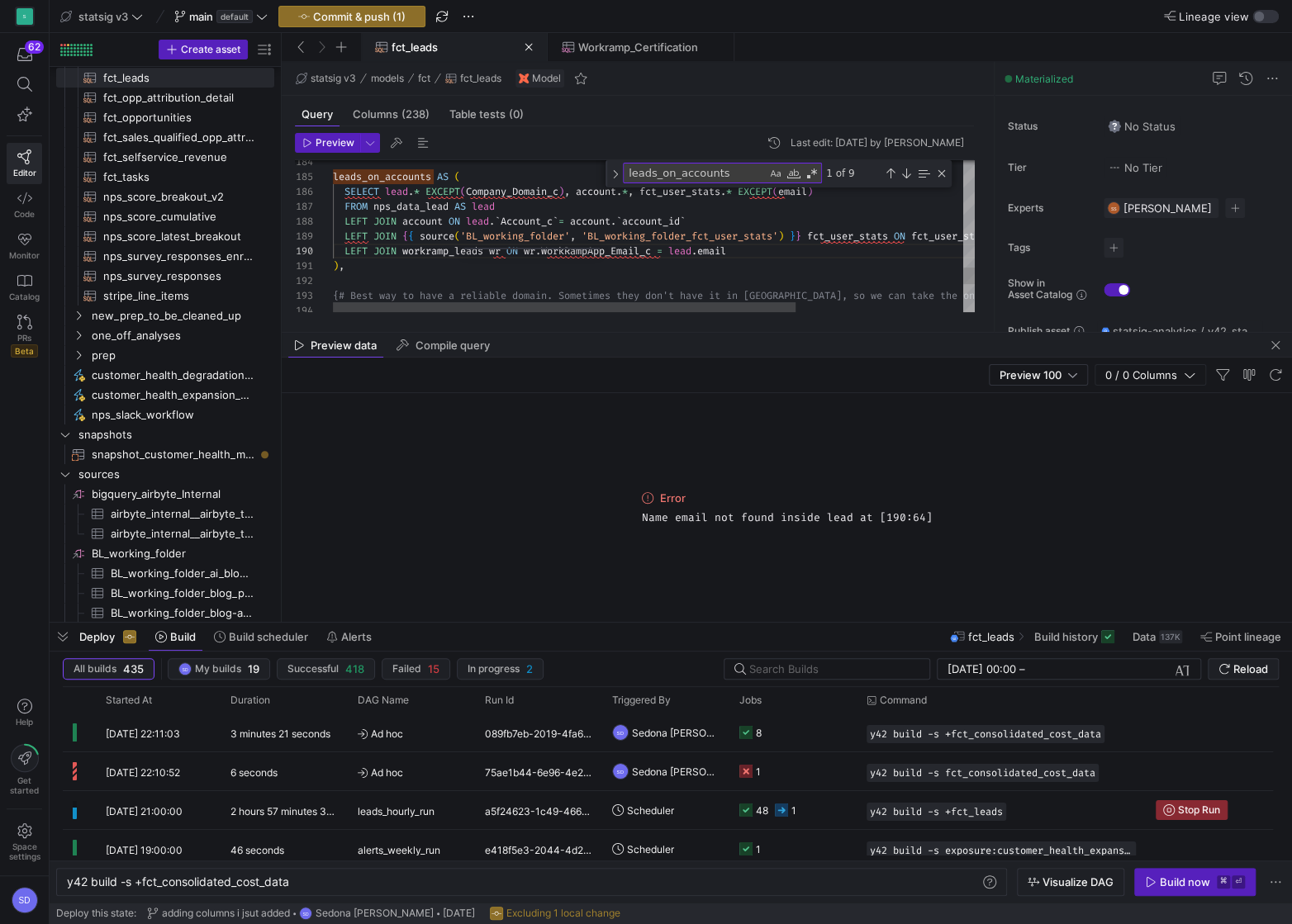
click at [691, 173] on textarea "leads_on_accounts" at bounding box center [695, 172] width 143 height 19
type textarea "), {# Best way to have a reliable domain. Sometimes they don't have it in SF, s…"
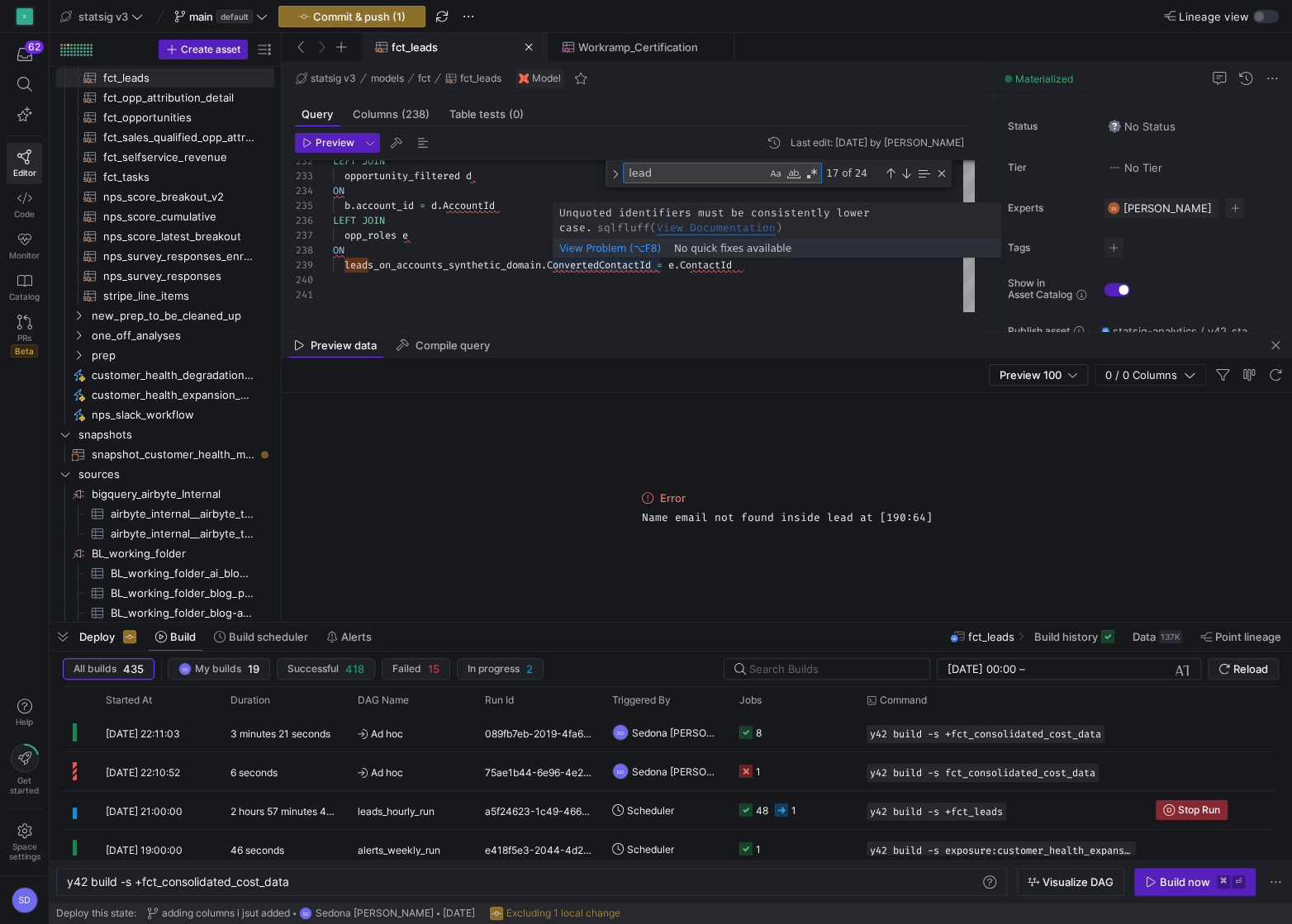
type textarea "lead"
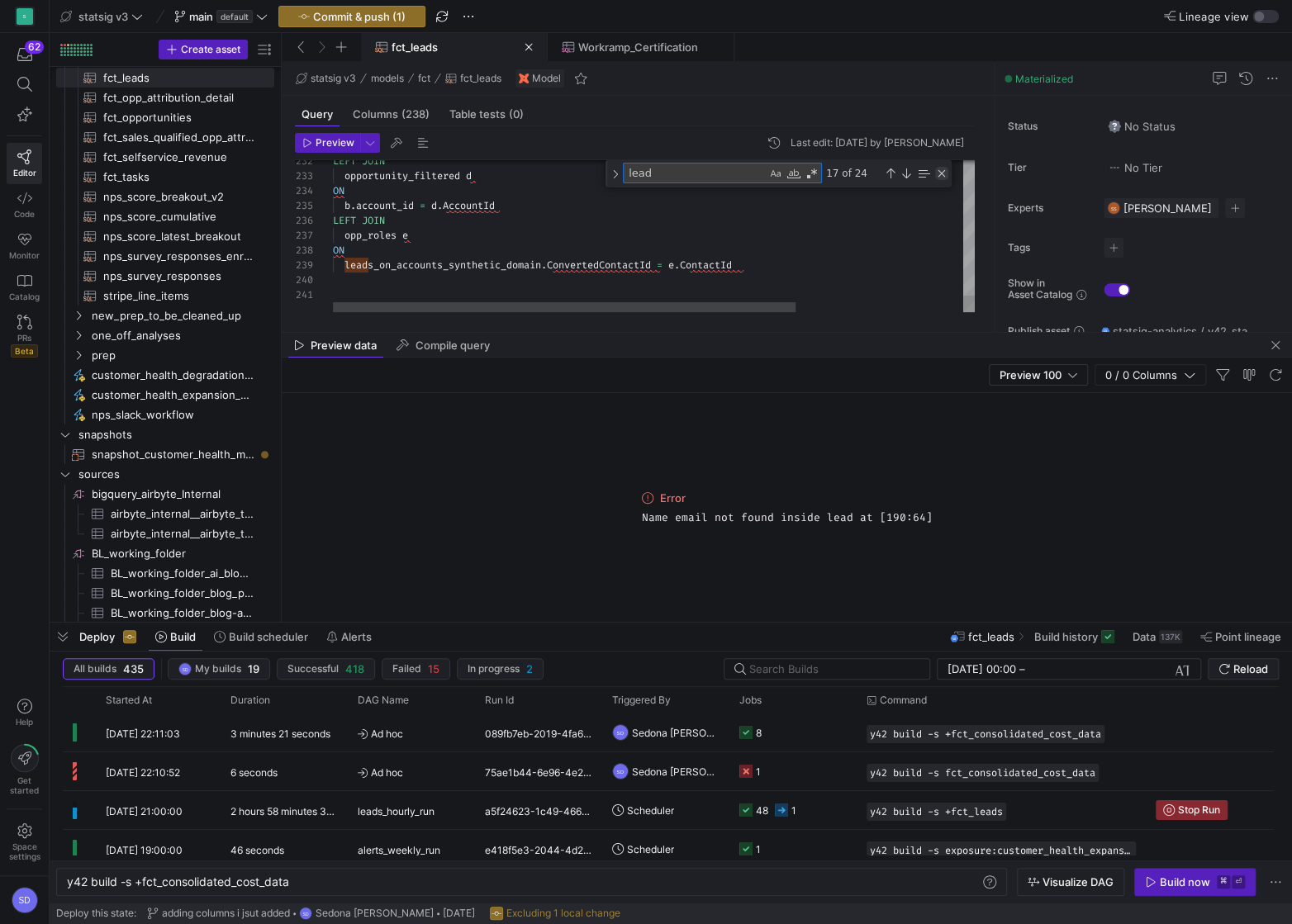
click at [945, 175] on div "Close (Escape)" at bounding box center [941, 173] width 13 height 13
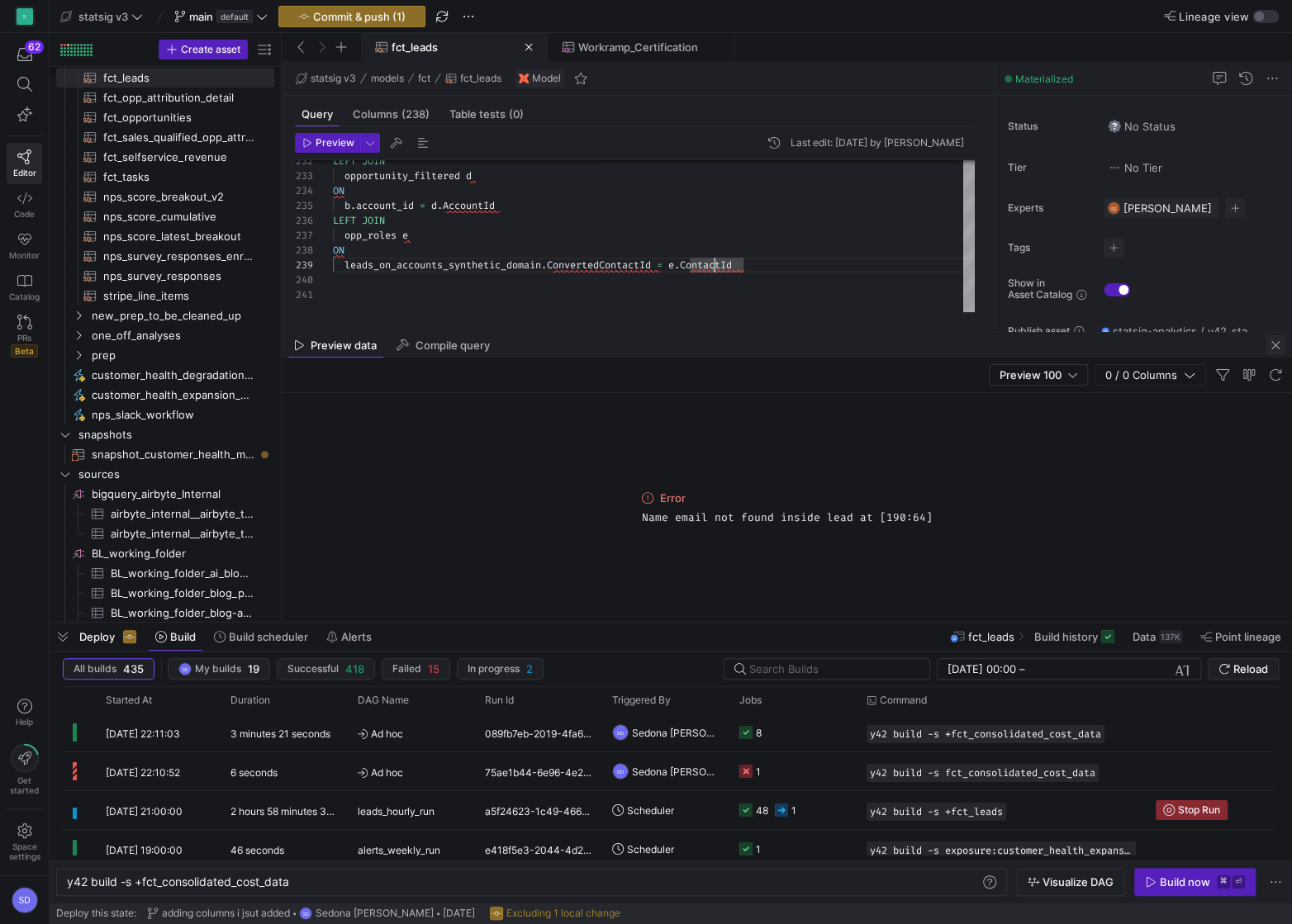
click at [1274, 350] on span "button" at bounding box center [1275, 345] width 19 height 19
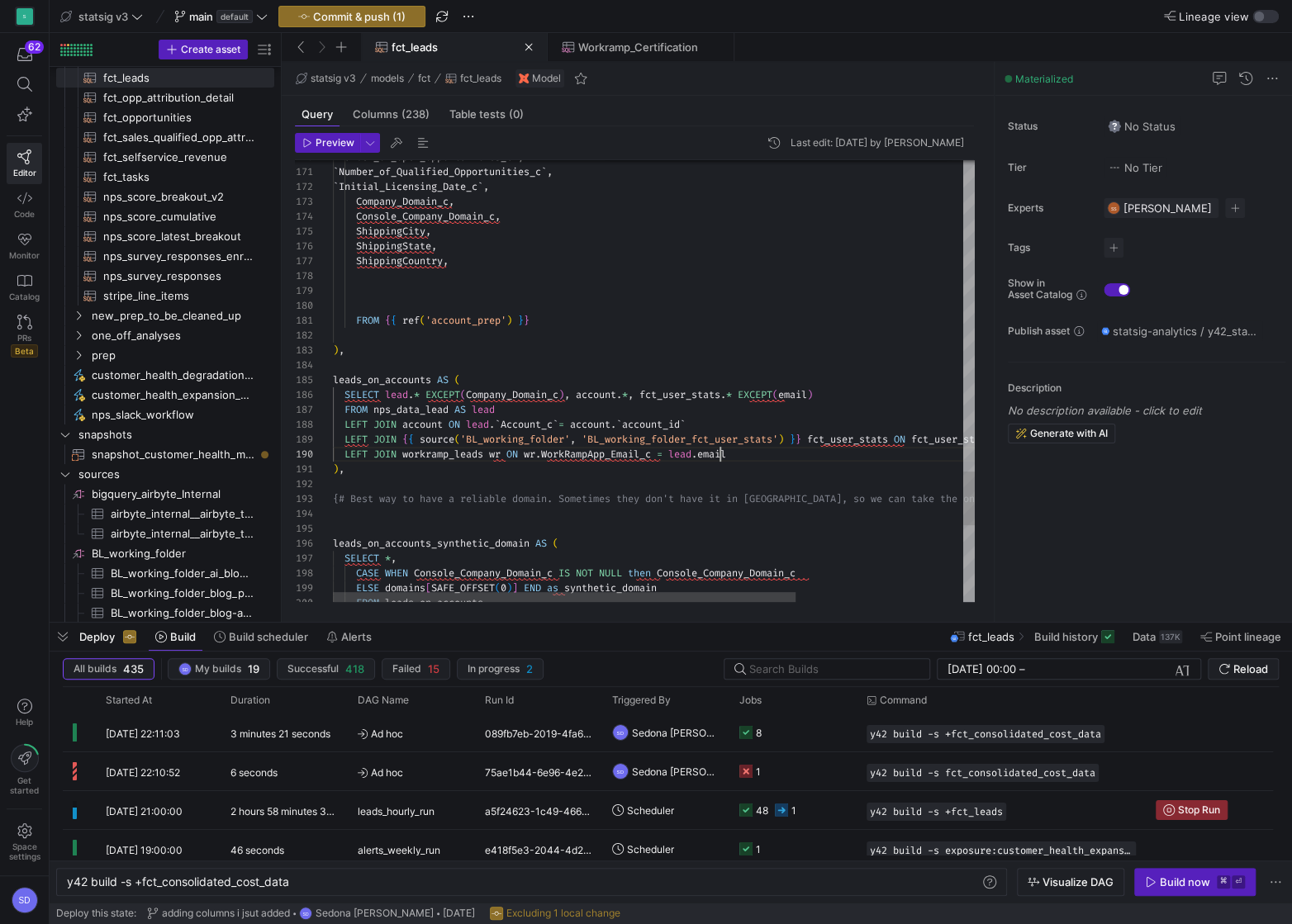
type textarea "FROM {{ ref('account_prep') }} ), leads_on_accounts AS ( SELECT lead.* EXCEPT(C…"
click at [329, 142] on span "Preview" at bounding box center [335, 142] width 39 height 11
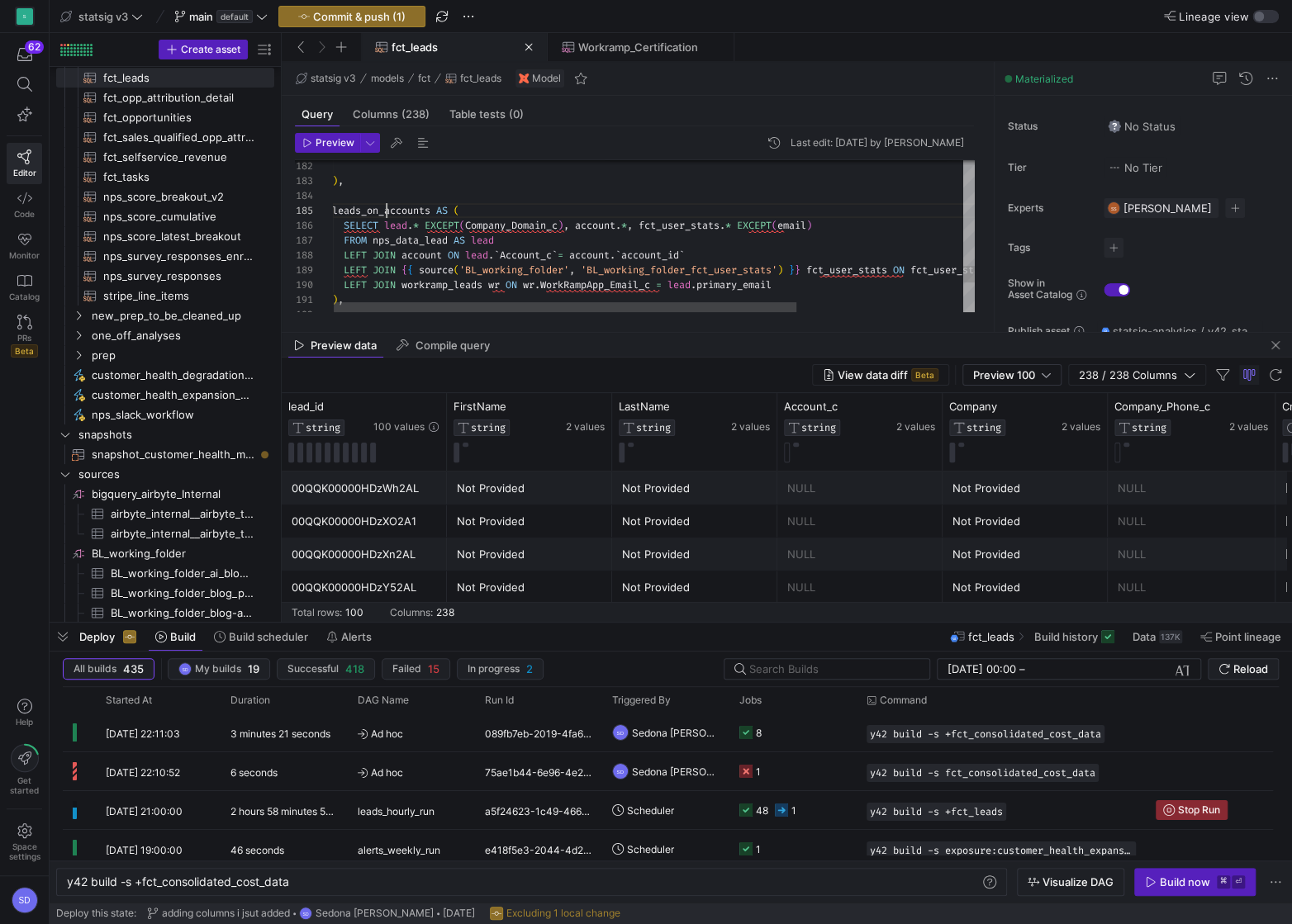
click at [685, 263] on div at bounding box center [646, 462] width 1292 height 924
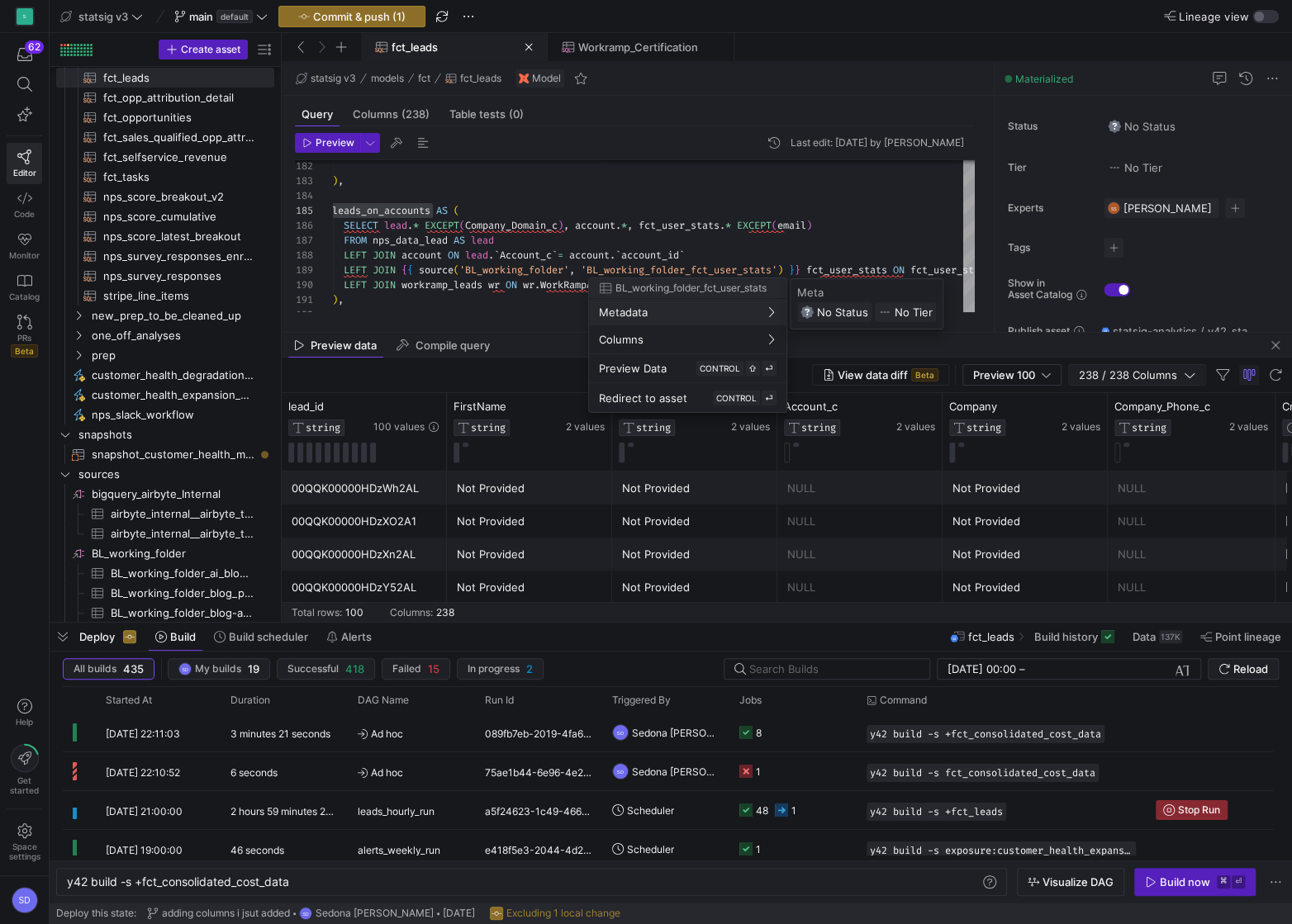
click at [1168, 373] on div at bounding box center [646, 462] width 1292 height 924
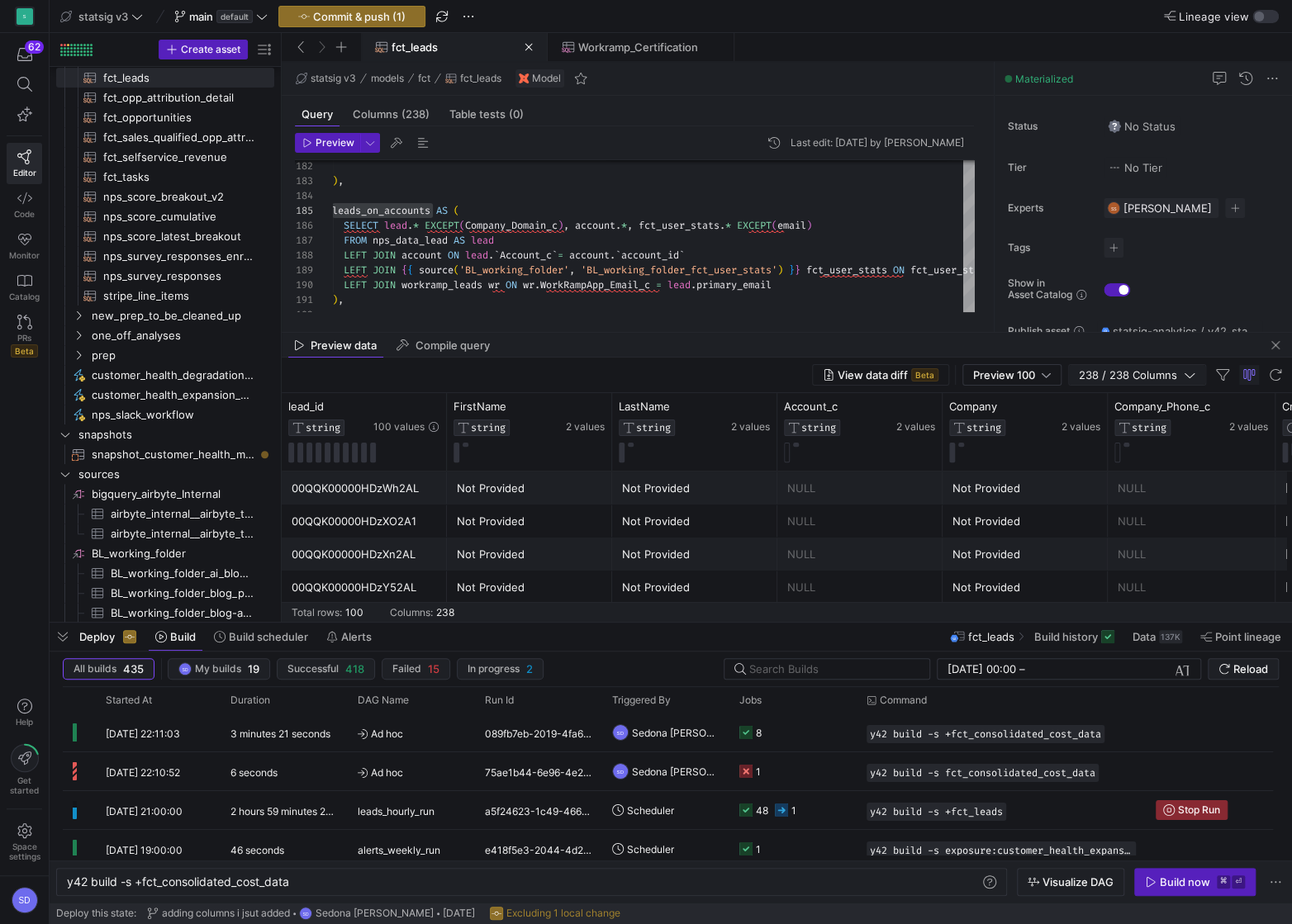
click at [1154, 374] on span "238 / 238 Columns" at bounding box center [1131, 375] width 105 height 13
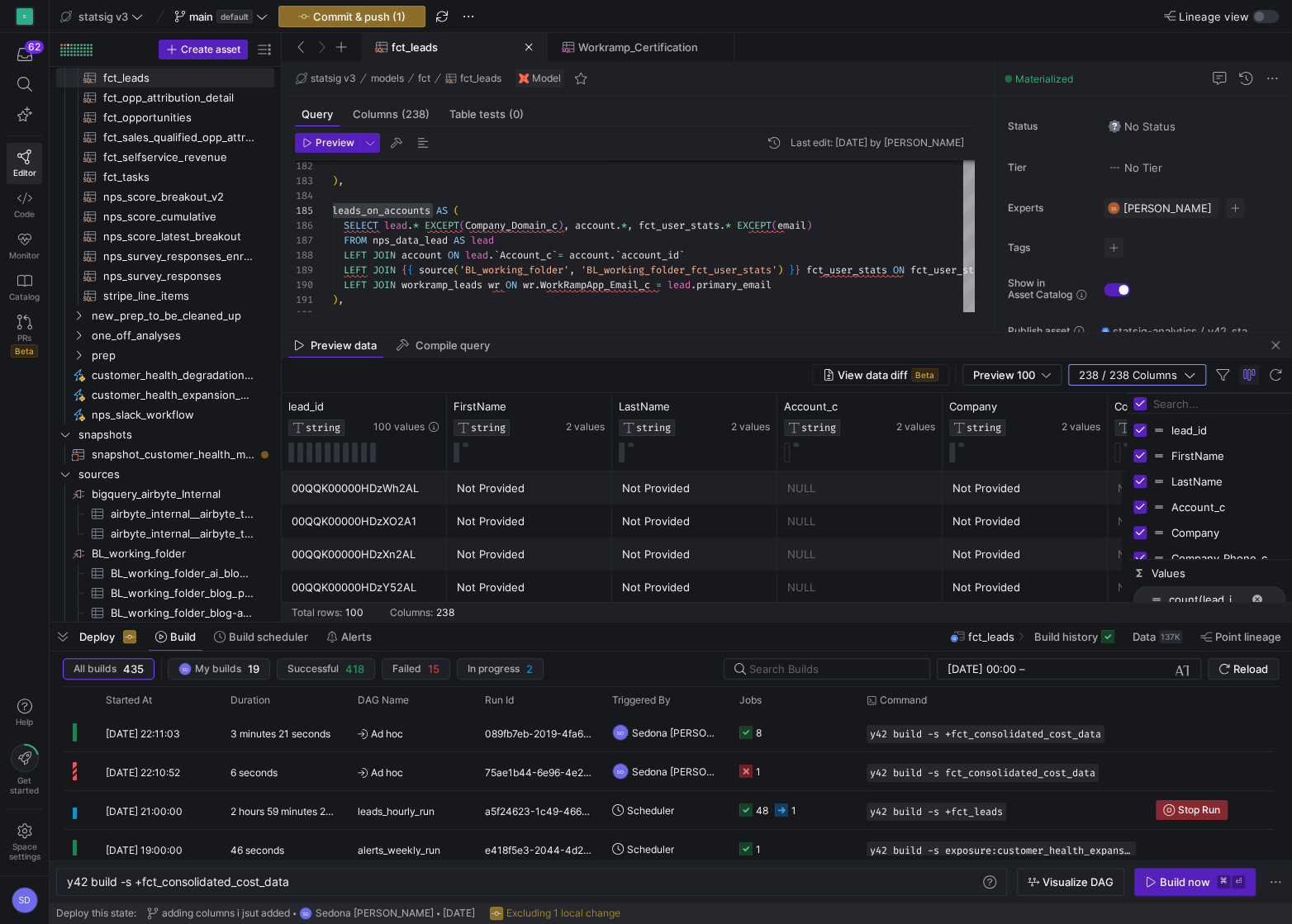
click at [1157, 404] on input "Filter Columns Input" at bounding box center [1220, 403] width 133 height 33
type input "work"
checkbox input "false"
type input "workram["
click at [1274, 347] on span "button" at bounding box center [1275, 345] width 19 height 19
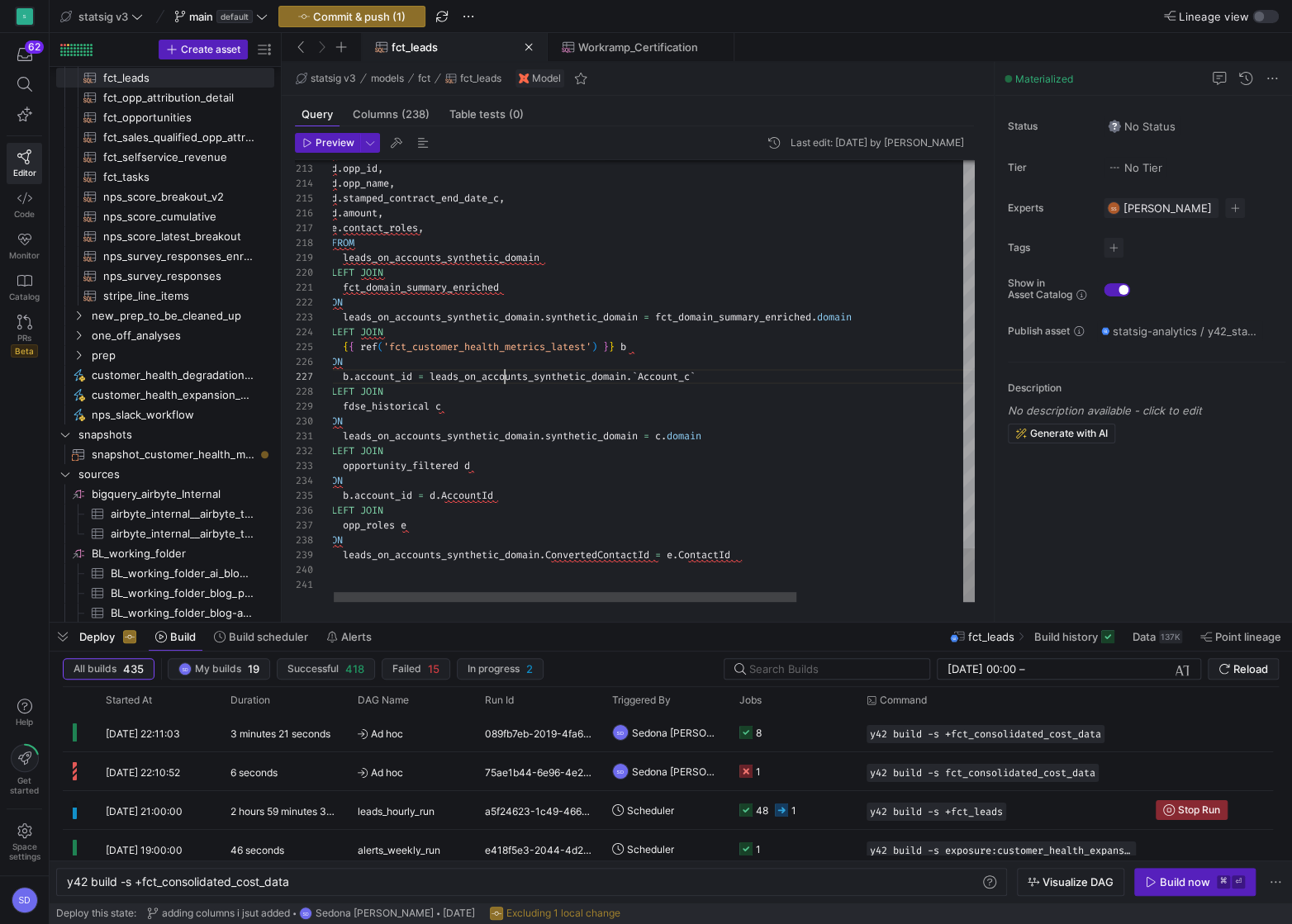
scroll to position [89, 172]
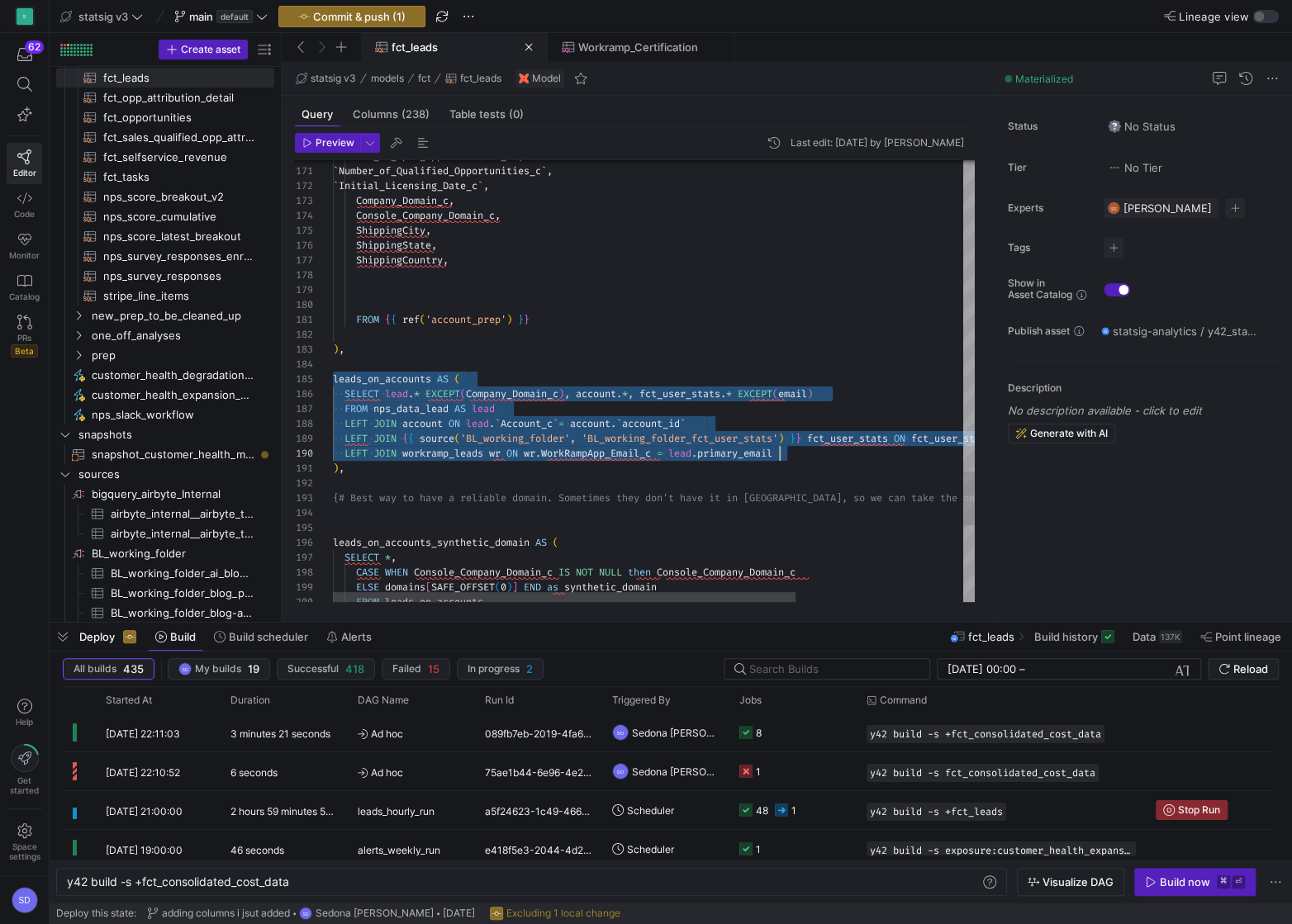
scroll to position [58, 452]
drag, startPoint x: 333, startPoint y: 379, endPoint x: 794, endPoint y: 452, distance: 466.7
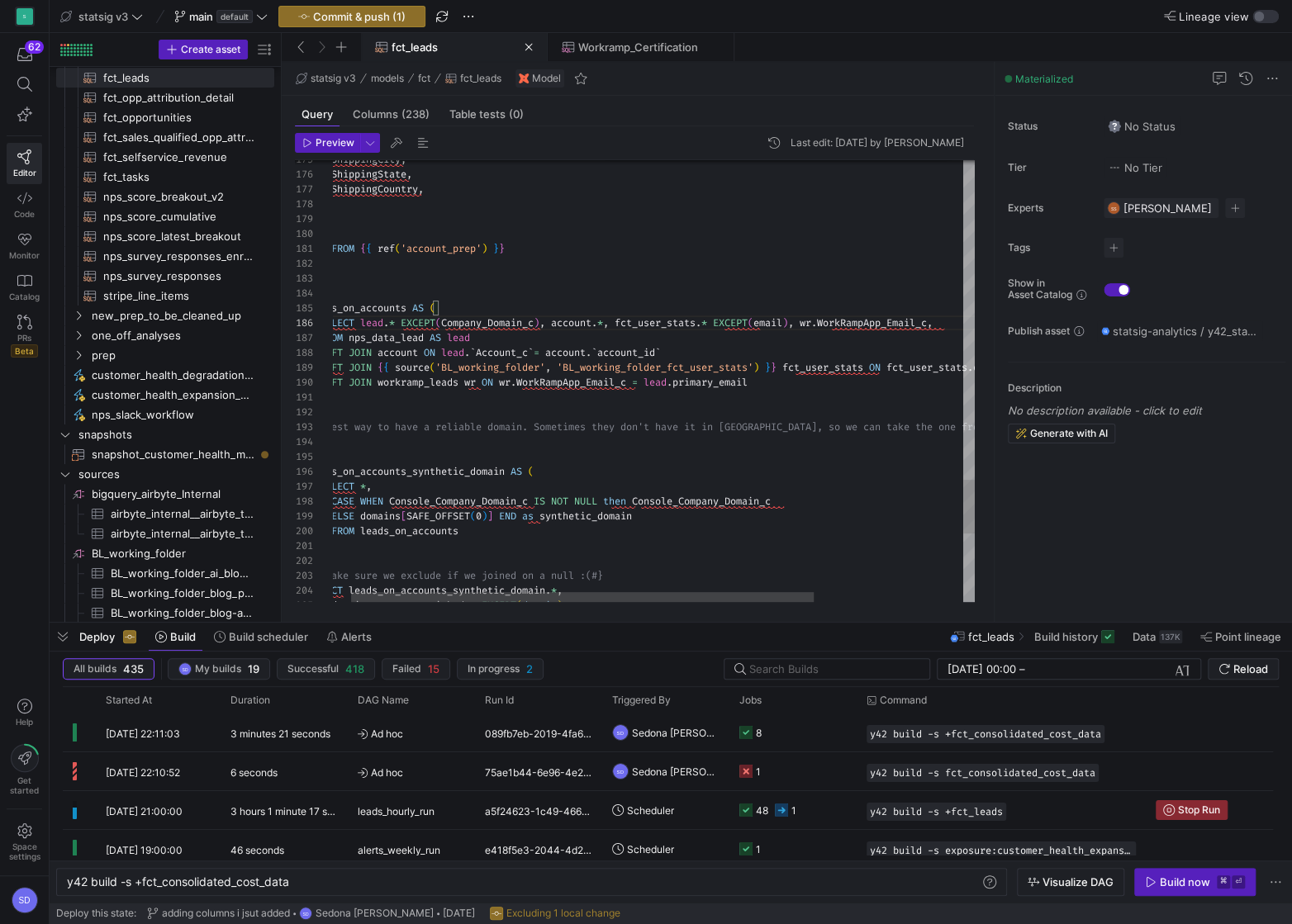
scroll to position [74, 778]
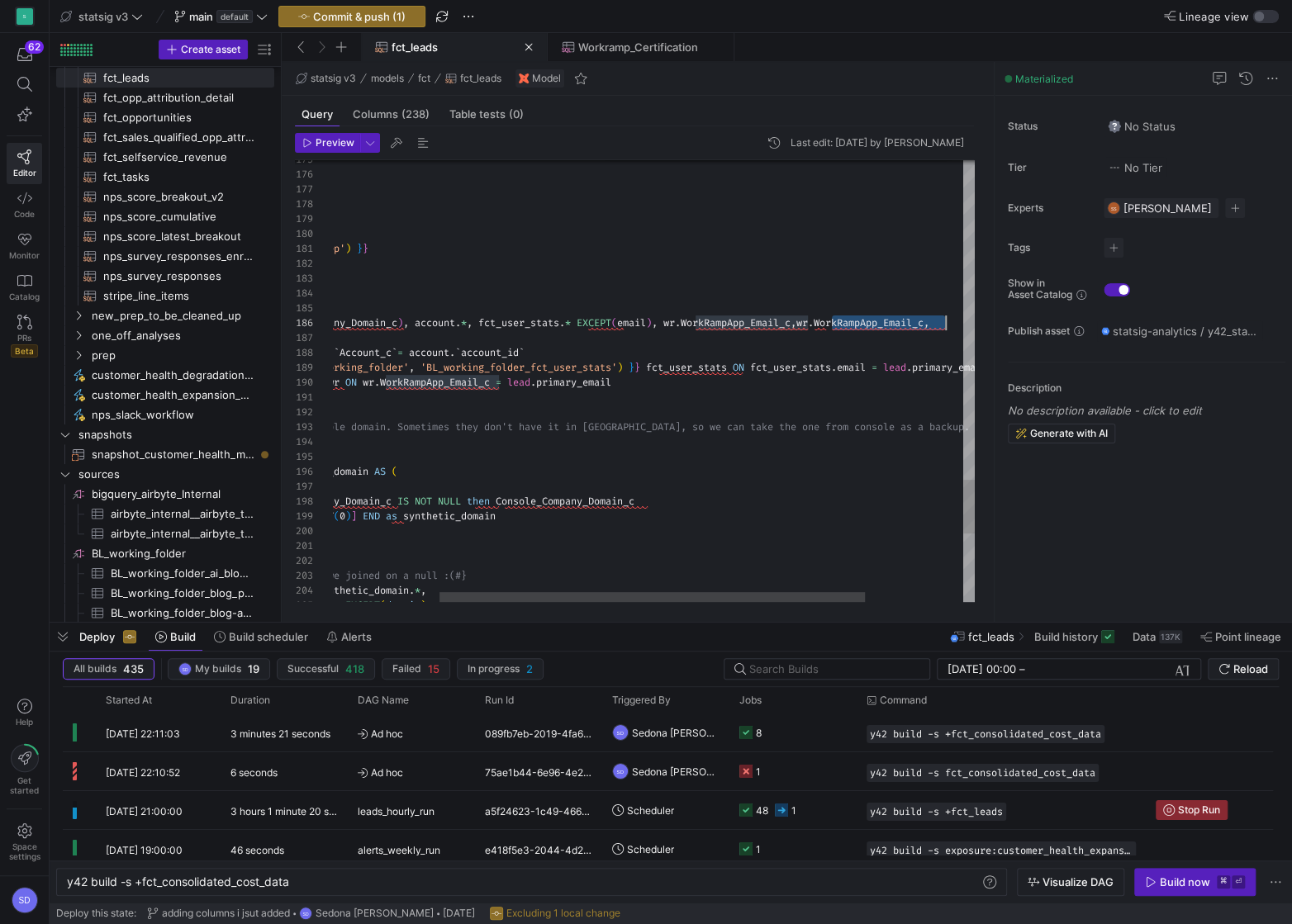
drag, startPoint x: 834, startPoint y: 321, endPoint x: 942, endPoint y: 315, distance: 108.2
type textarea "FROM {{ ref('account_prep') }} ), leads_on_accounts AS ( SELECT lead.* EXCEPT(C…"
click at [337, 140] on span "Preview" at bounding box center [335, 142] width 39 height 11
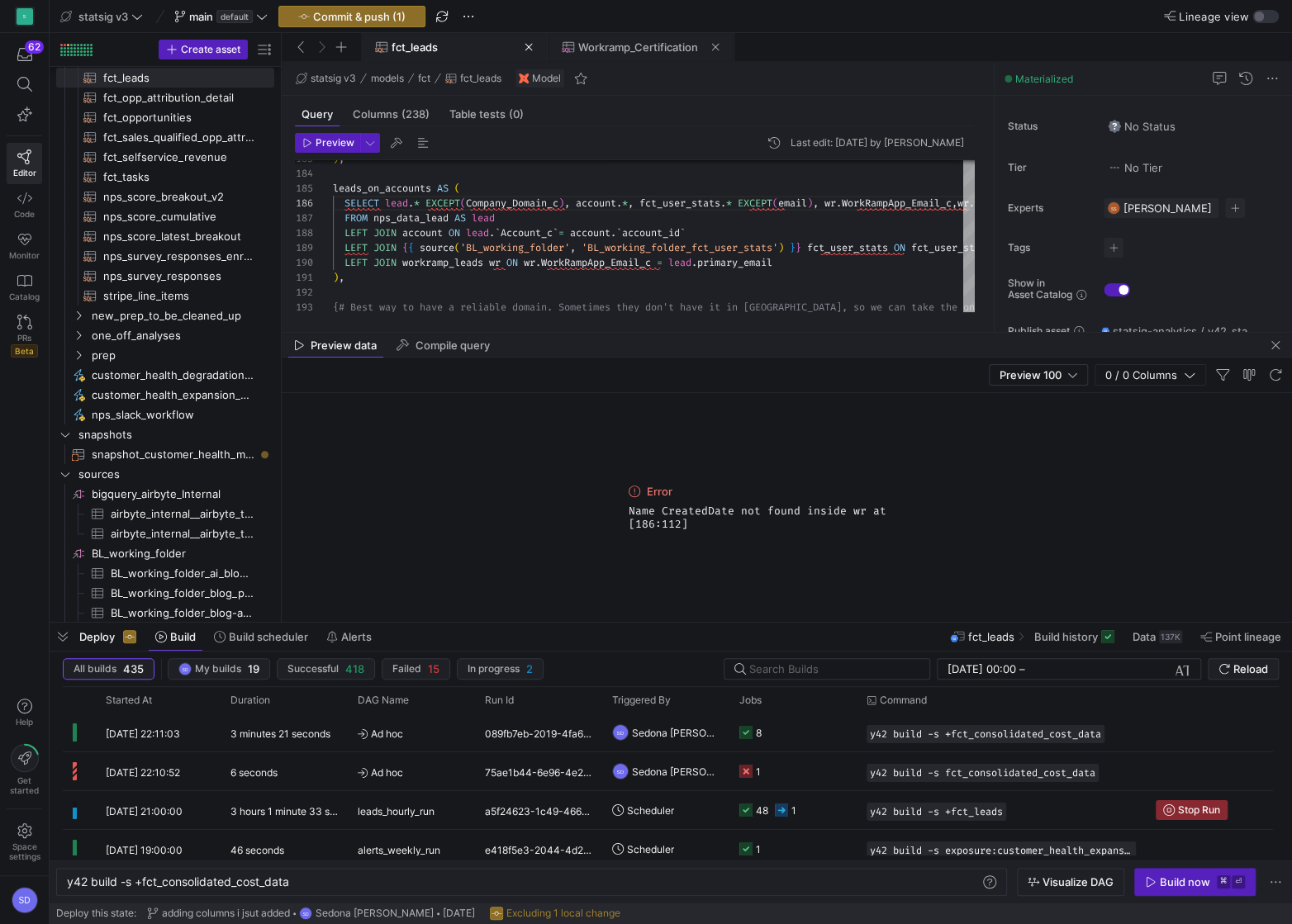
click at [609, 54] on span at bounding box center [641, 47] width 184 height 27
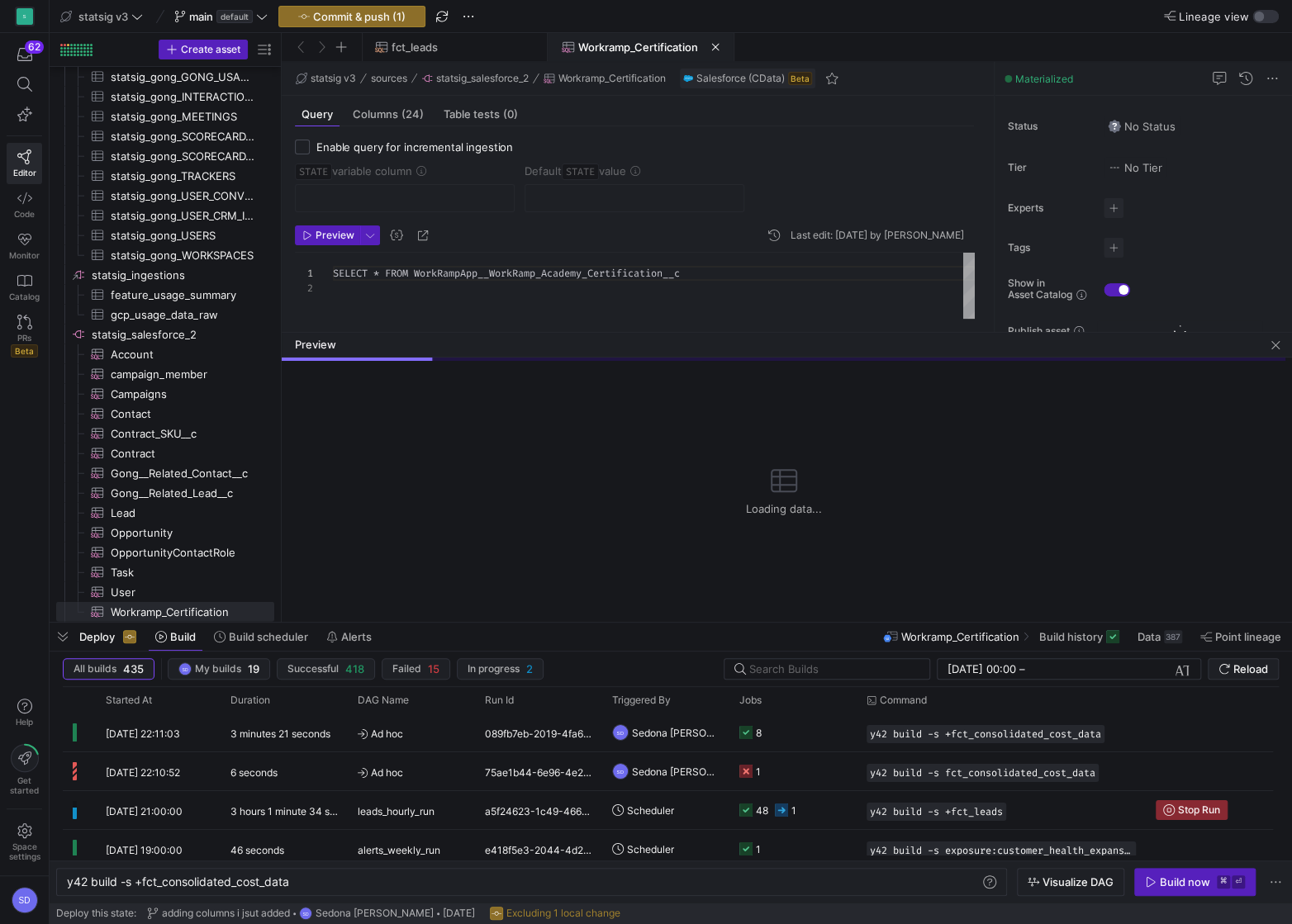
scroll to position [15, 0]
click at [379, 113] on span "Columns (24)" at bounding box center [388, 114] width 71 height 11
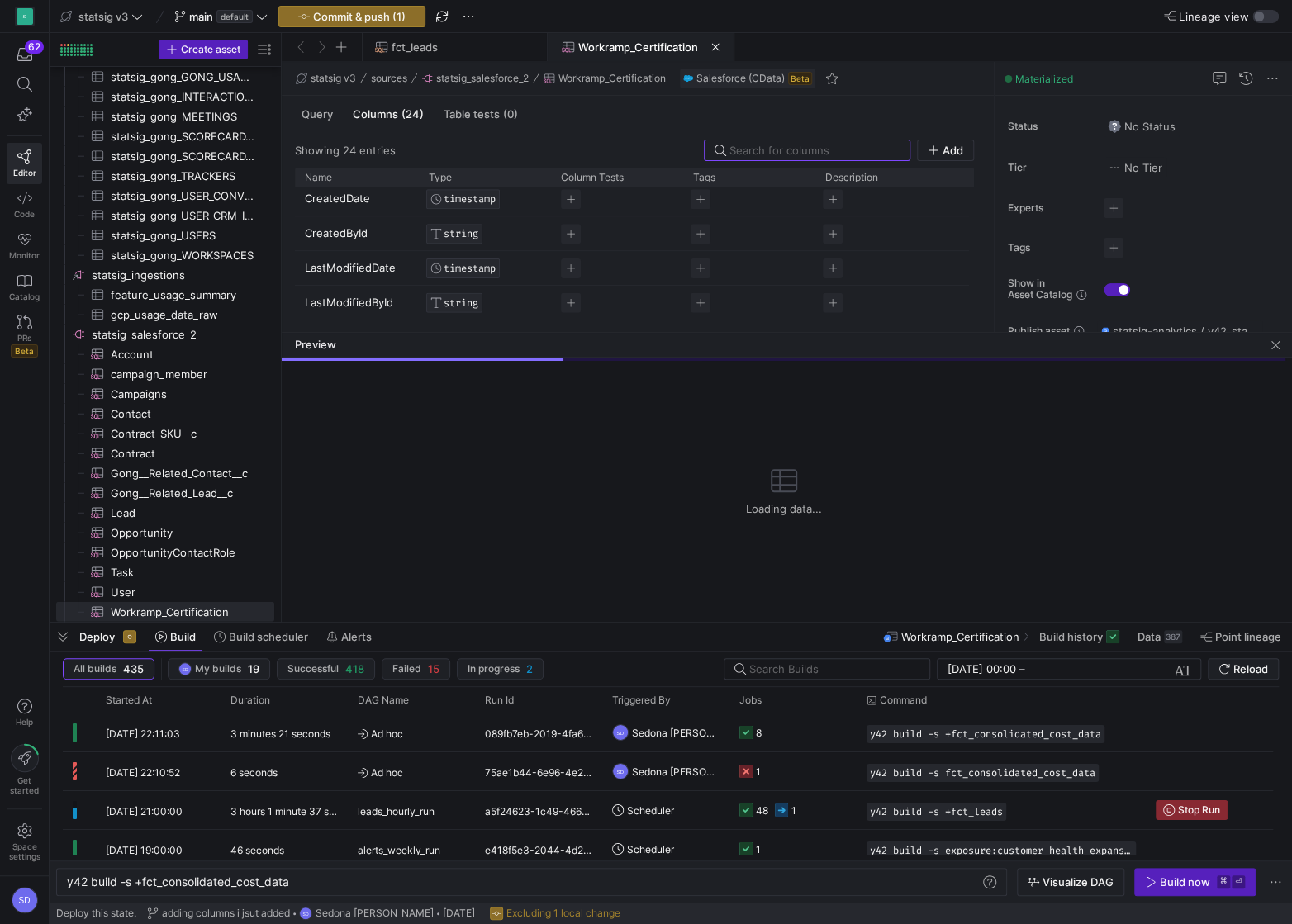
scroll to position [136, 0]
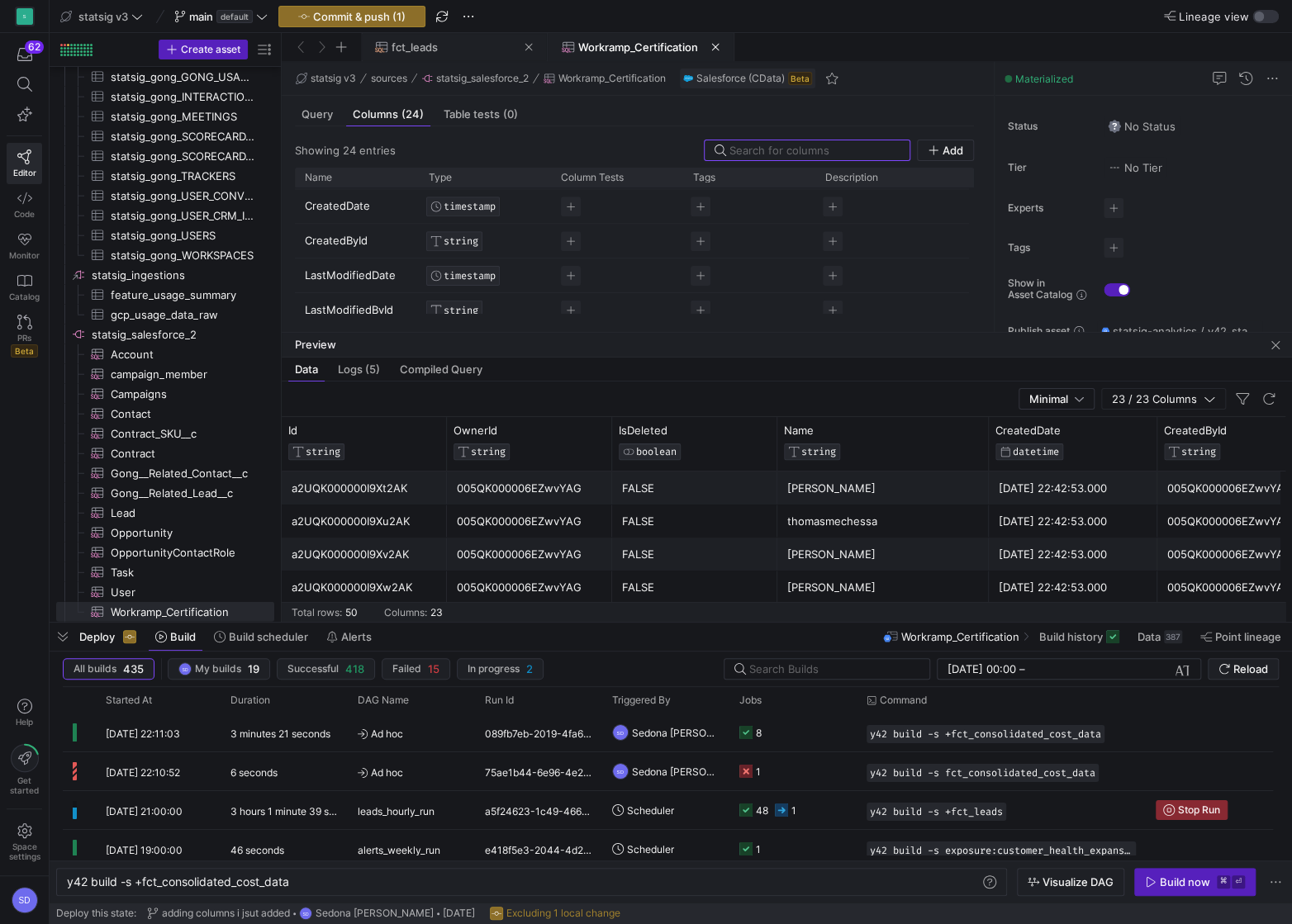
click at [434, 44] on span "fct_leads" at bounding box center [414, 47] width 46 height 13
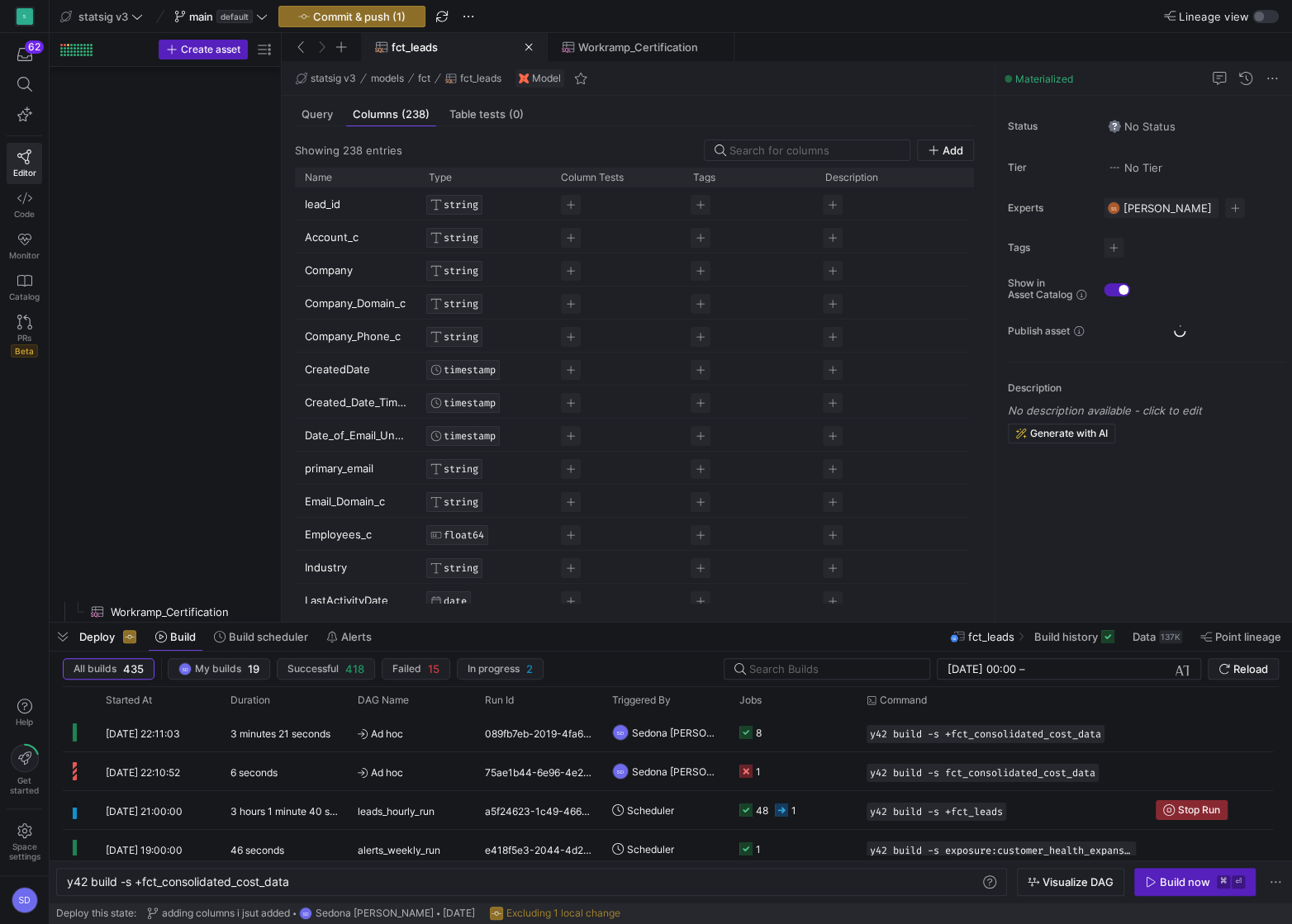
scroll to position [415, 0]
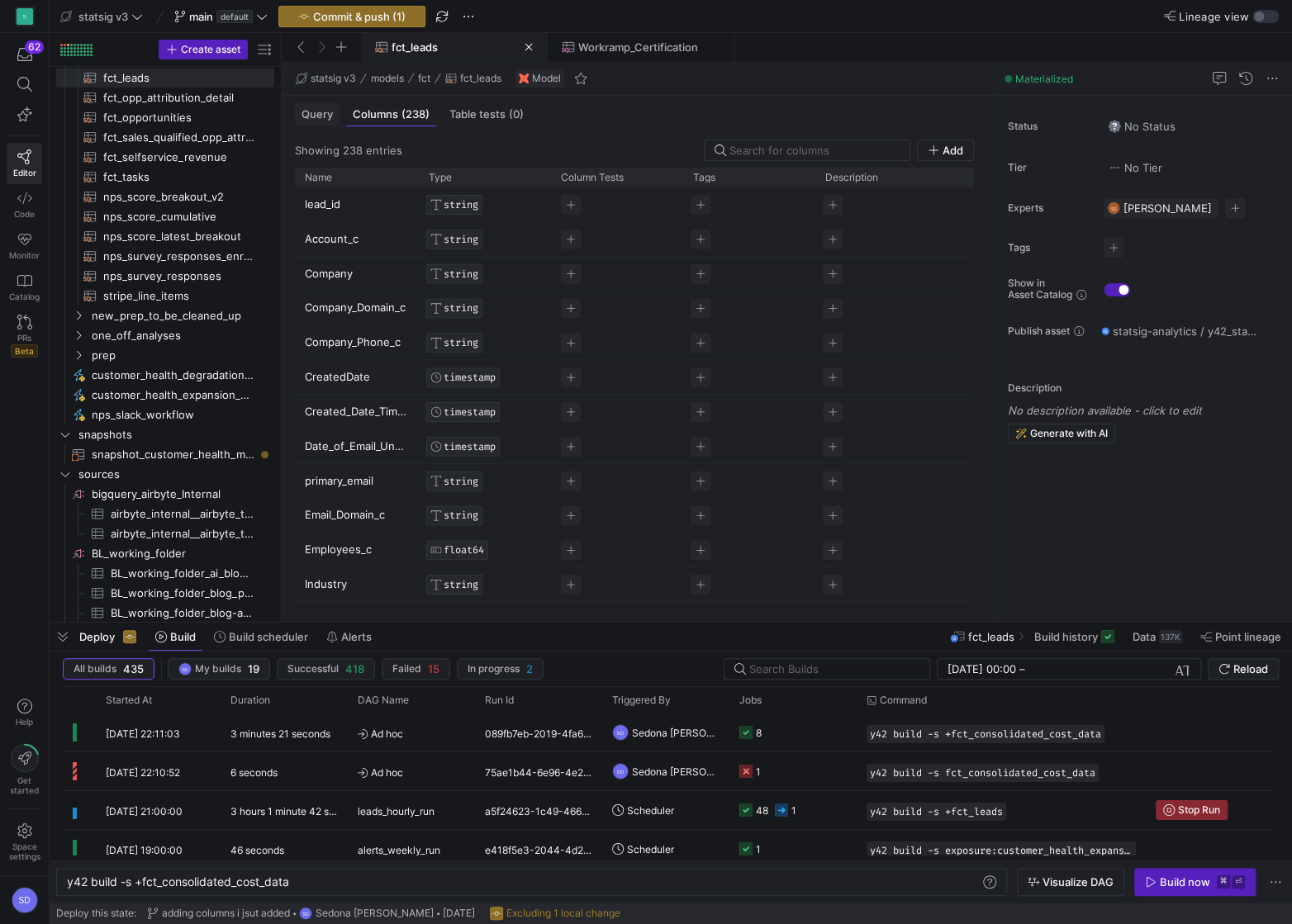
click at [315, 113] on span "Query" at bounding box center [317, 114] width 32 height 11
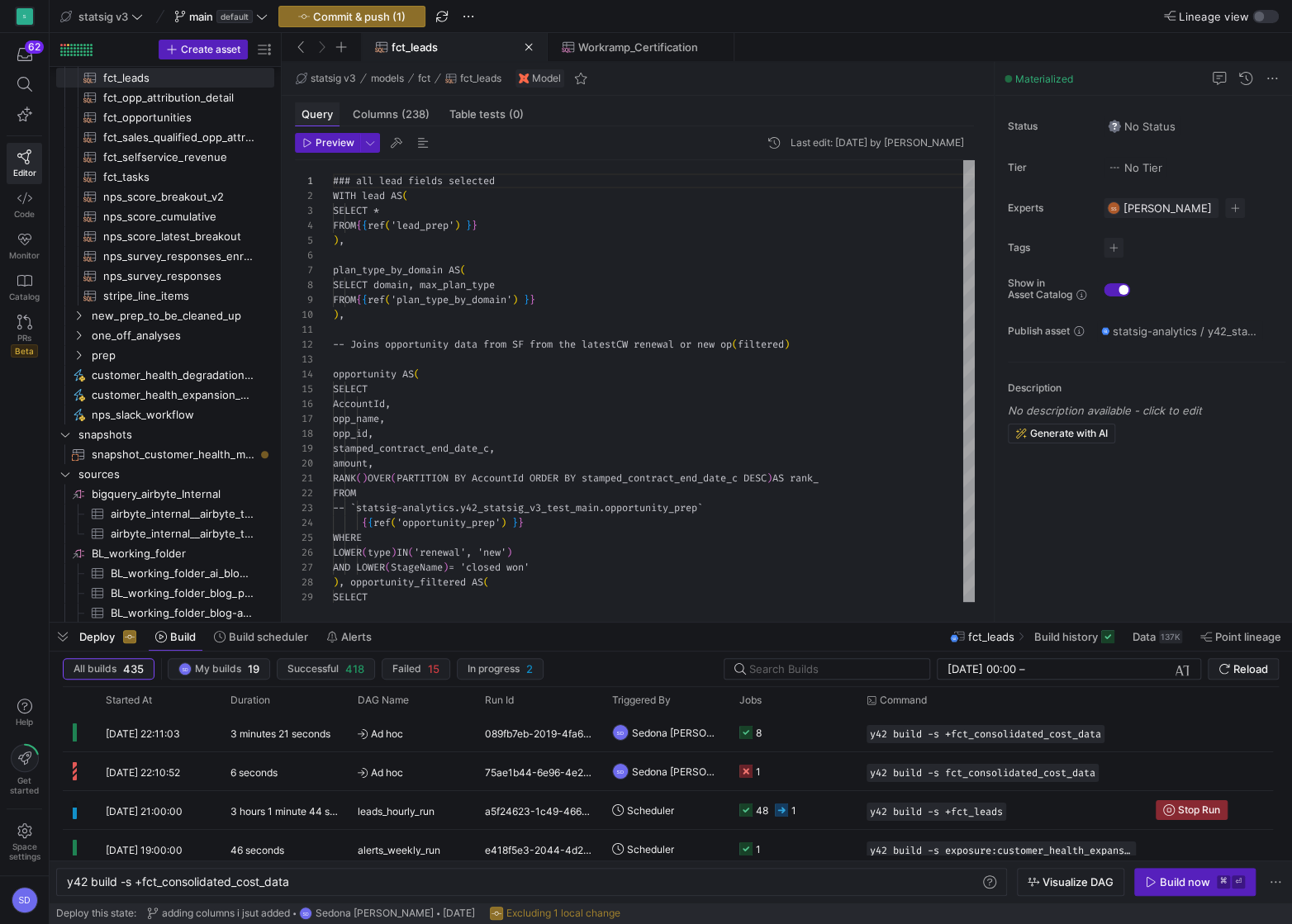
scroll to position [148, 0]
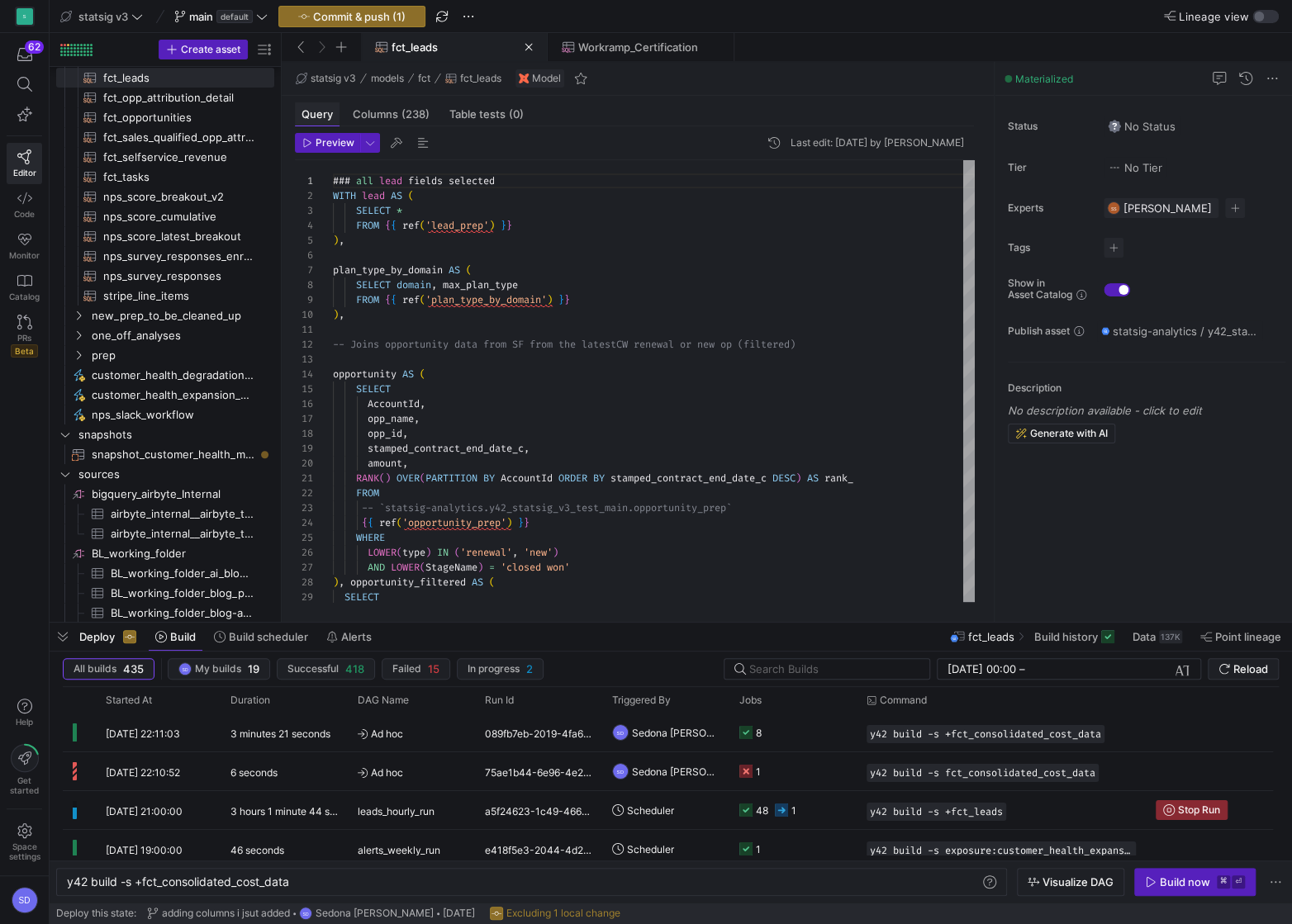
click at [316, 113] on span "Query" at bounding box center [317, 114] width 32 height 11
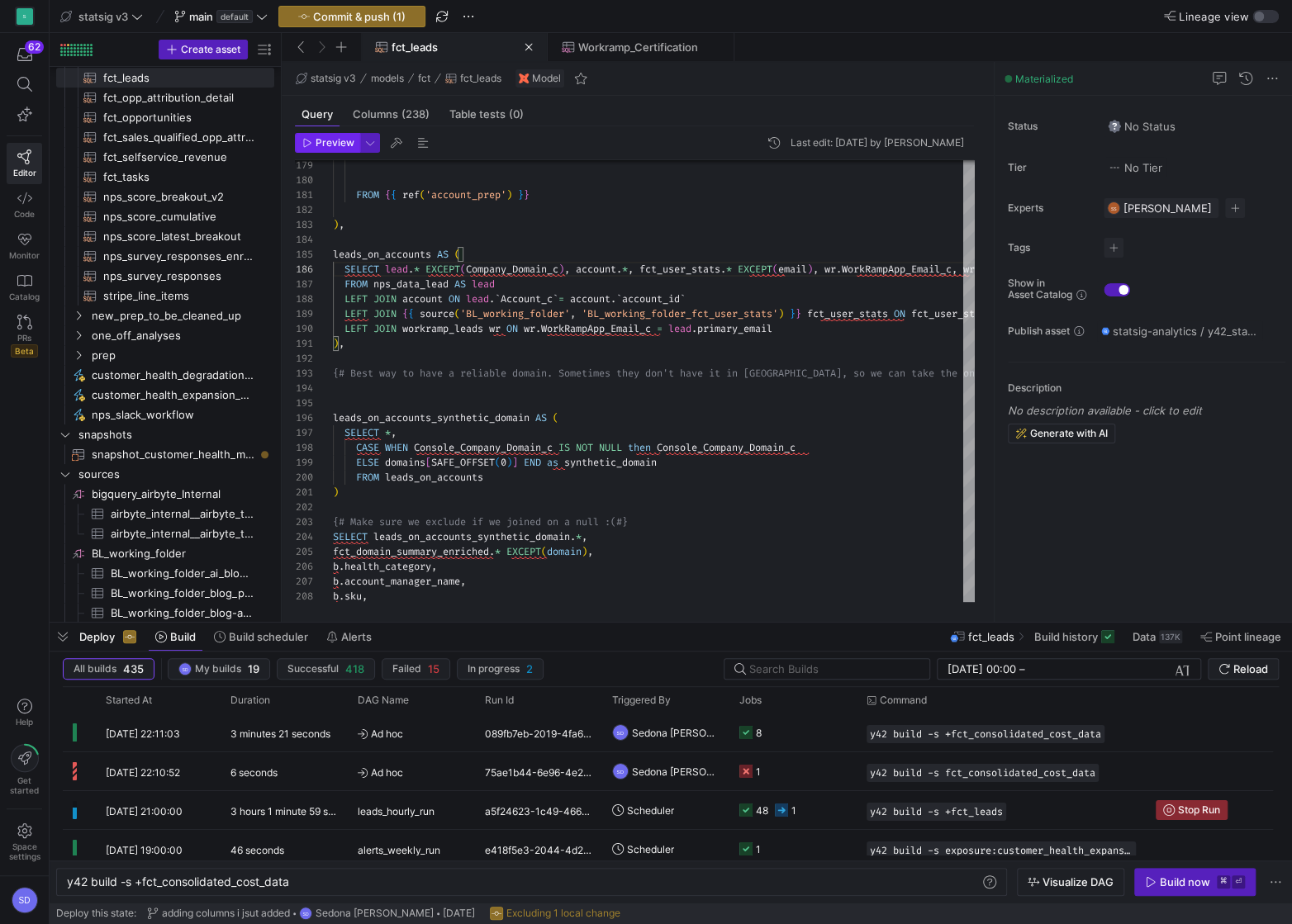
click at [337, 146] on span "Preview" at bounding box center [335, 142] width 39 height 11
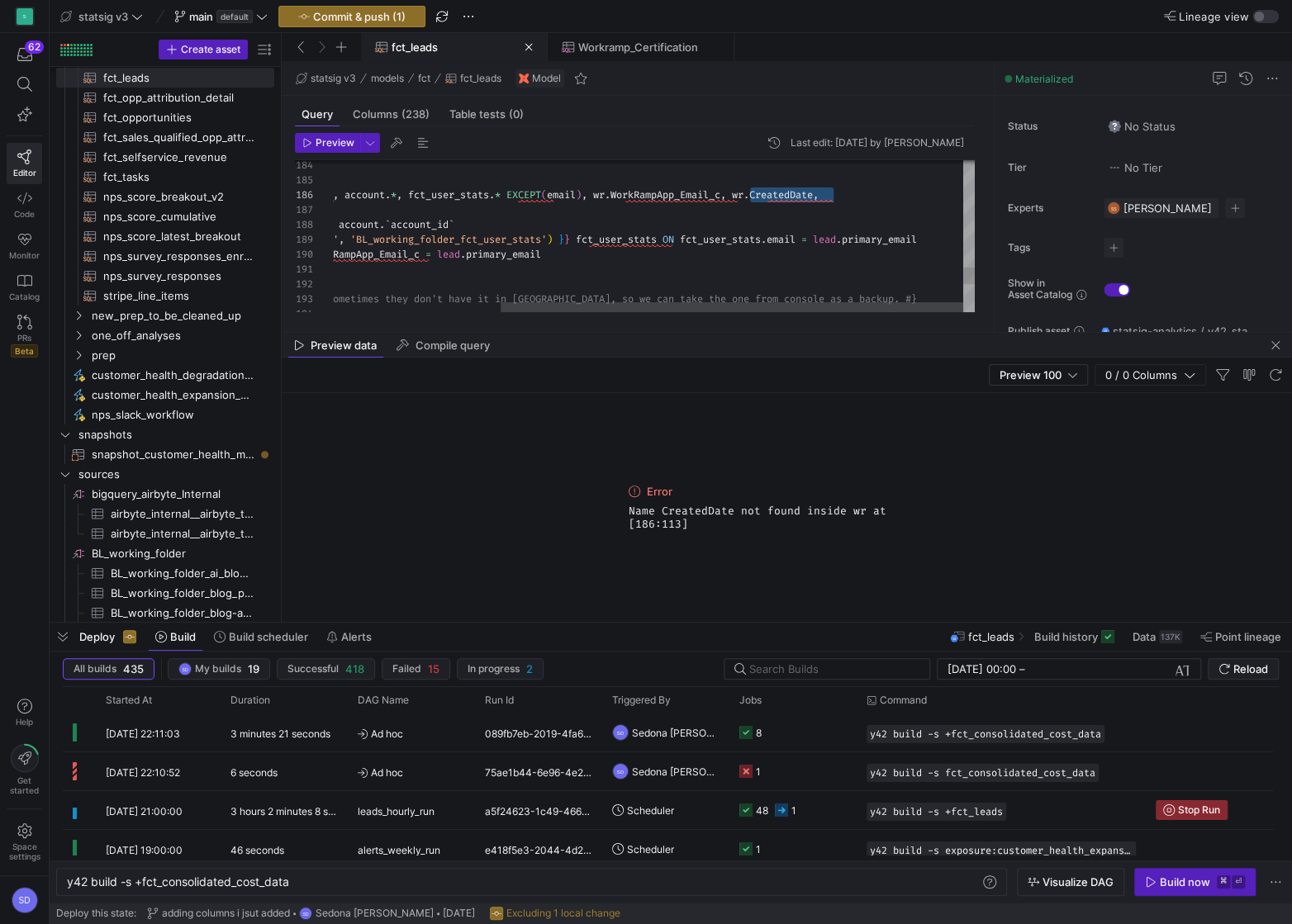
drag, startPoint x: 833, startPoint y: 197, endPoint x: 748, endPoint y: 193, distance: 85.1
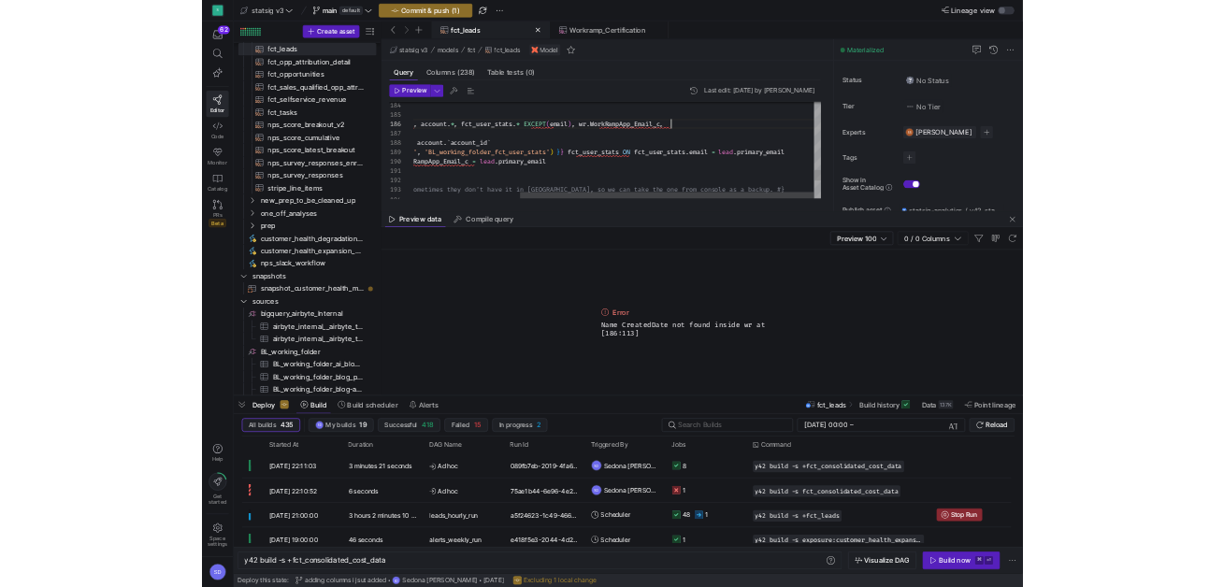
scroll to position [84, 720]
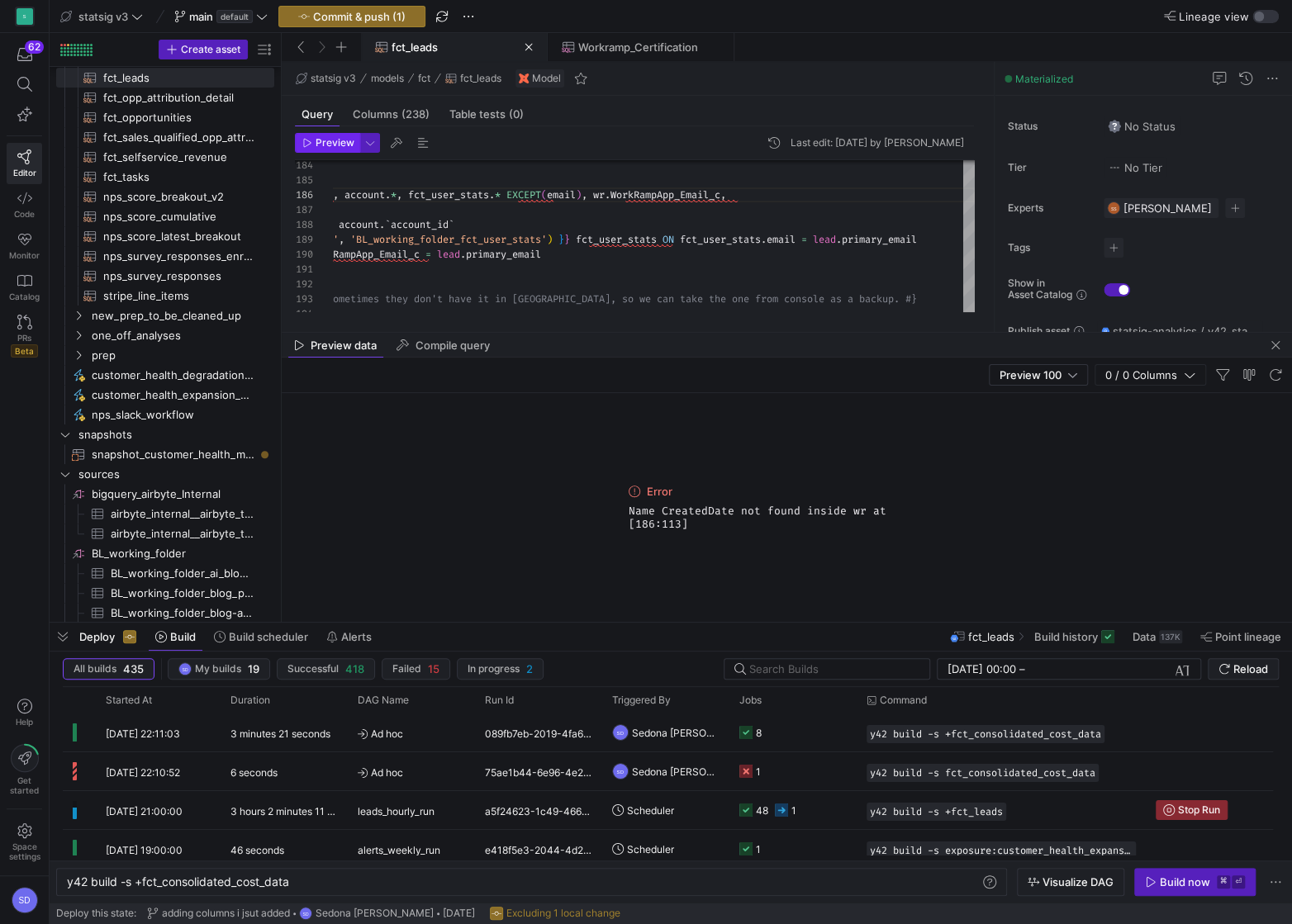
click at [312, 144] on span "Preview" at bounding box center [328, 142] width 52 height 11
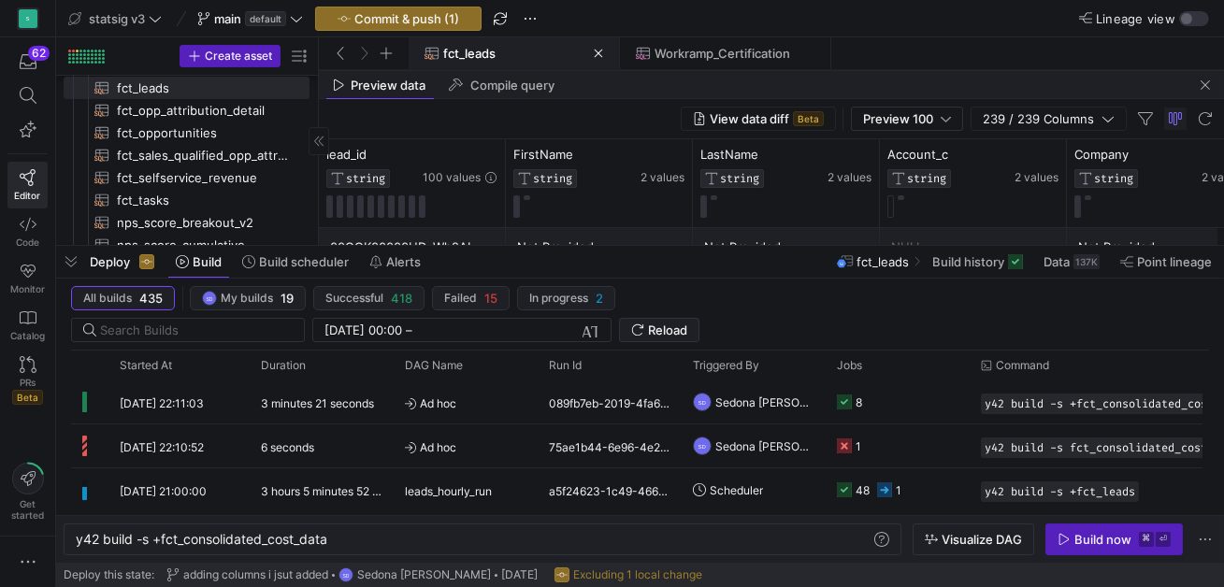
click at [66, 261] on span "button" at bounding box center [71, 262] width 30 height 32
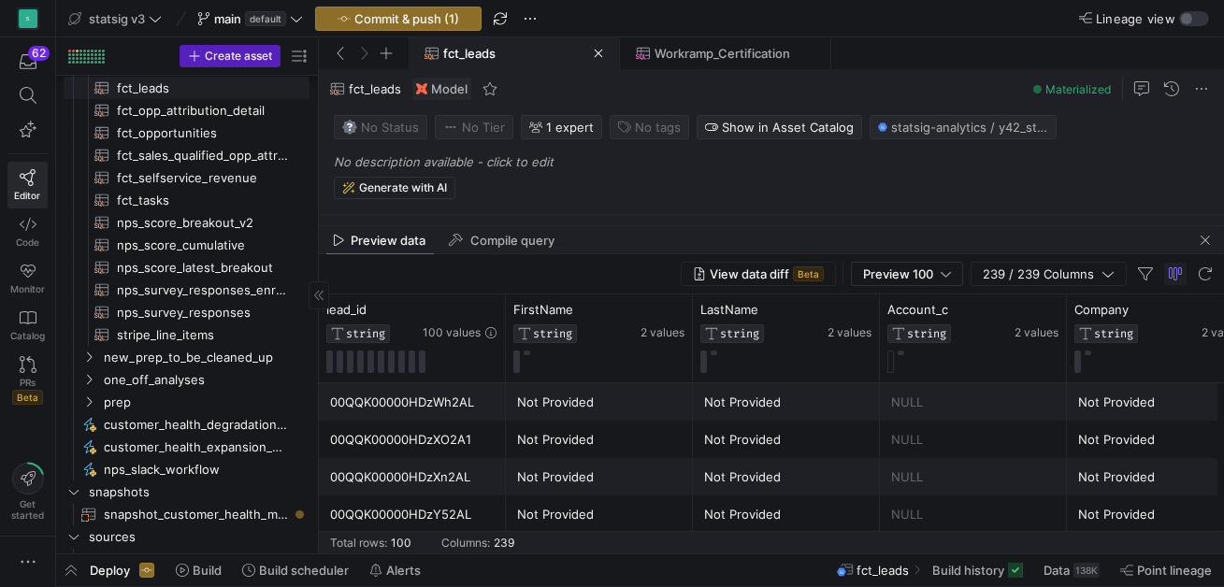
click at [153, 89] on span "fct_leads​​​​​​​​​​" at bounding box center [202, 88] width 171 height 21
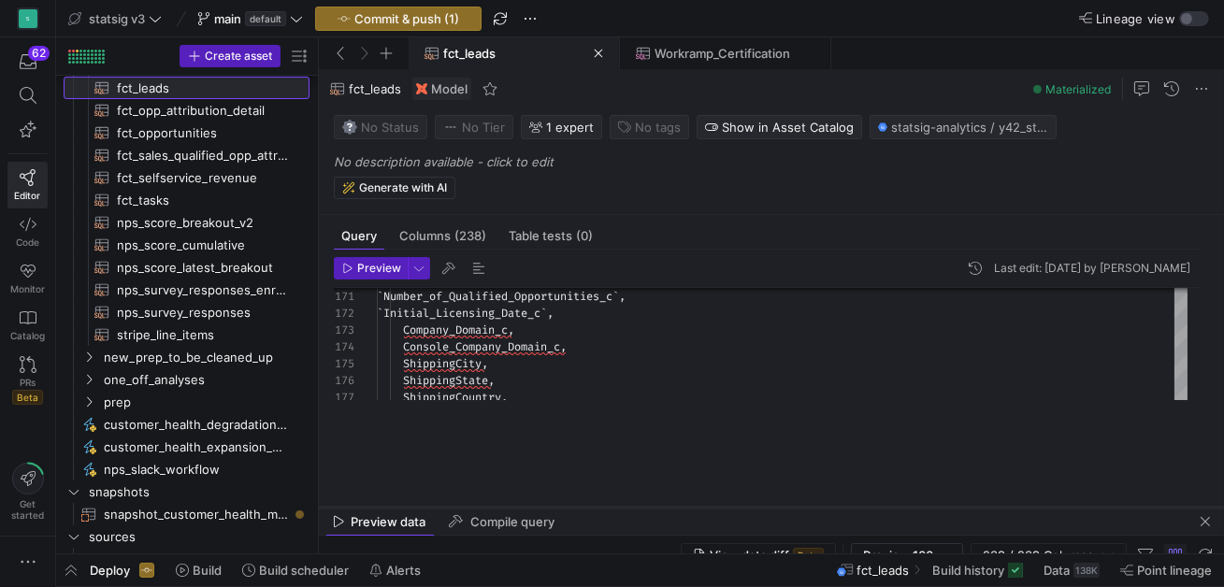
drag, startPoint x: 372, startPoint y: 225, endPoint x: 332, endPoint y: 507, distance: 284.2
click at [332, 507] on div at bounding box center [771, 507] width 905 height 1
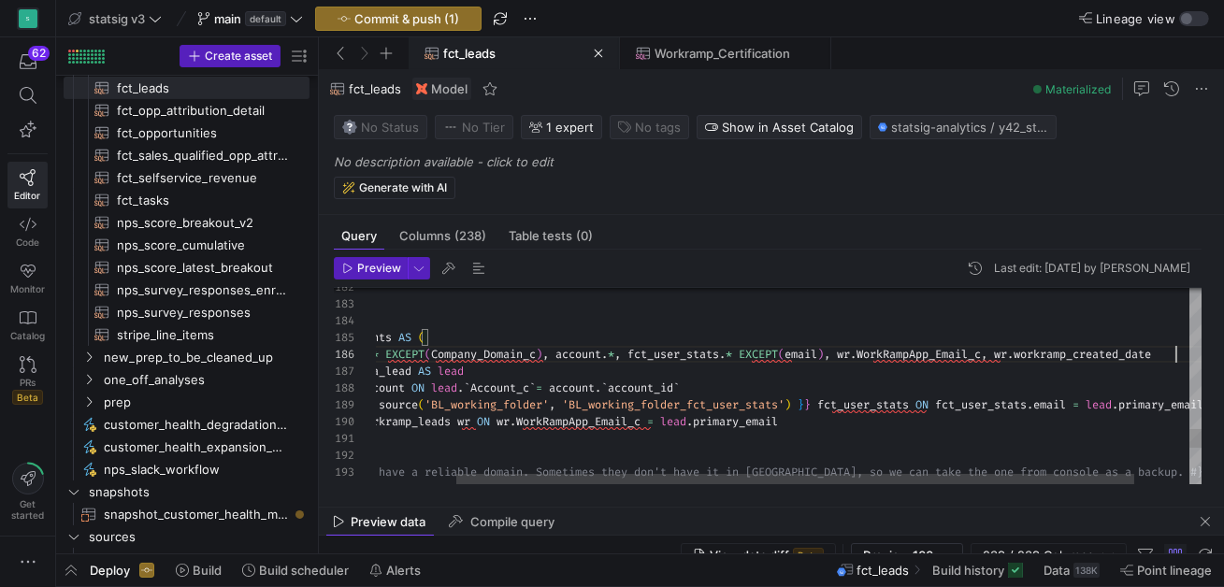
scroll to position [84, 894]
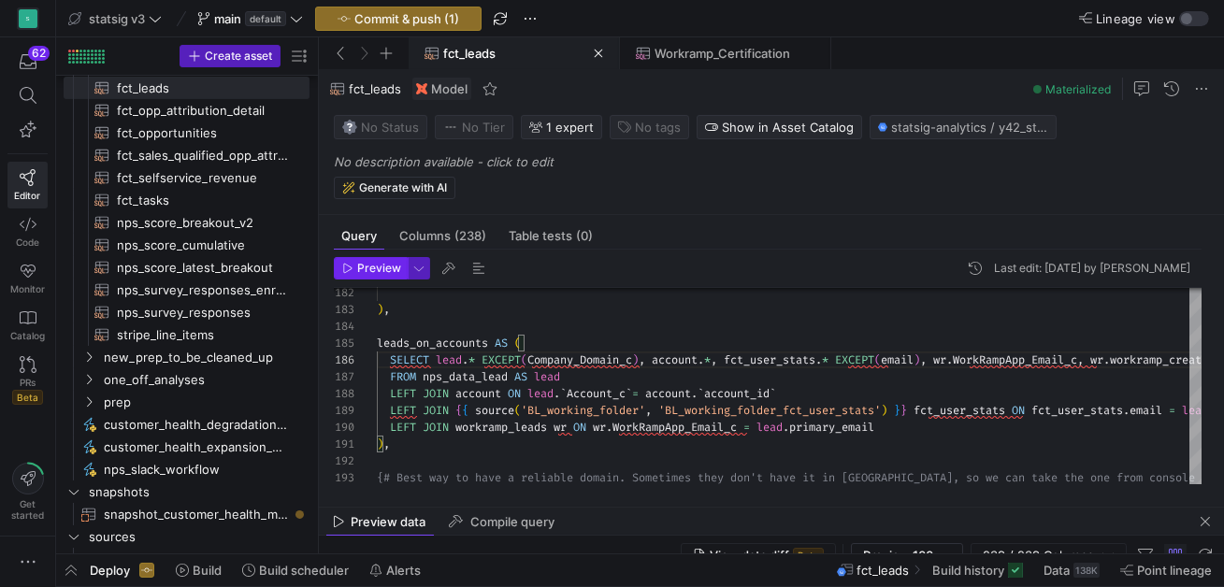
type textarea "FROM {{ ref('account_prep') }} ), leads_on_accounts AS ( SELECT lead.* EXCEPT(C…"
click at [385, 267] on span "Preview" at bounding box center [379, 268] width 44 height 13
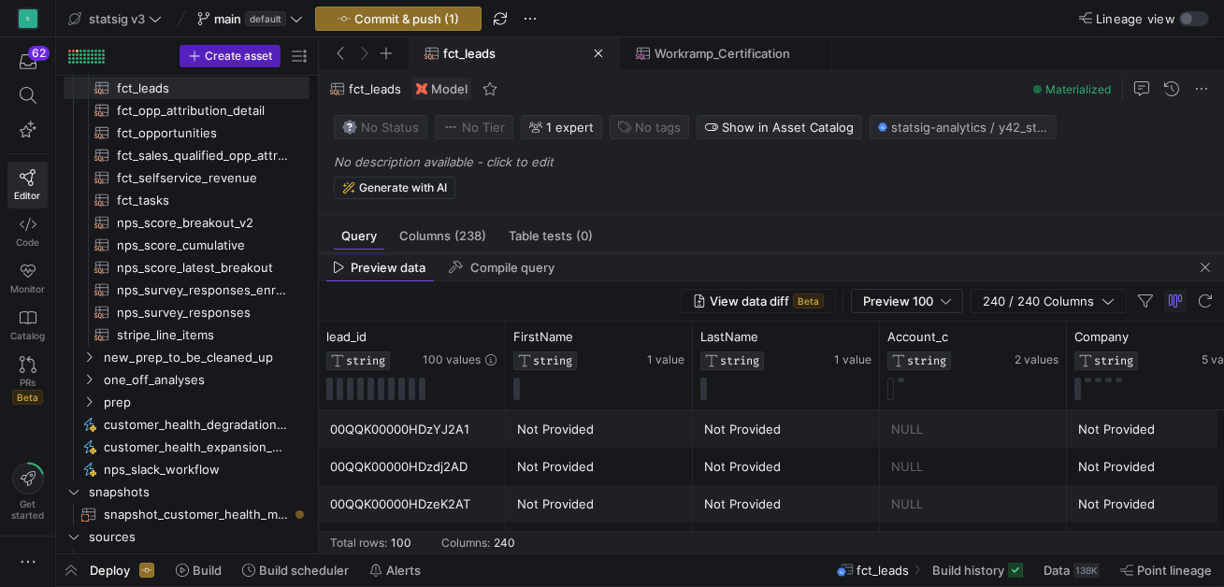
drag, startPoint x: 347, startPoint y: 508, endPoint x: 396, endPoint y: 253, distance: 259.0
click at [396, 253] on div at bounding box center [771, 253] width 905 height 7
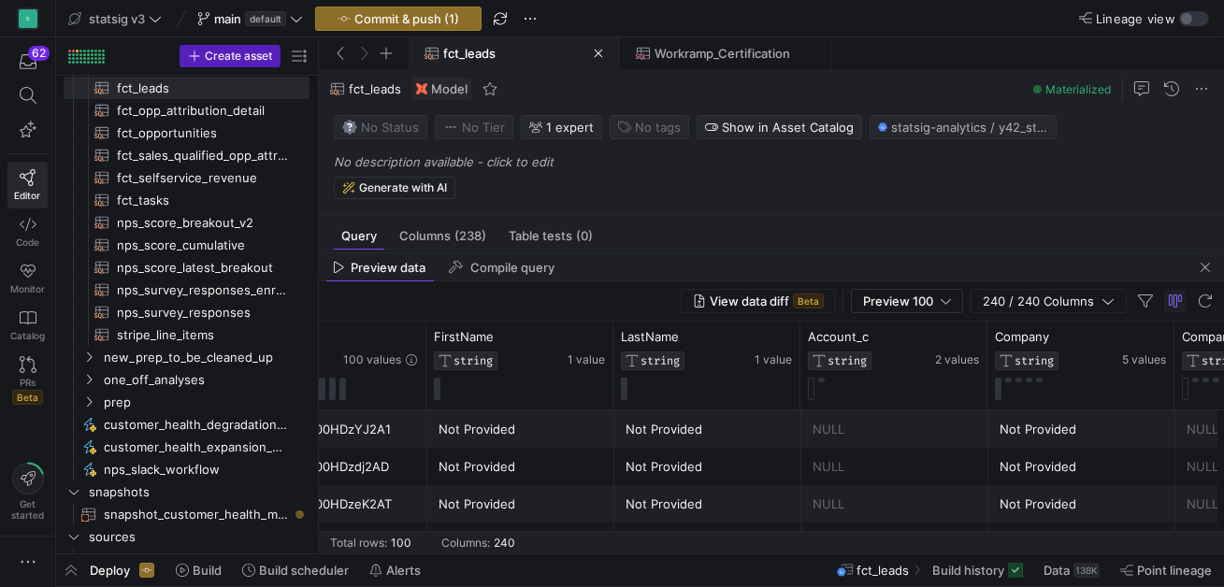
scroll to position [0, 89]
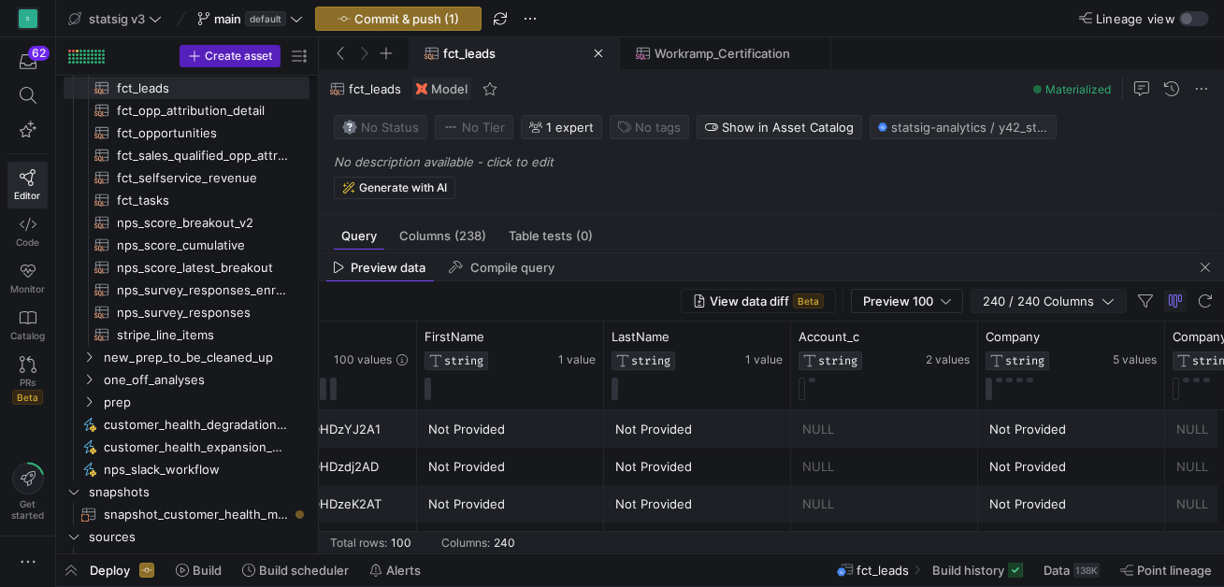
click at [1019, 301] on span "240 / 240 Columns" at bounding box center [1041, 300] width 119 height 15
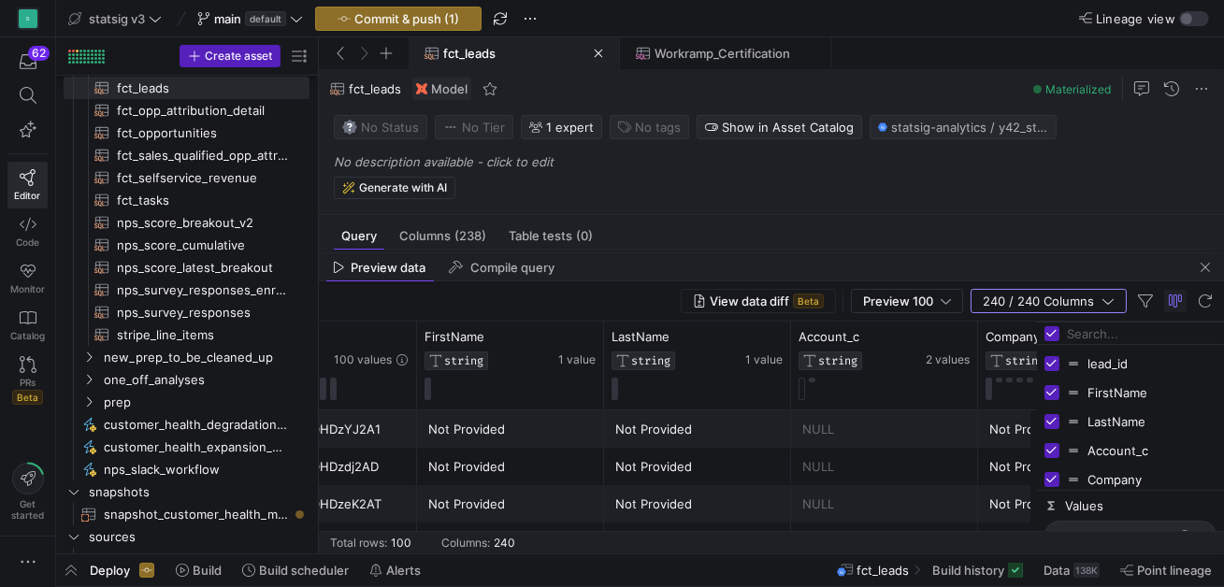
click at [1080, 329] on input "Filter Columns Input" at bounding box center [1141, 333] width 150 height 37
type input "workra,["
checkbox input "false"
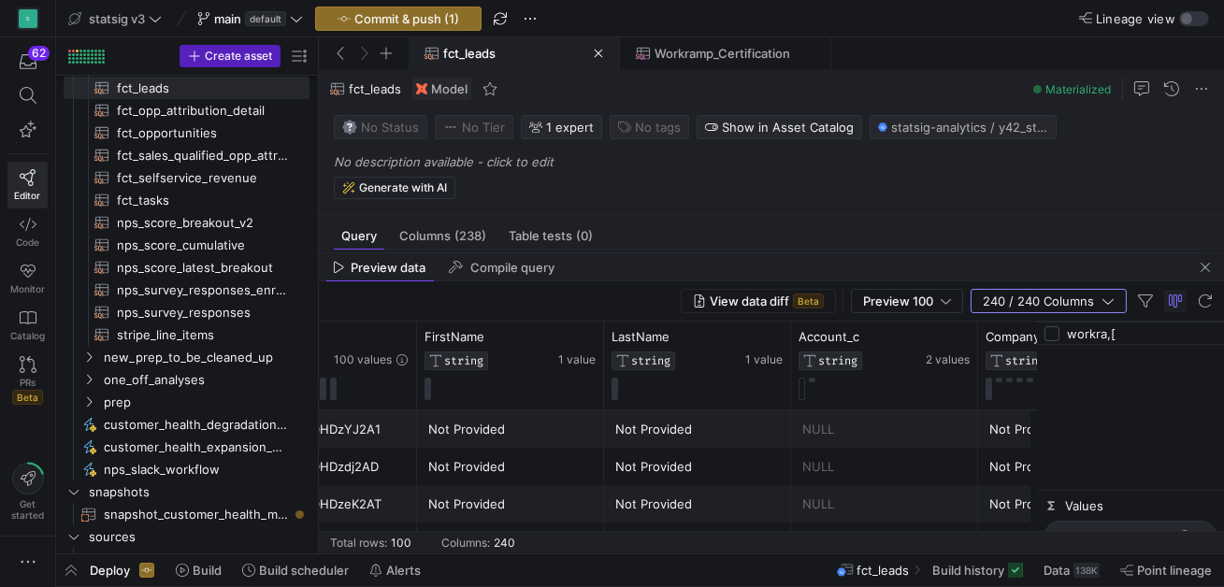
click at [1083, 332] on input "workra,[" at bounding box center [1141, 333] width 150 height 37
click at [1084, 332] on input "workra,[" at bounding box center [1141, 333] width 150 height 37
click at [1084, 332] on input ",[" at bounding box center [1141, 333] width 150 height 37
type input ","
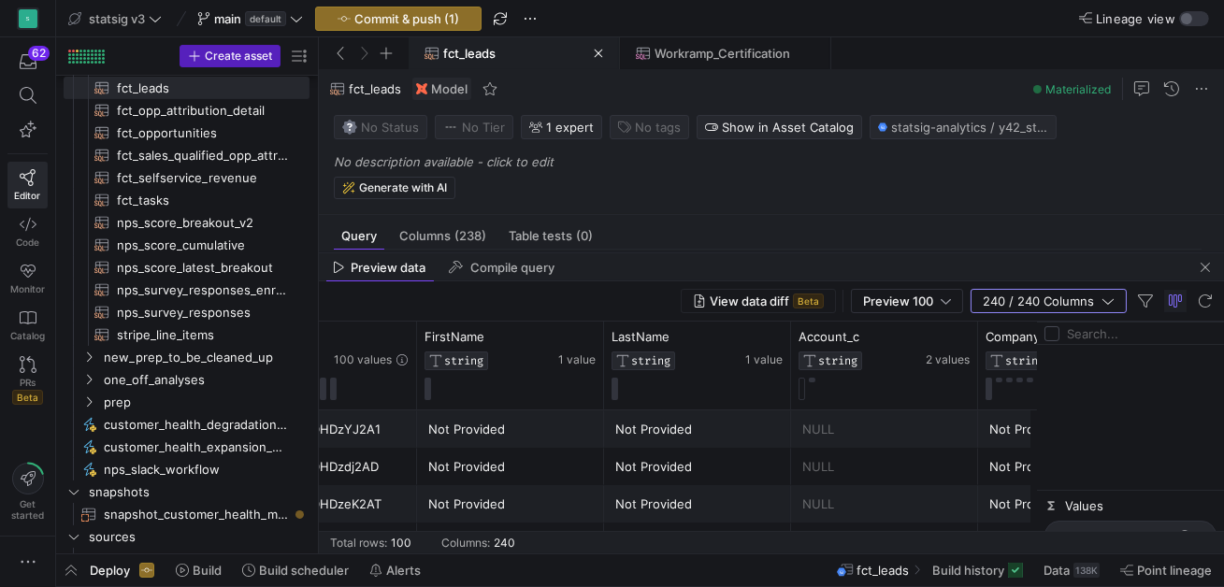
checkbox input "true"
type input "maa_latest"
click at [1078, 334] on input "maa_latest" at bounding box center [1141, 333] width 150 height 37
click at [1079, 335] on input "maa_latest" at bounding box center [1141, 333] width 150 height 37
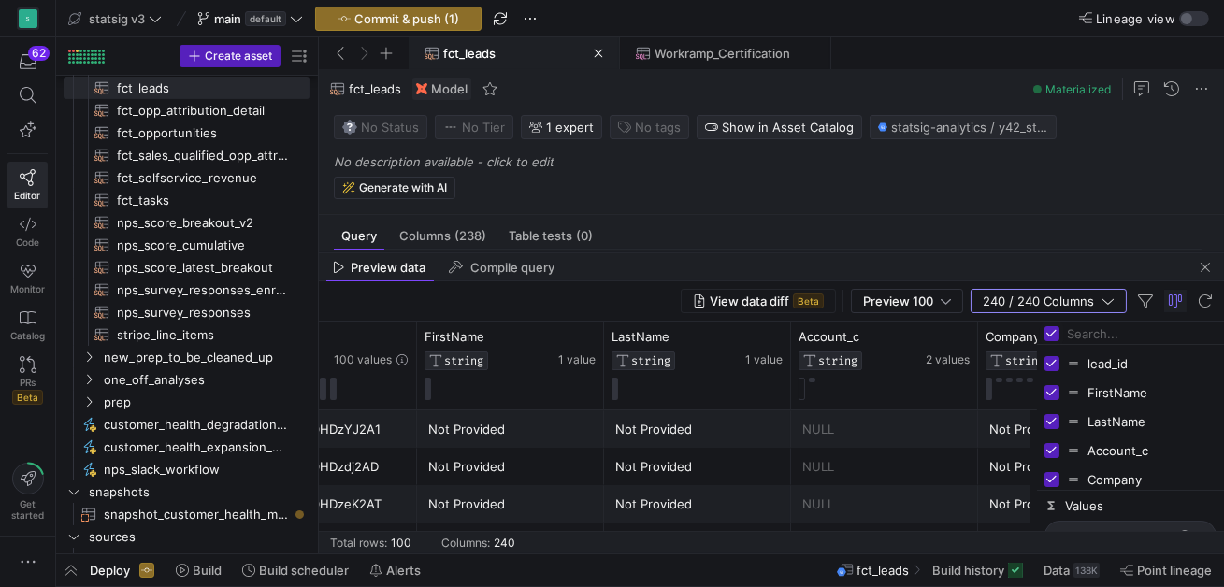
click at [1052, 331] on input "Toggle Select All Columns" at bounding box center [1051, 333] width 15 height 15
checkbox input "false"
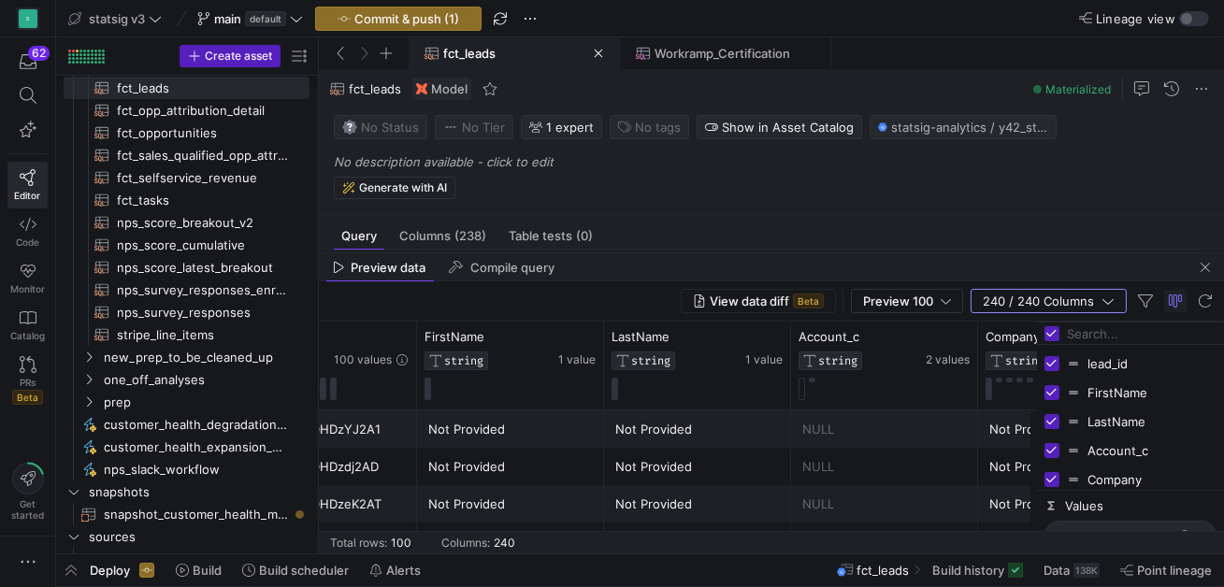
checkbox input "false"
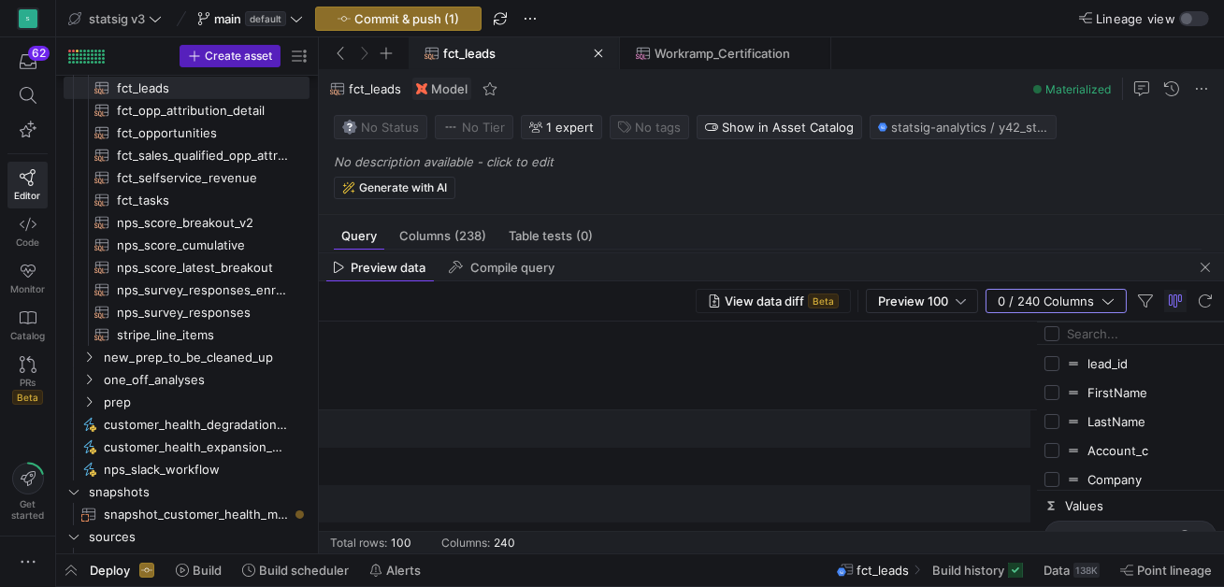
click at [1086, 334] on input "Filter Columns Input" at bounding box center [1141, 333] width 150 height 37
type input "lea"
click at [1051, 359] on input "Press SPACE to toggle visibility (hidden)" at bounding box center [1051, 363] width 15 height 15
checkbox input "true"
checkbox input "false"
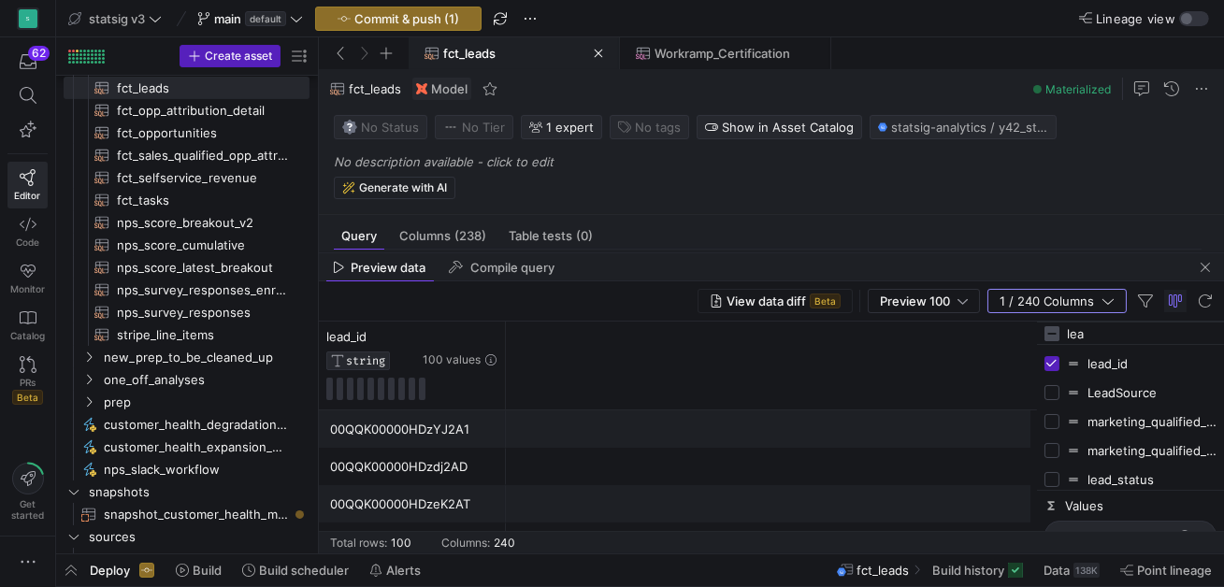
click at [1072, 336] on input "lea" at bounding box center [1141, 333] width 150 height 37
click at [1073, 336] on input "lea" at bounding box center [1141, 333] width 150 height 37
type input "compan"
click at [1052, 370] on div "Company" at bounding box center [1130, 363] width 172 height 29
click at [1056, 364] on input "Press SPACE to toggle visibility (hidden)" at bounding box center [1051, 363] width 15 height 15
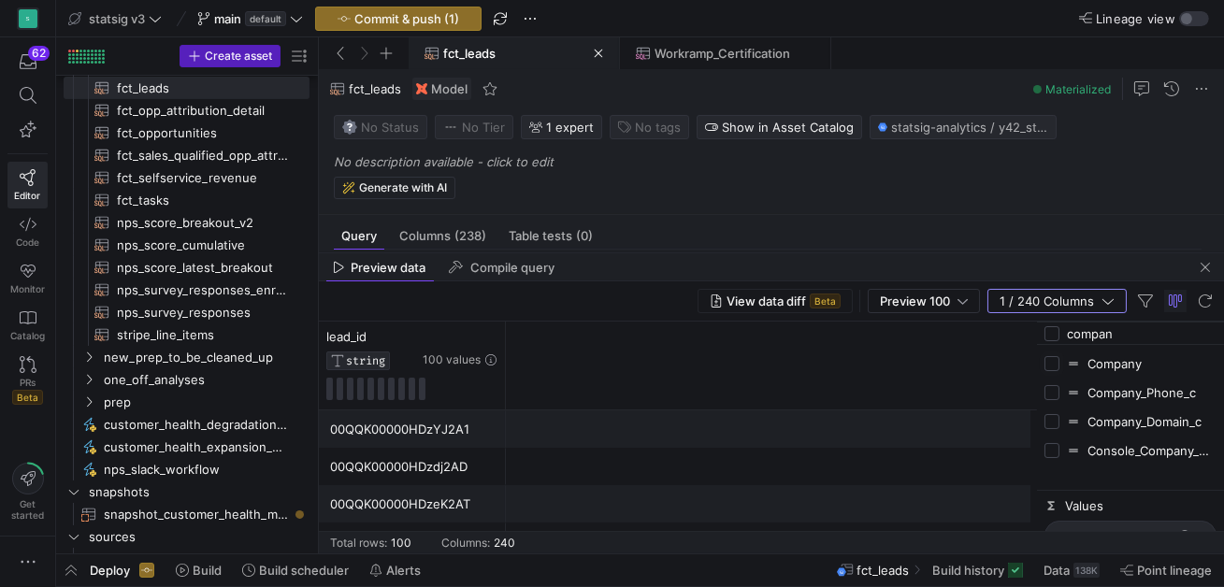
checkbox input "true"
checkbox input "false"
click at [1055, 428] on div "Company_Domain_c" at bounding box center [1130, 421] width 172 height 29
click at [1052, 414] on input "Press SPACE to toggle visibility (hidden)" at bounding box center [1051, 421] width 15 height 15
checkbox input "true"
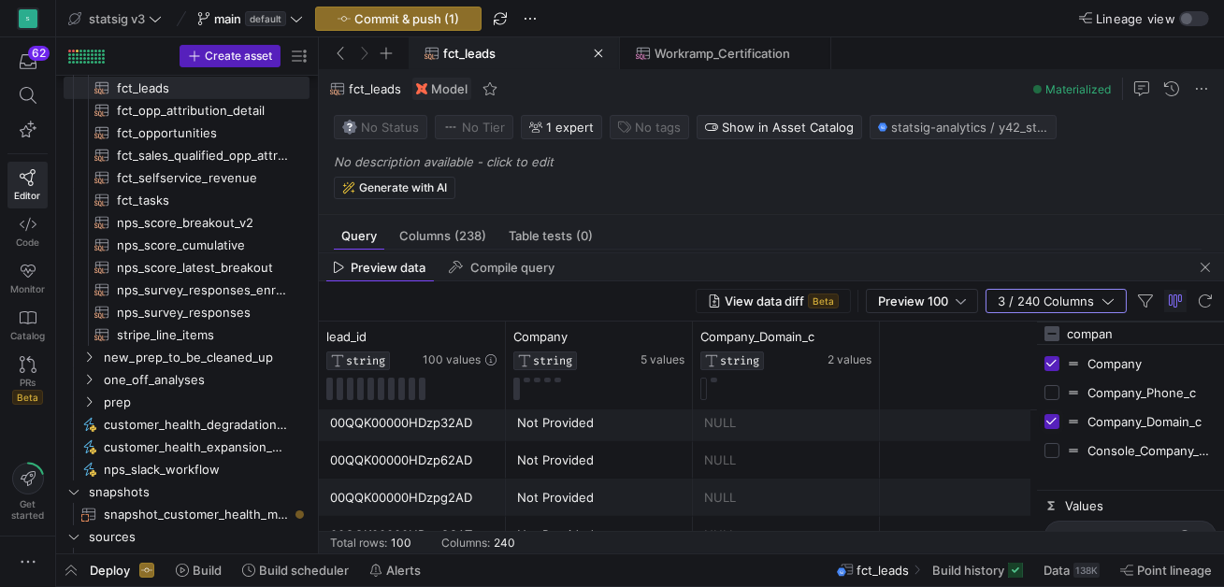
scroll to position [601, 0]
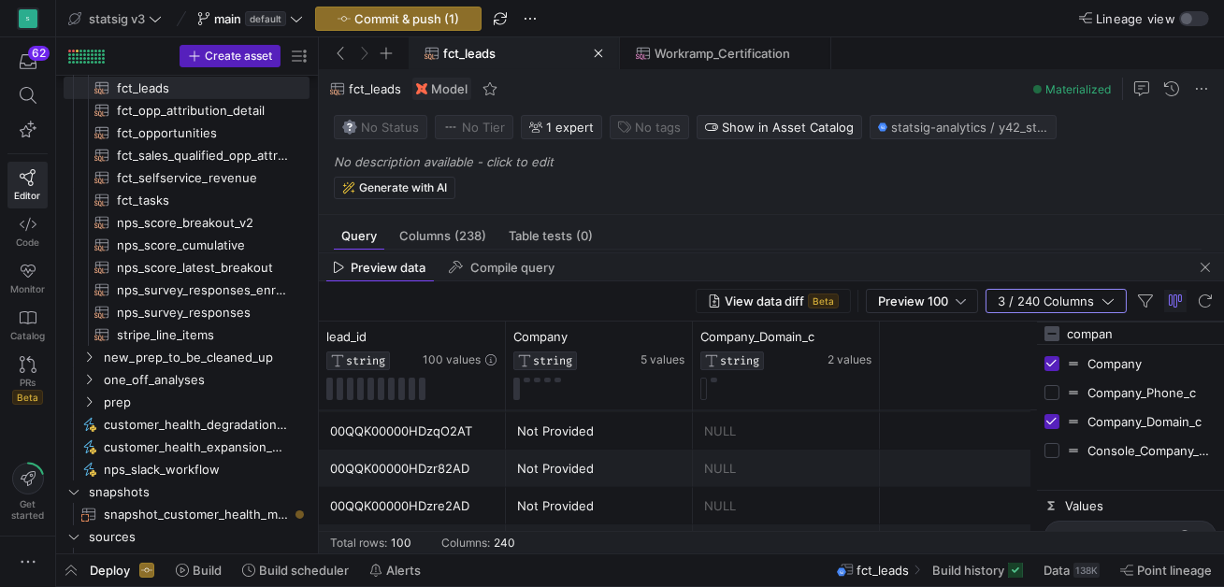
click at [1097, 336] on input "compan" at bounding box center [1141, 333] width 150 height 37
type input "maa"
click at [1057, 392] on input "Press SPACE to toggle visibility (hidden)" at bounding box center [1051, 392] width 15 height 15
checkbox input "true"
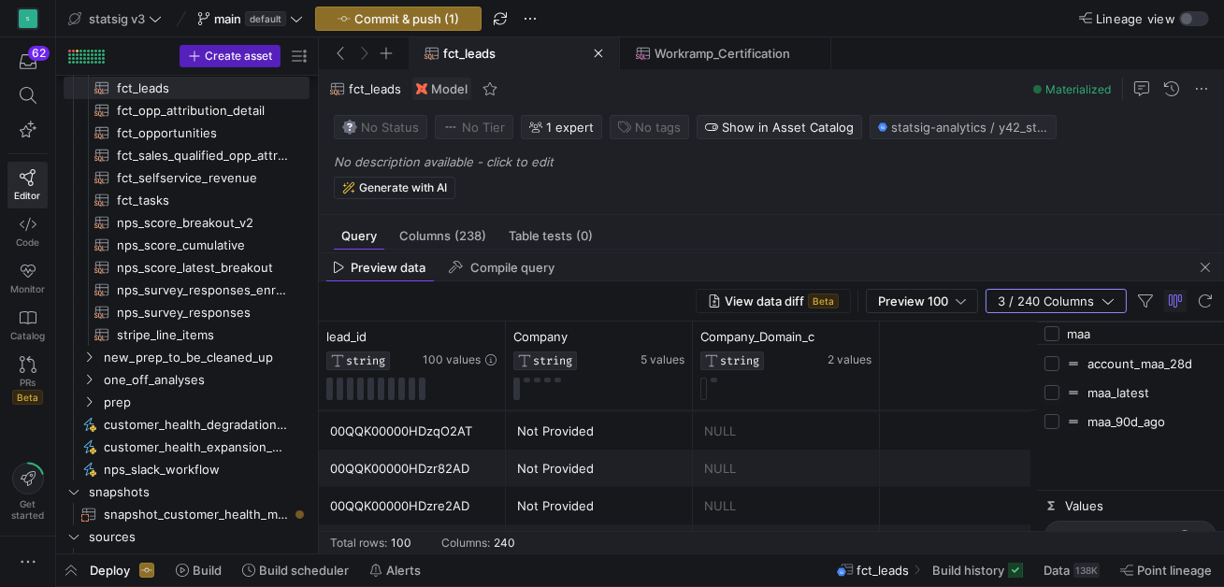
checkbox input "false"
click at [1055, 416] on input "Press SPACE to toggle visibility (hidden)" at bounding box center [1051, 421] width 15 height 15
checkbox input "true"
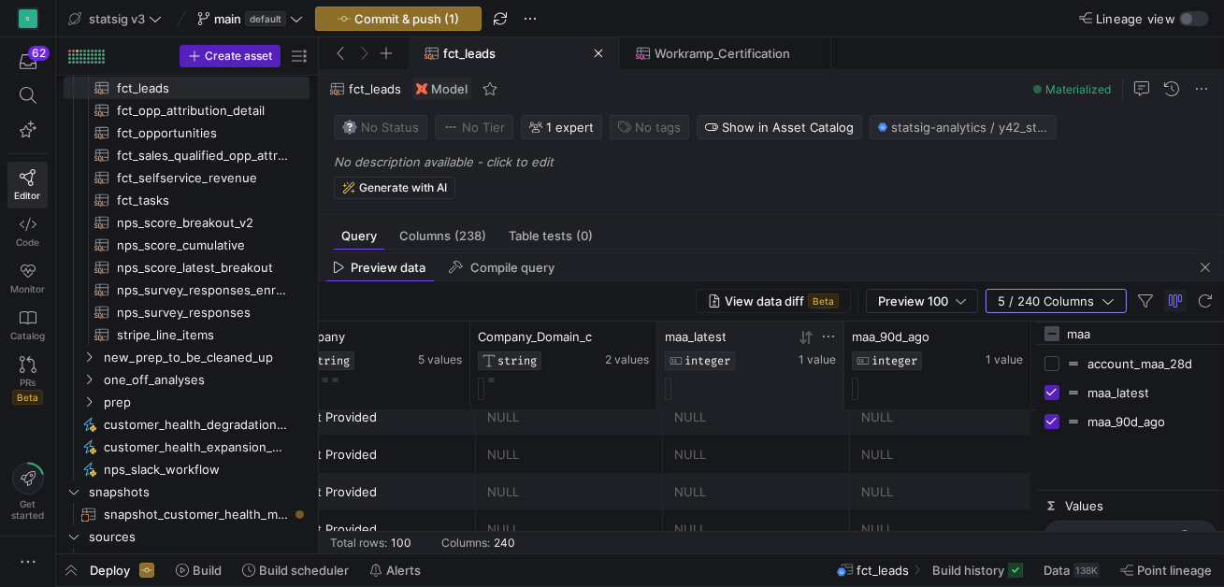
drag, startPoint x: 763, startPoint y: 256, endPoint x: 762, endPoint y: 351, distance: 94.4
click at [762, 351] on mat-tab-group "Preview data Compile query View data diff Beta Preview 100 5 / 240 Columns Drag…" at bounding box center [771, 403] width 905 height 300
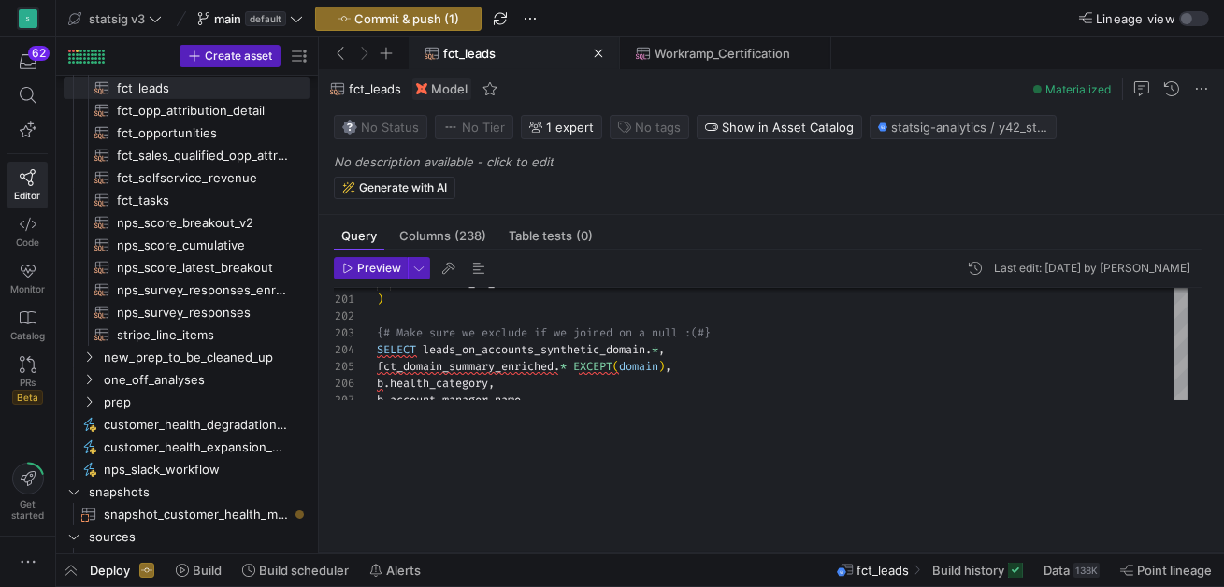
drag, startPoint x: 746, startPoint y: 250, endPoint x: 714, endPoint y: 584, distance: 336.1
click at [714, 584] on as-split "statsig v3 main default Commit & push (1) Lineage view Create asset Drag here t…" at bounding box center [639, 293] width 1167 height 587
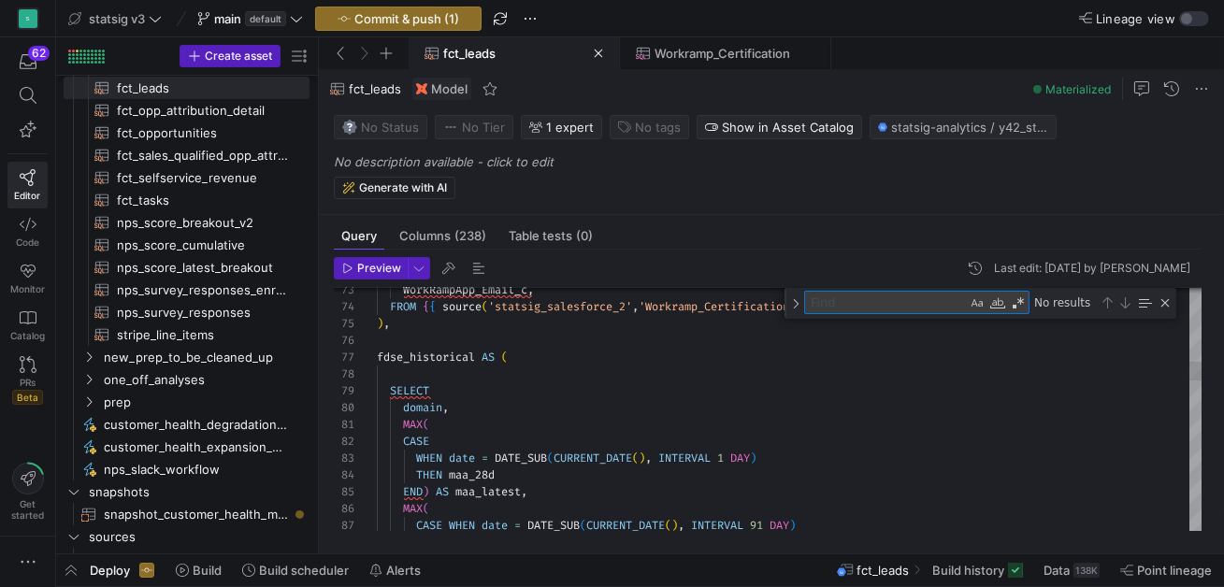
type textarea "c.maa_latest, c.maa_90d_ago, d.opp_id, d.opp_name, d.stamped_contract_end_date_…"
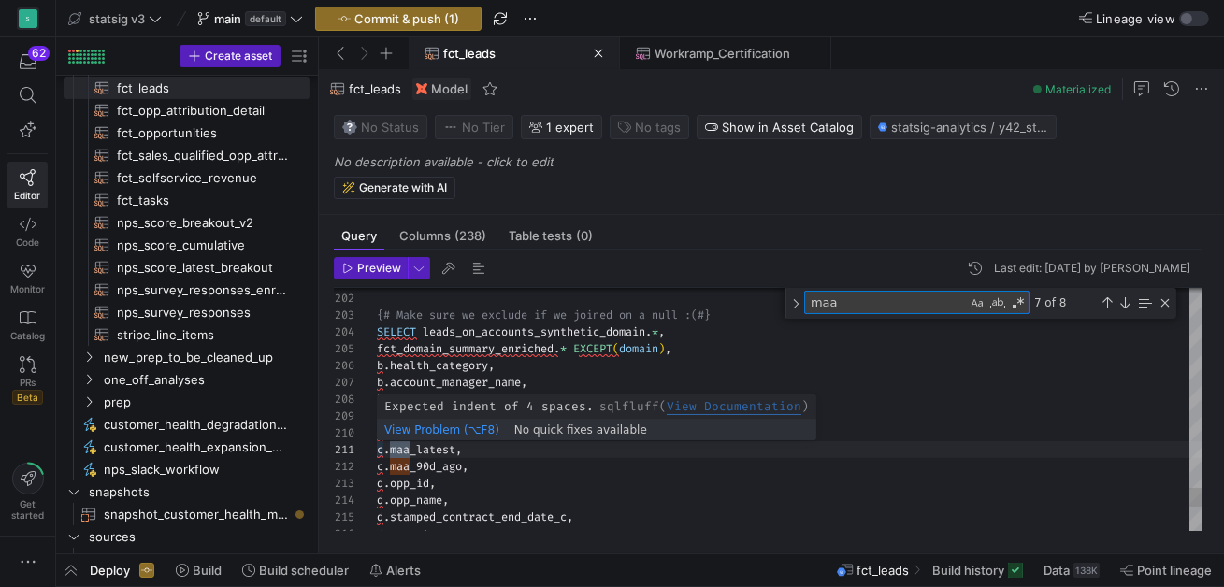
type textarea "maa"
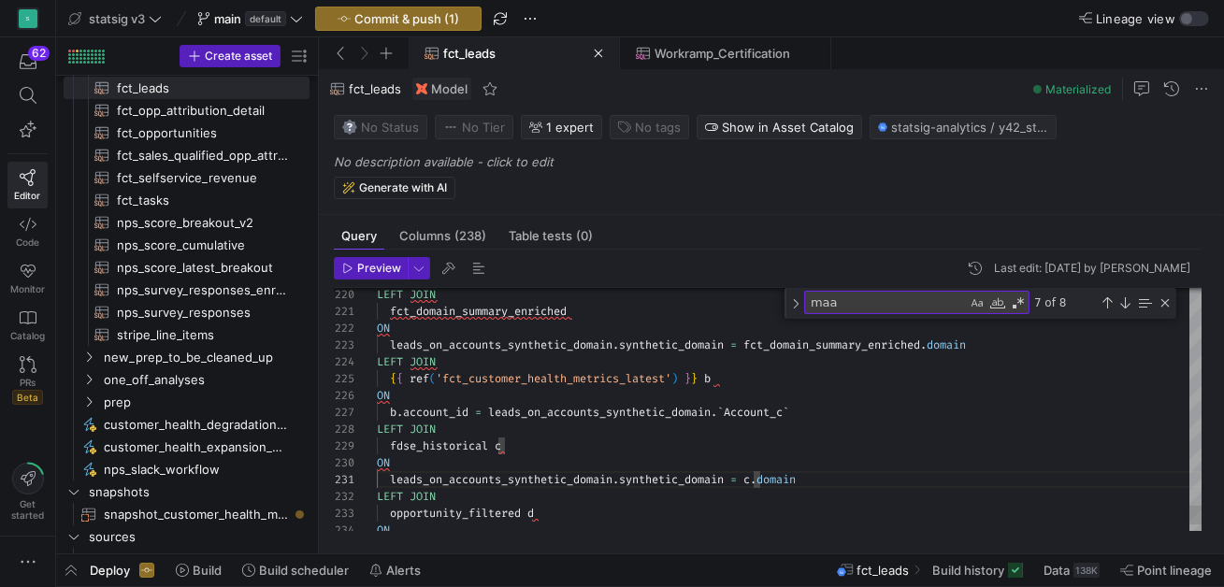
type textarea "fct_domain_summary_enriched ON leads_on_accounts_synthetic_domain.synthetic_dom…"
type textarea "fdse_historical"
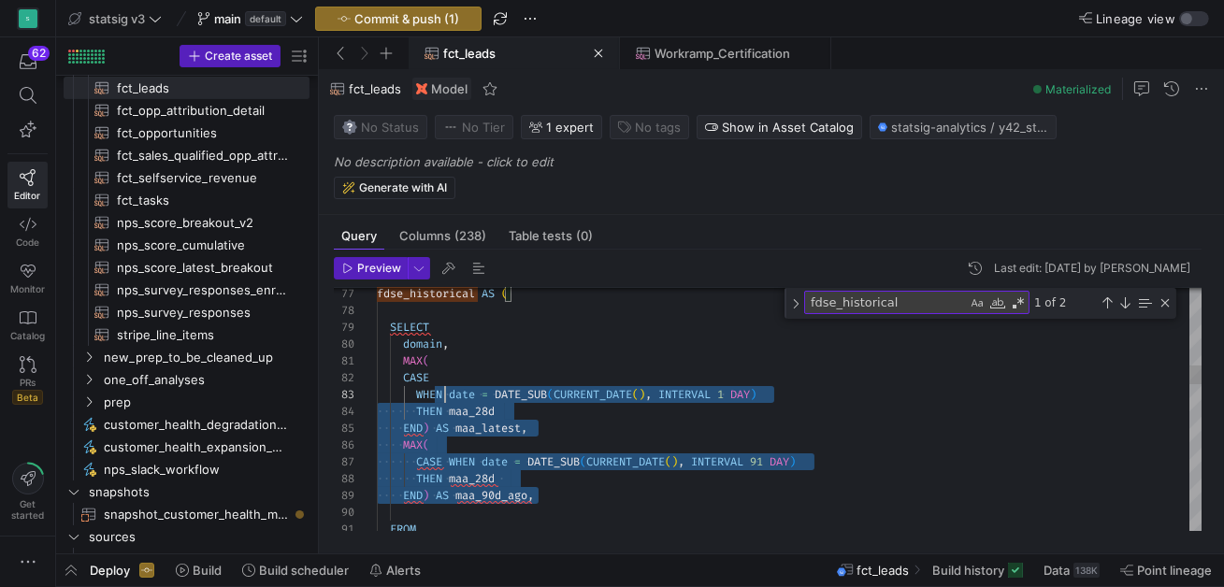
type textarea "SELECT CreatedDate AS workramp_created_date, -- field that links back to Salesf…"
drag, startPoint x: 542, startPoint y: 496, endPoint x: 385, endPoint y: 329, distance: 229.5
